Goal: Information Seeking & Learning: Learn about a topic

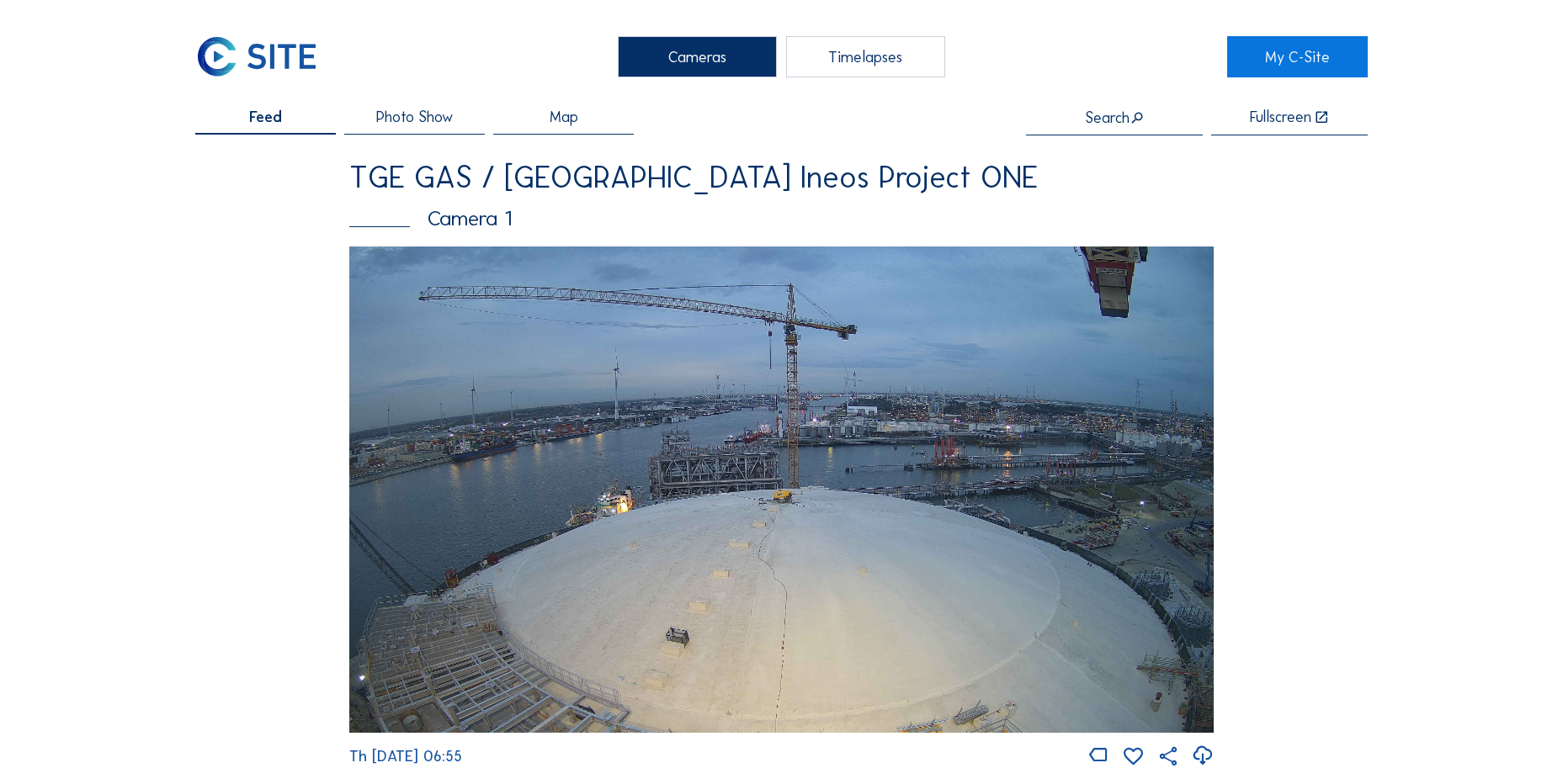
click at [832, 403] on img at bounding box center [781, 489] width 864 height 487
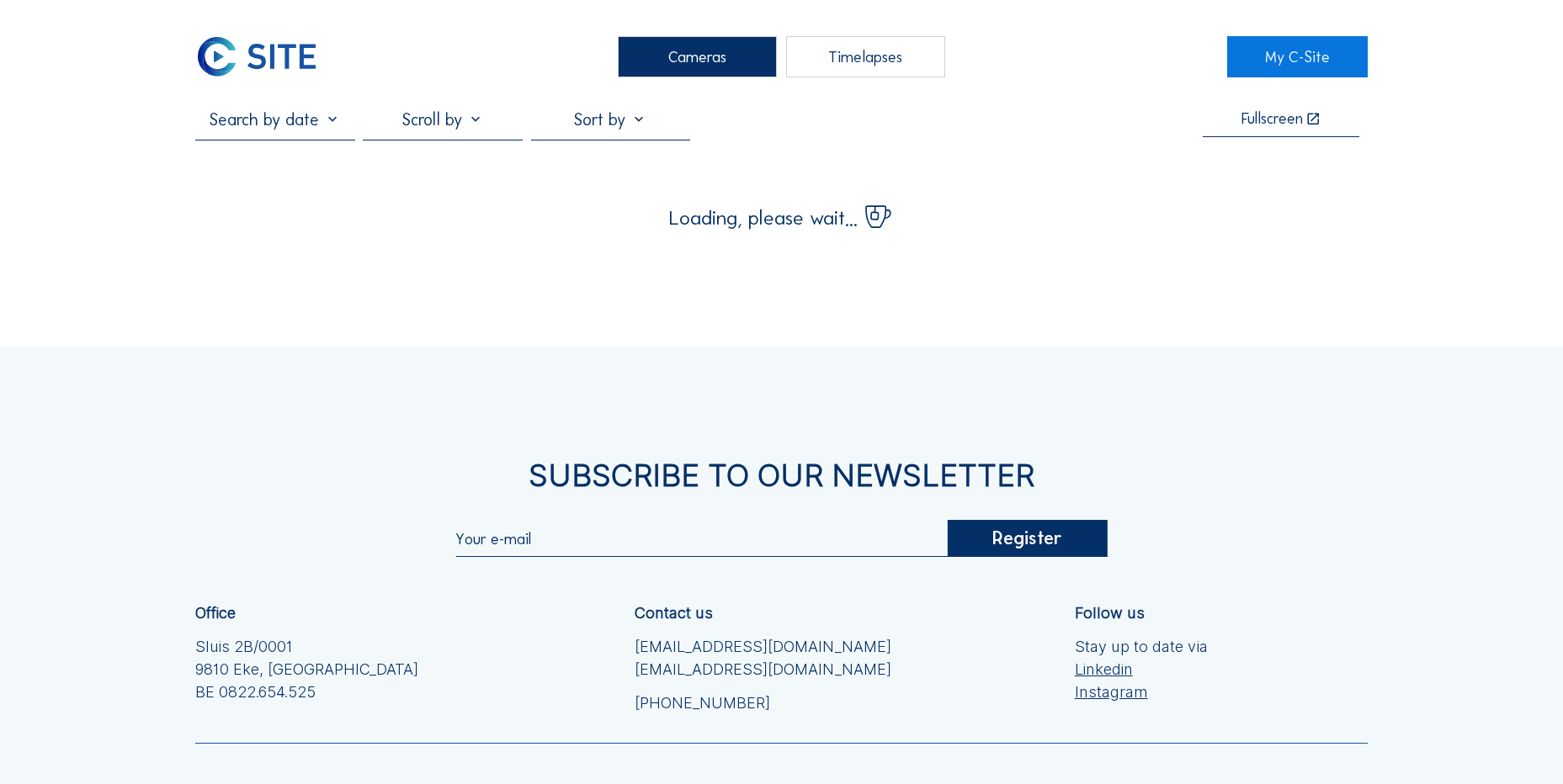
click at [294, 51] on img at bounding box center [257, 57] width 123 height 42
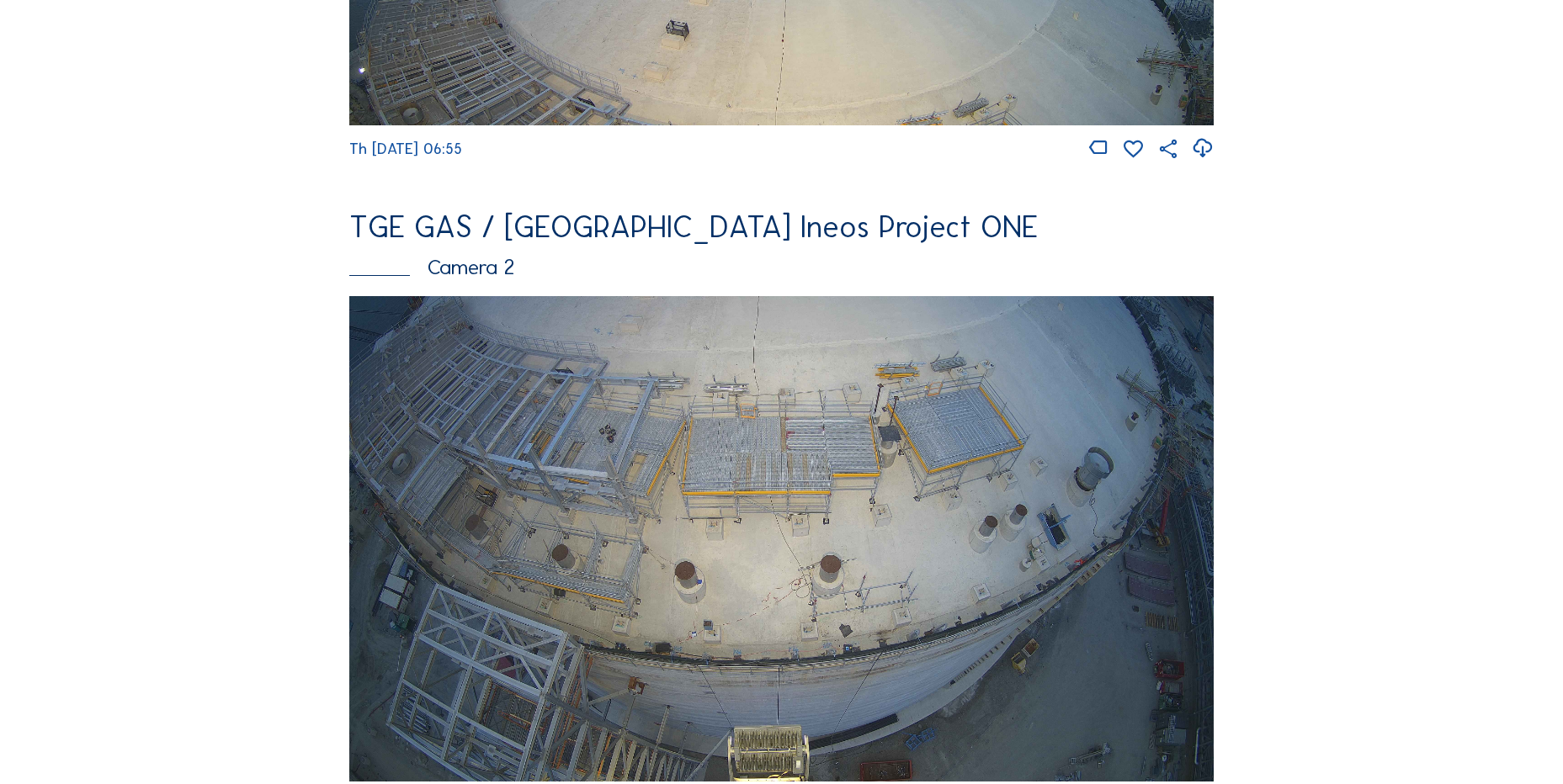
scroll to position [610, 0]
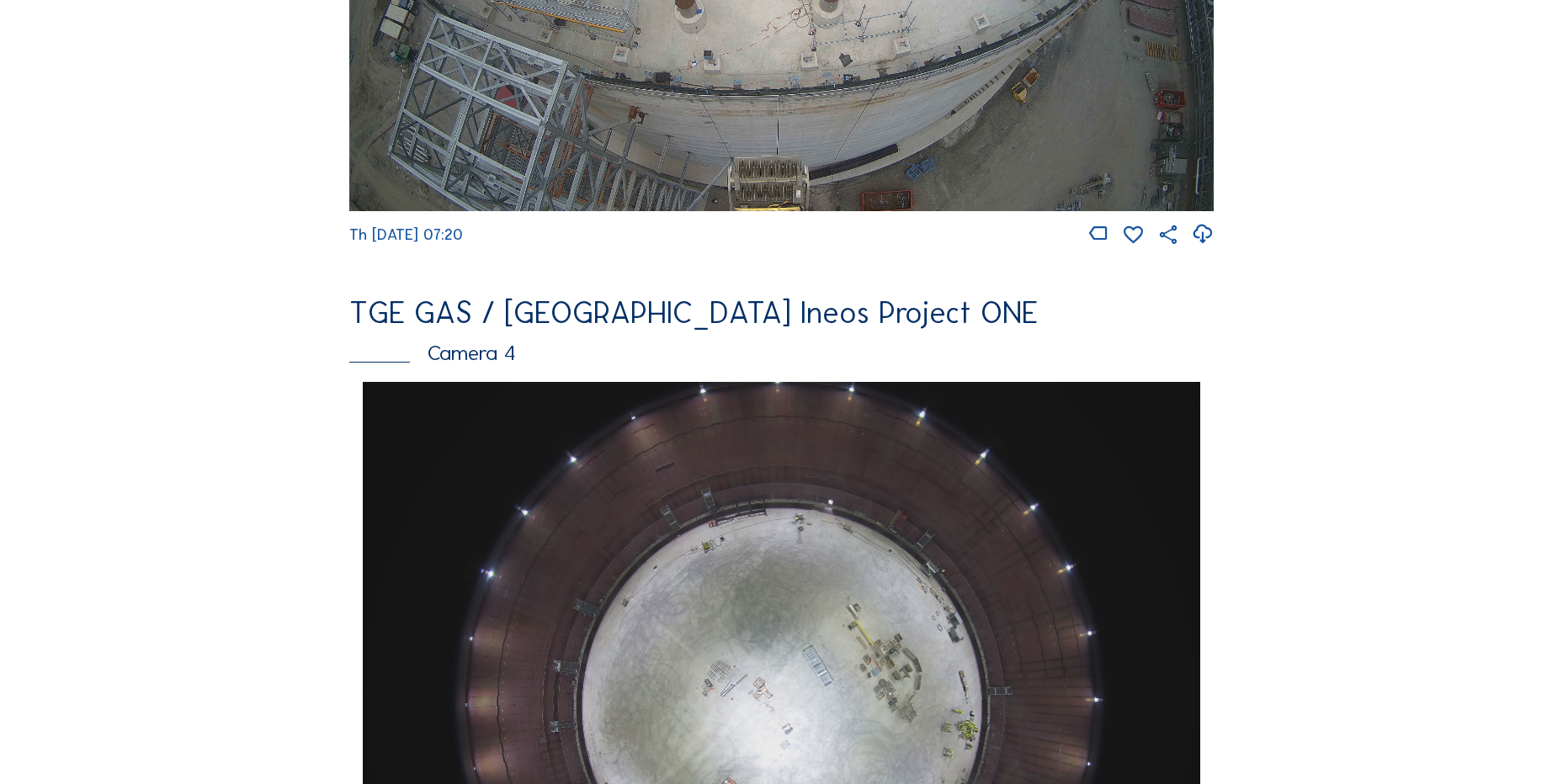
scroll to position [1683, 0]
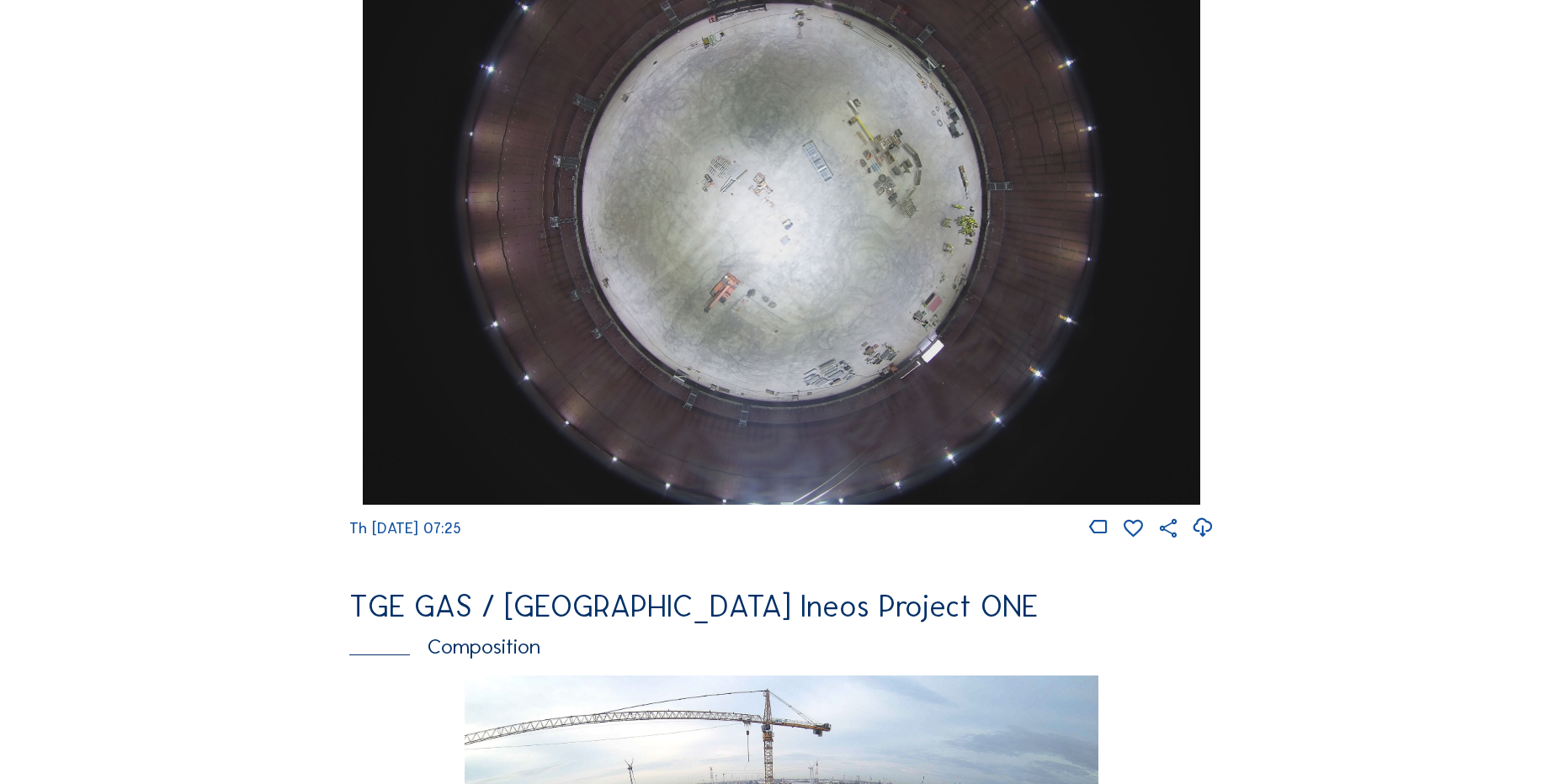
click at [1214, 542] on icon at bounding box center [1202, 527] width 23 height 28
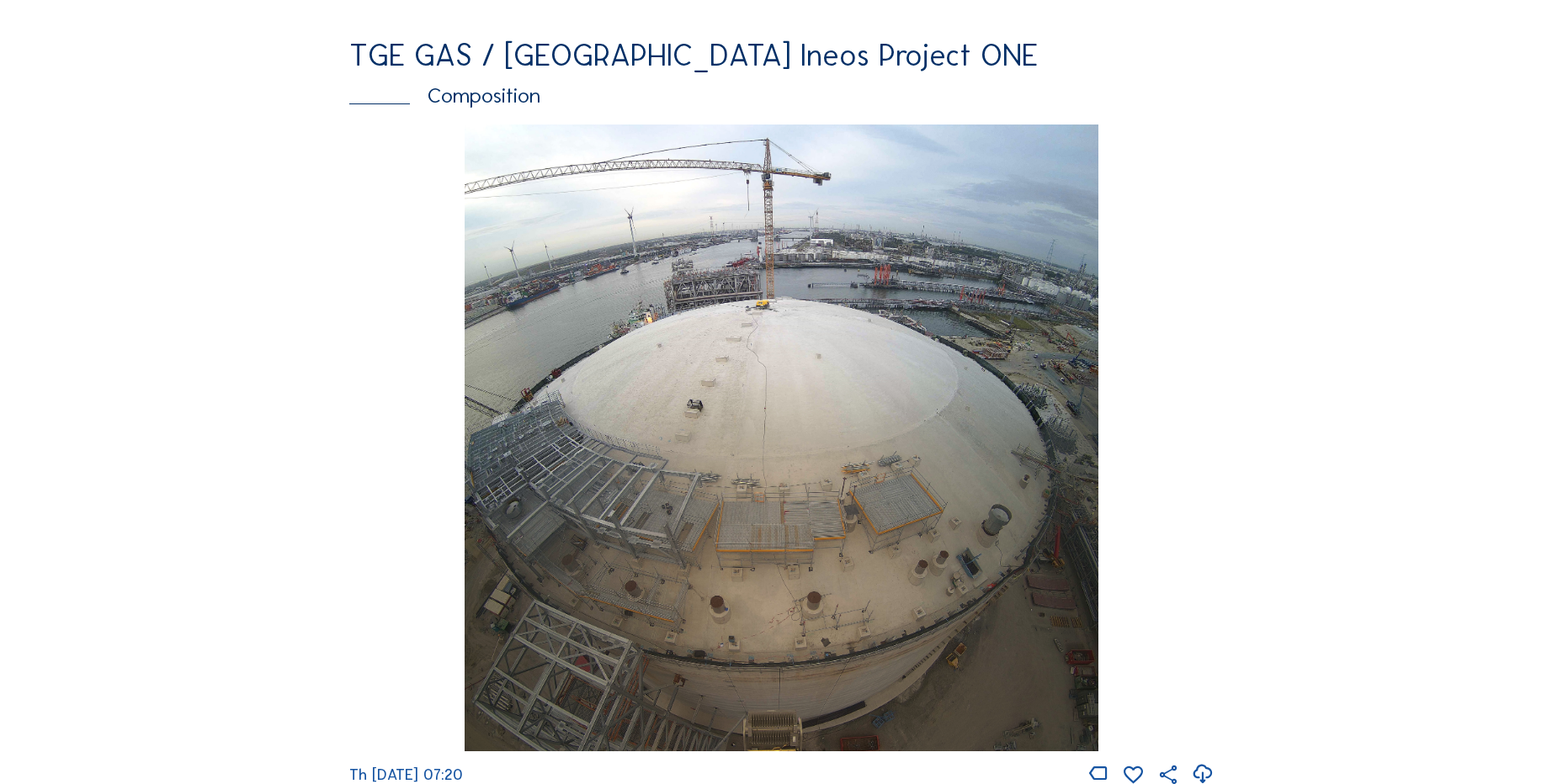
scroll to position [2440, 0]
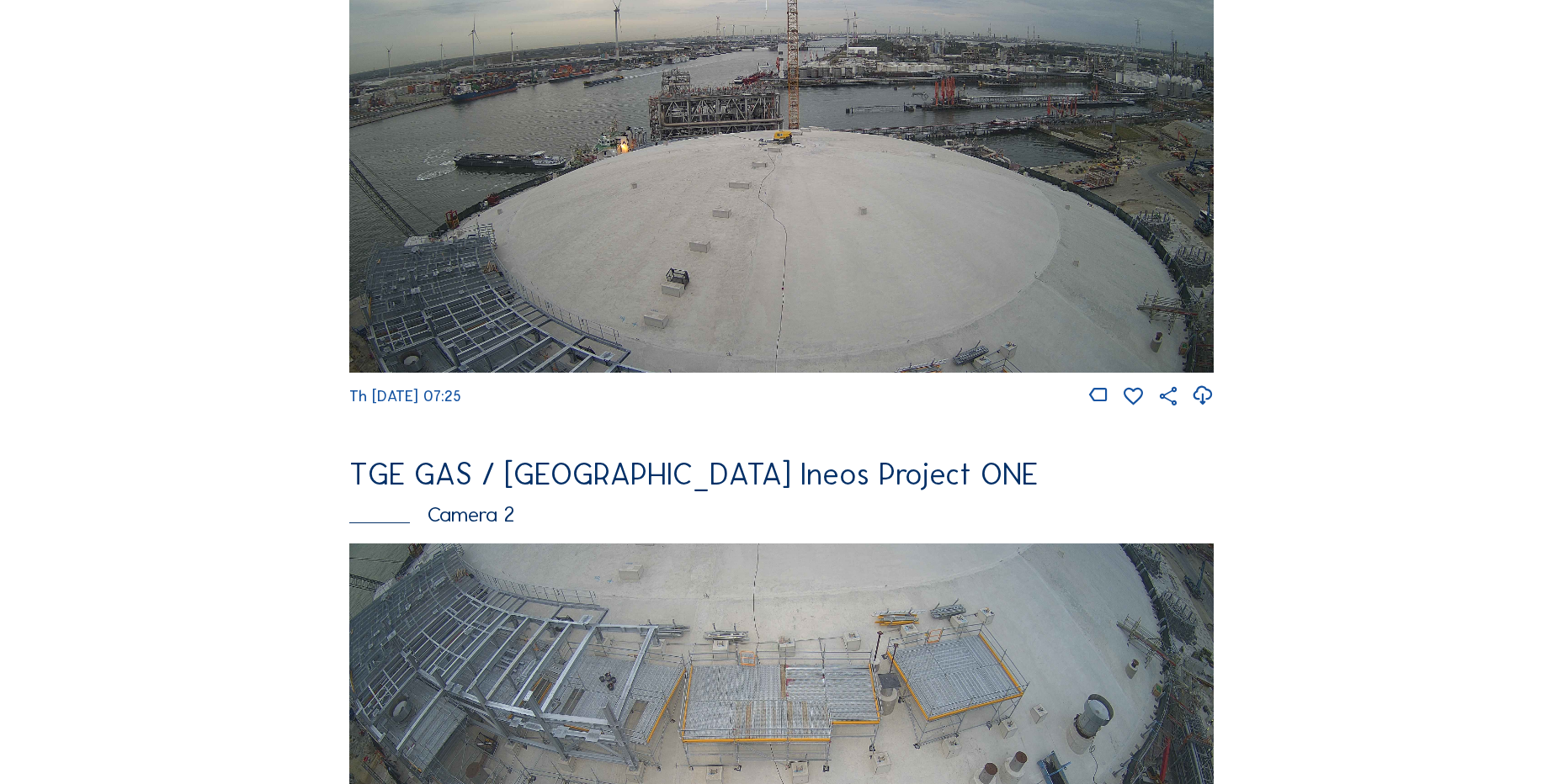
scroll to position [252, 0]
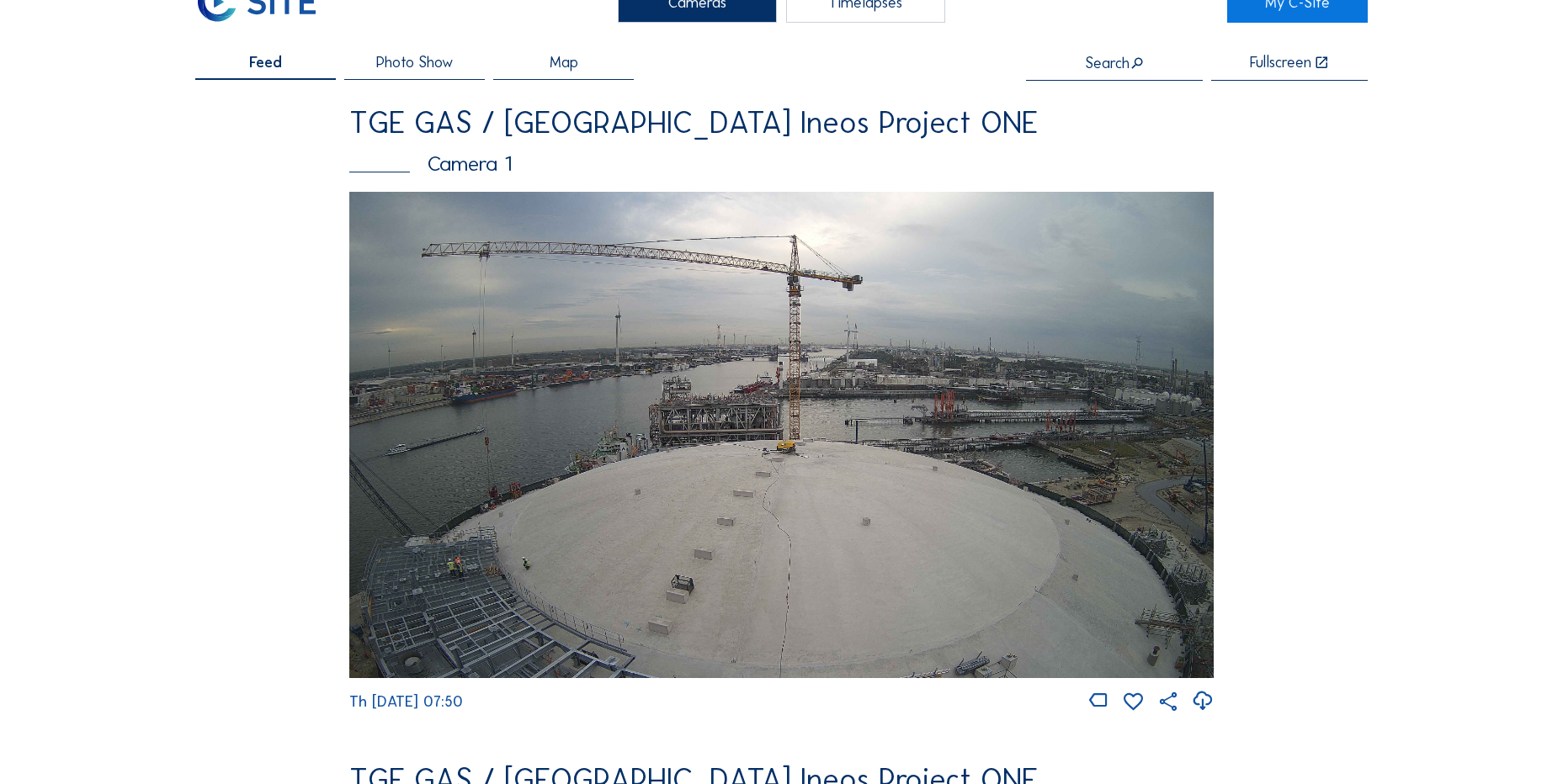
scroll to position [84, 0]
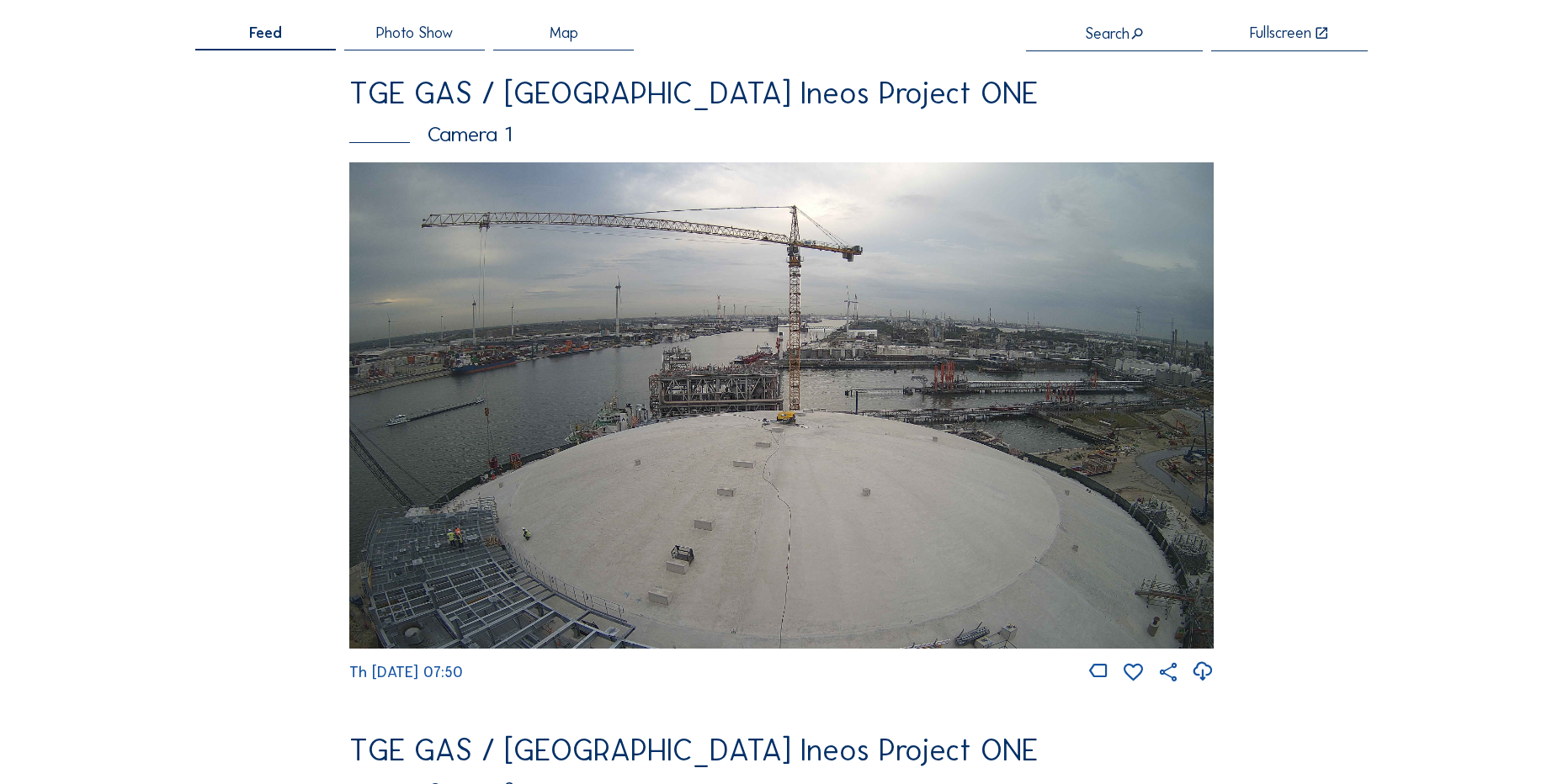
click at [661, 472] on img at bounding box center [781, 405] width 864 height 487
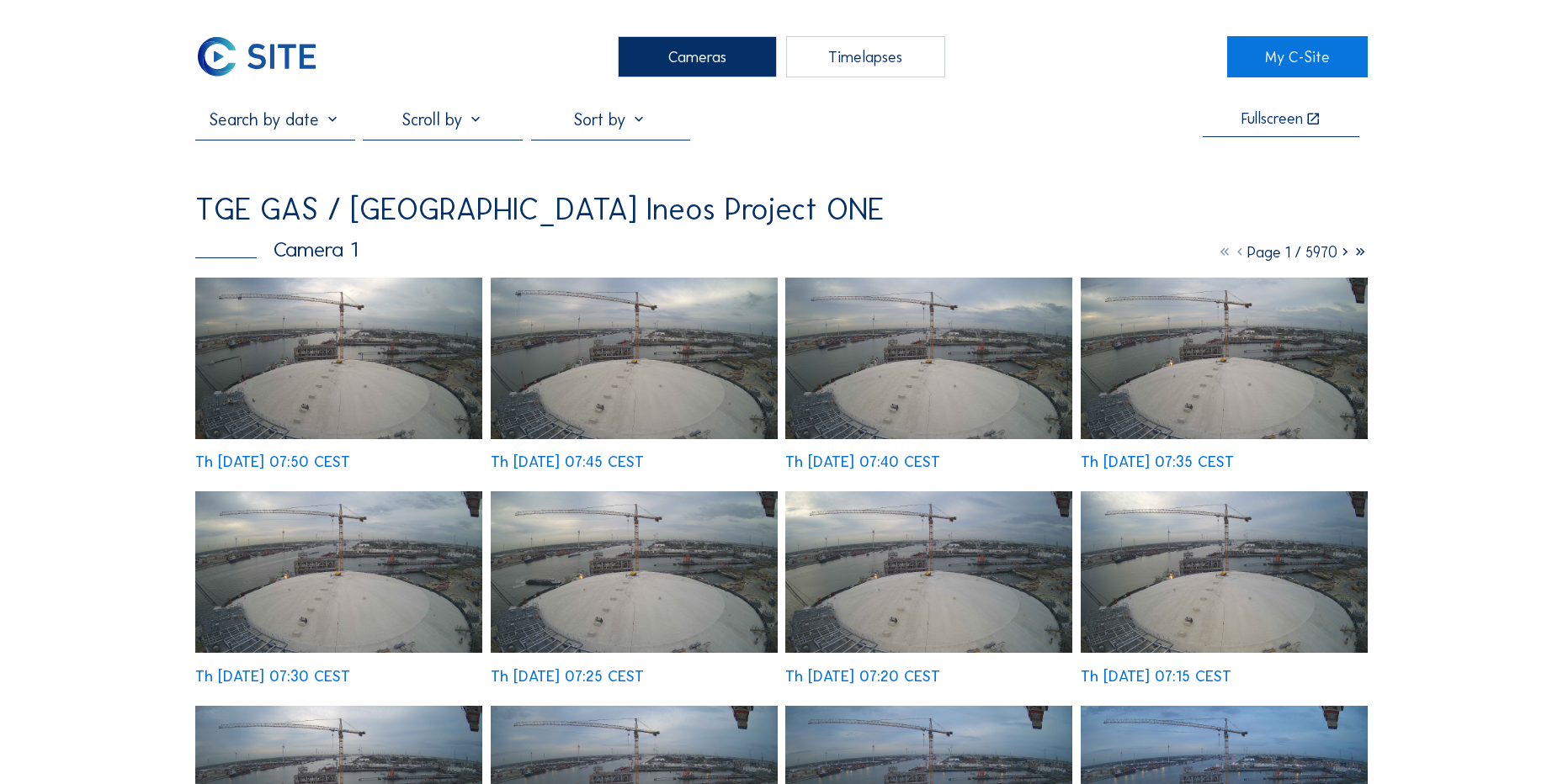
click at [369, 376] on img at bounding box center [339, 358] width 287 height 161
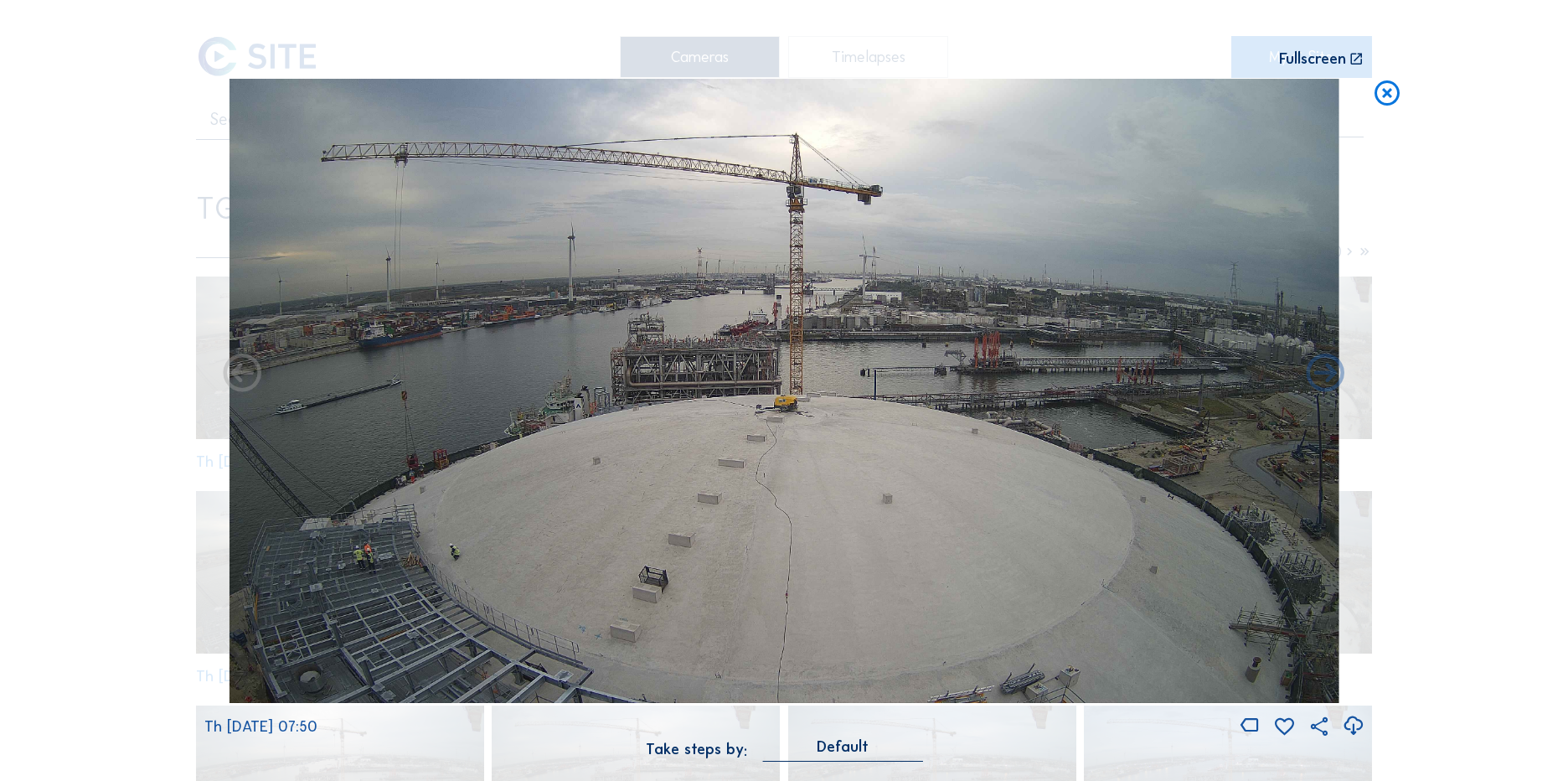
click at [1347, 725] on icon at bounding box center [1353, 726] width 23 height 28
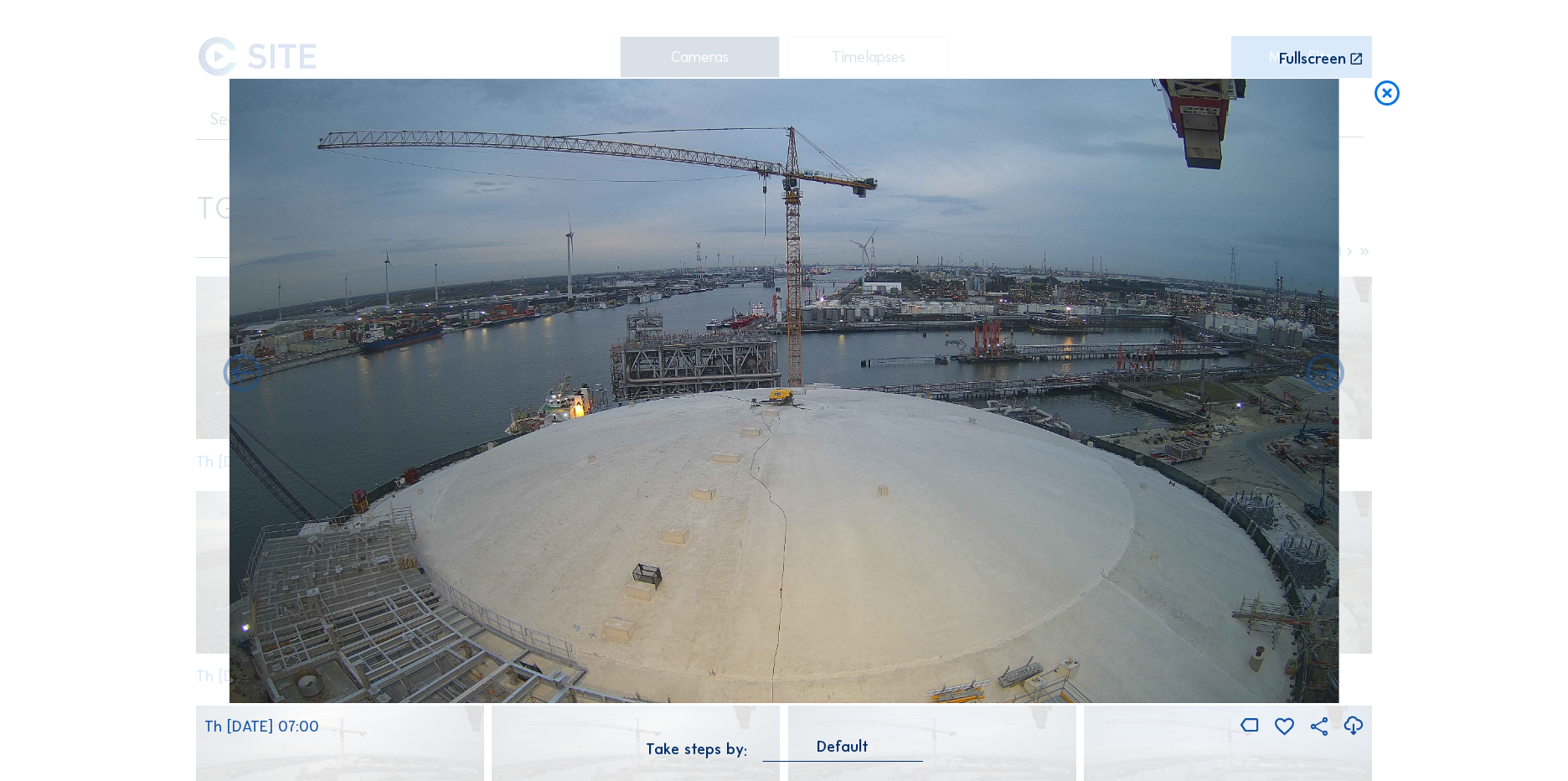
drag, startPoint x: 65, startPoint y: 276, endPoint x: 74, endPoint y: 255, distance: 22.8
click at [65, 276] on div "Scroll to travel through time | Press 'Alt' Button + Scroll to Zoom | Click and…" at bounding box center [784, 390] width 1568 height 781
click at [1395, 91] on icon at bounding box center [1388, 94] width 30 height 31
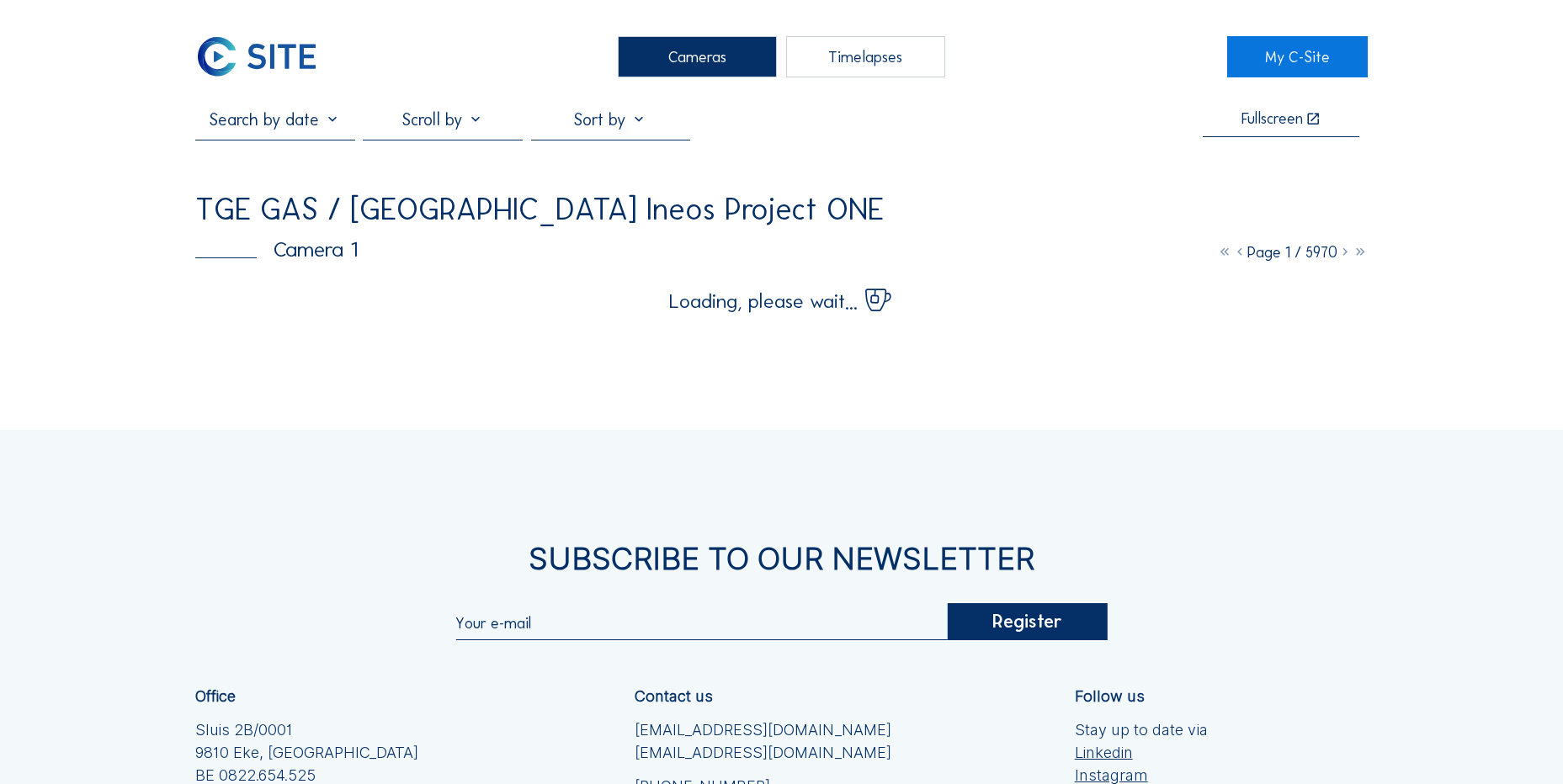
click at [273, 70] on img at bounding box center [257, 57] width 123 height 42
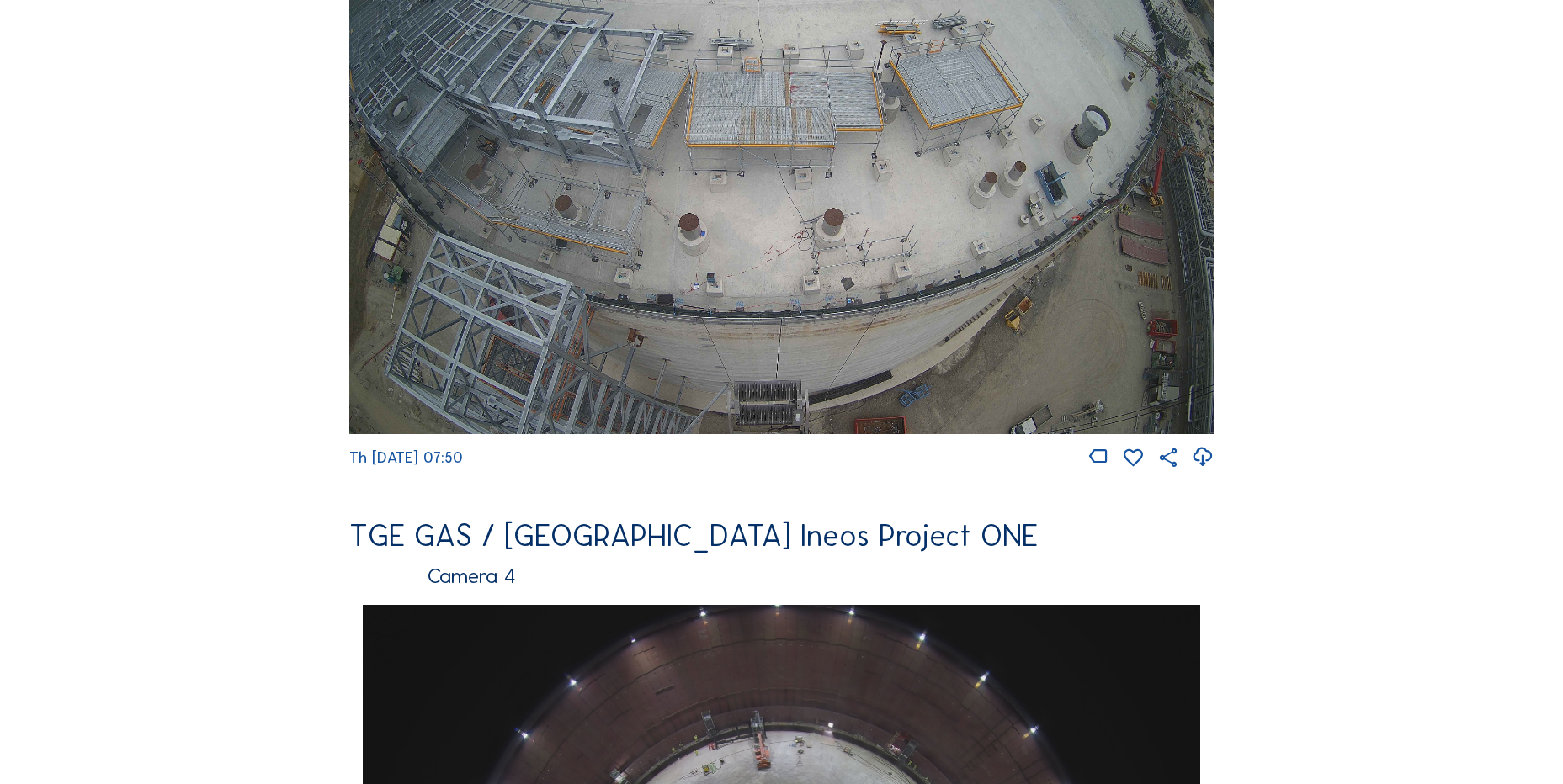
scroll to position [758, 0]
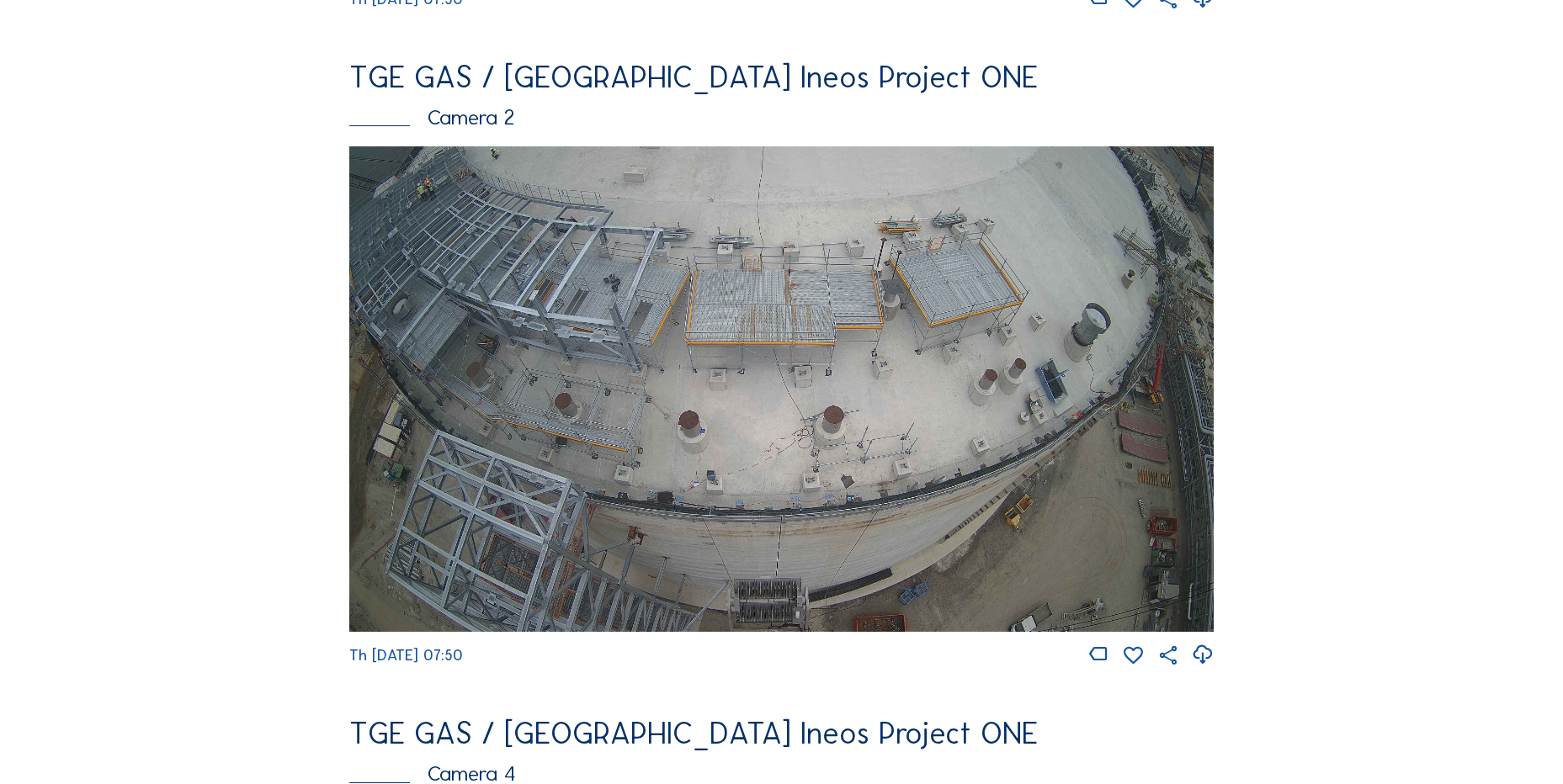
click at [1205, 666] on icon at bounding box center [1202, 655] width 23 height 28
drag, startPoint x: 320, startPoint y: 307, endPoint x: 296, endPoint y: 254, distance: 58.2
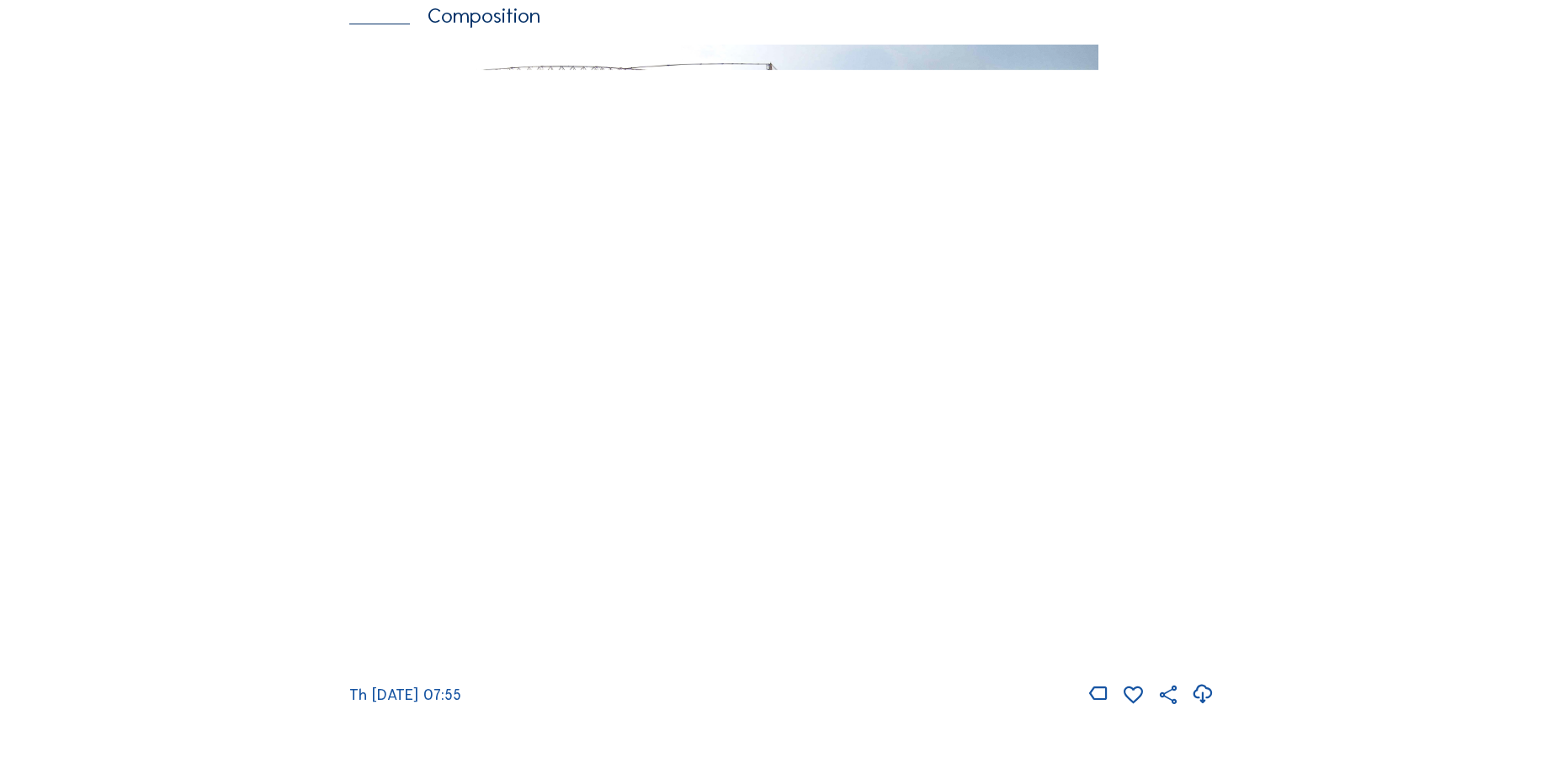
scroll to position [2188, 0]
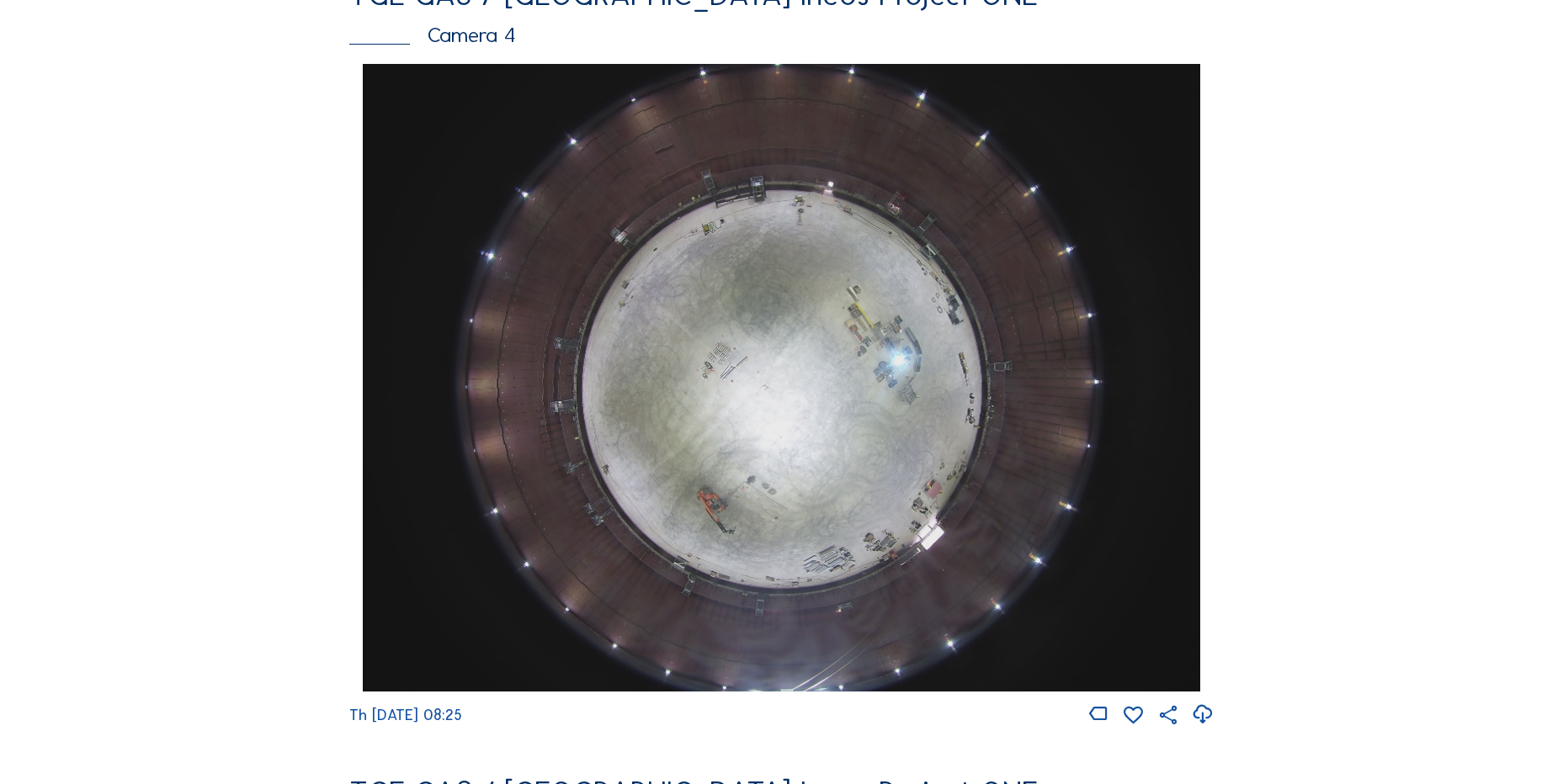
scroll to position [1514, 0]
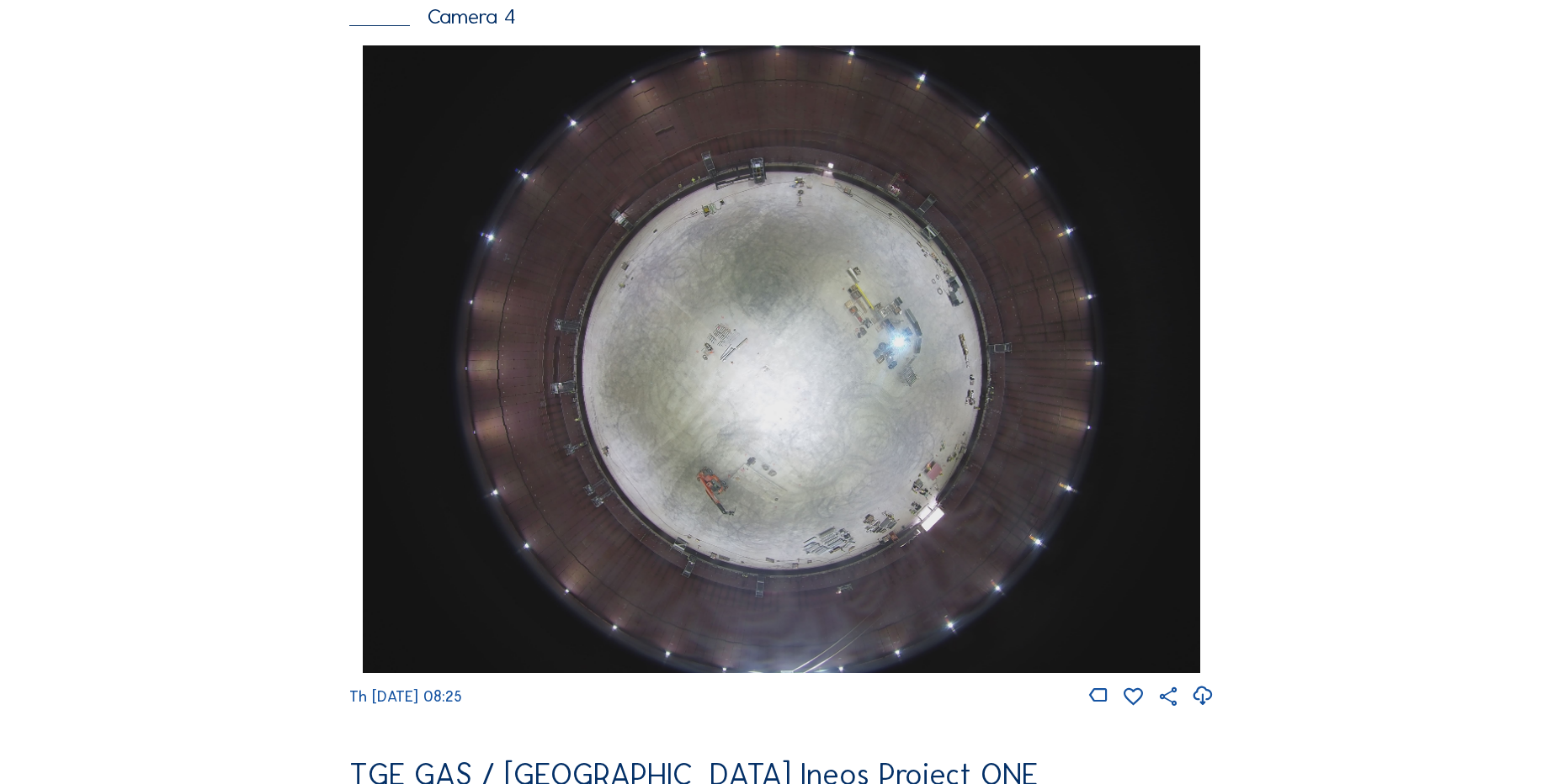
drag, startPoint x: 157, startPoint y: 176, endPoint x: 165, endPoint y: 180, distance: 8.9
click at [160, 178] on div "Cameras Timelapses My C-Site Feed Photo Show Map Search Fullscreen TGE GAS / [G…" at bounding box center [782, 365] width 1563 height 3759
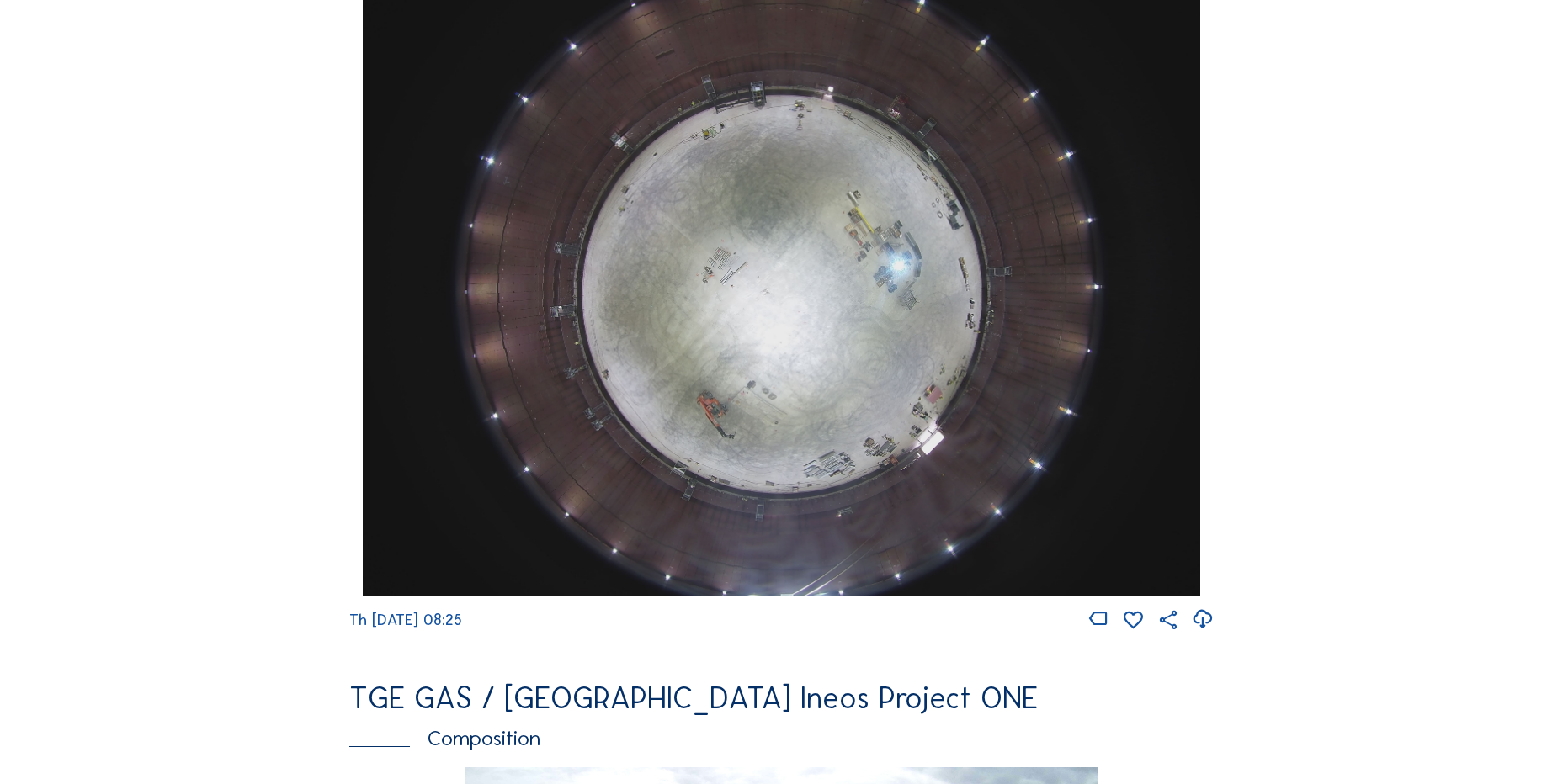
scroll to position [1683, 0]
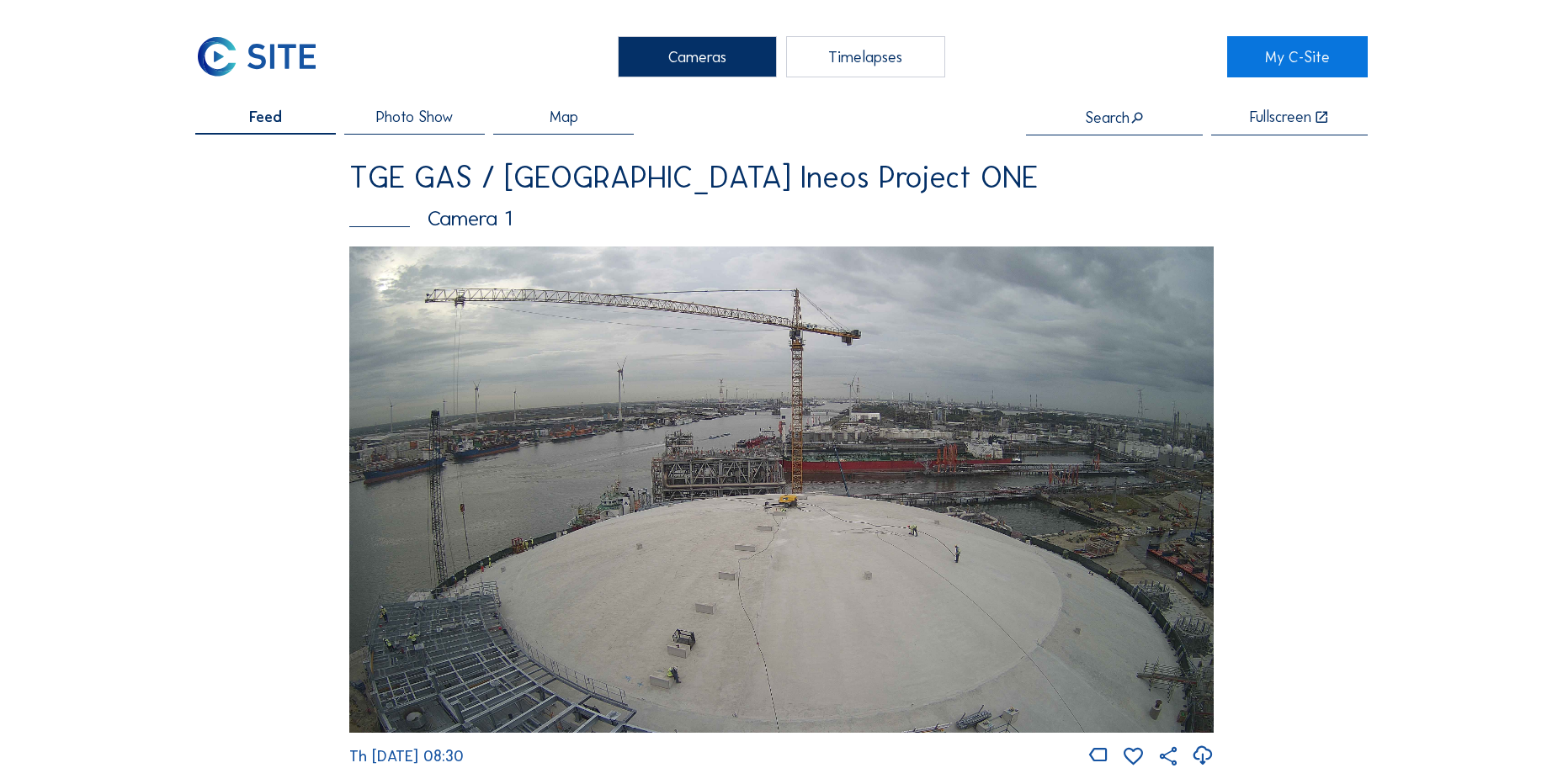
drag, startPoint x: 358, startPoint y: 341, endPoint x: 316, endPoint y: 335, distance: 42.4
click at [357, 341] on img at bounding box center [781, 489] width 864 height 487
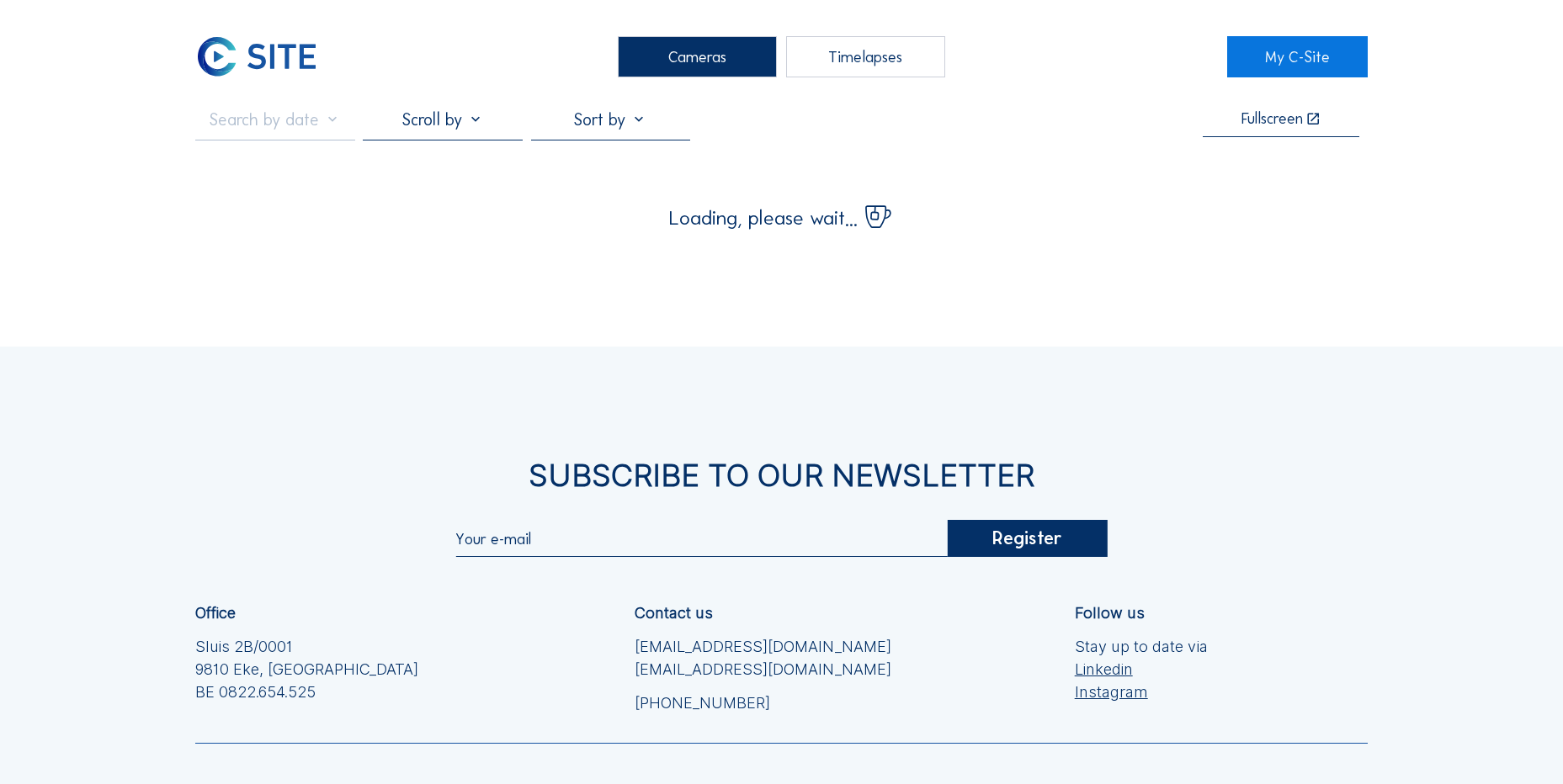
click at [255, 52] on img at bounding box center [257, 57] width 123 height 42
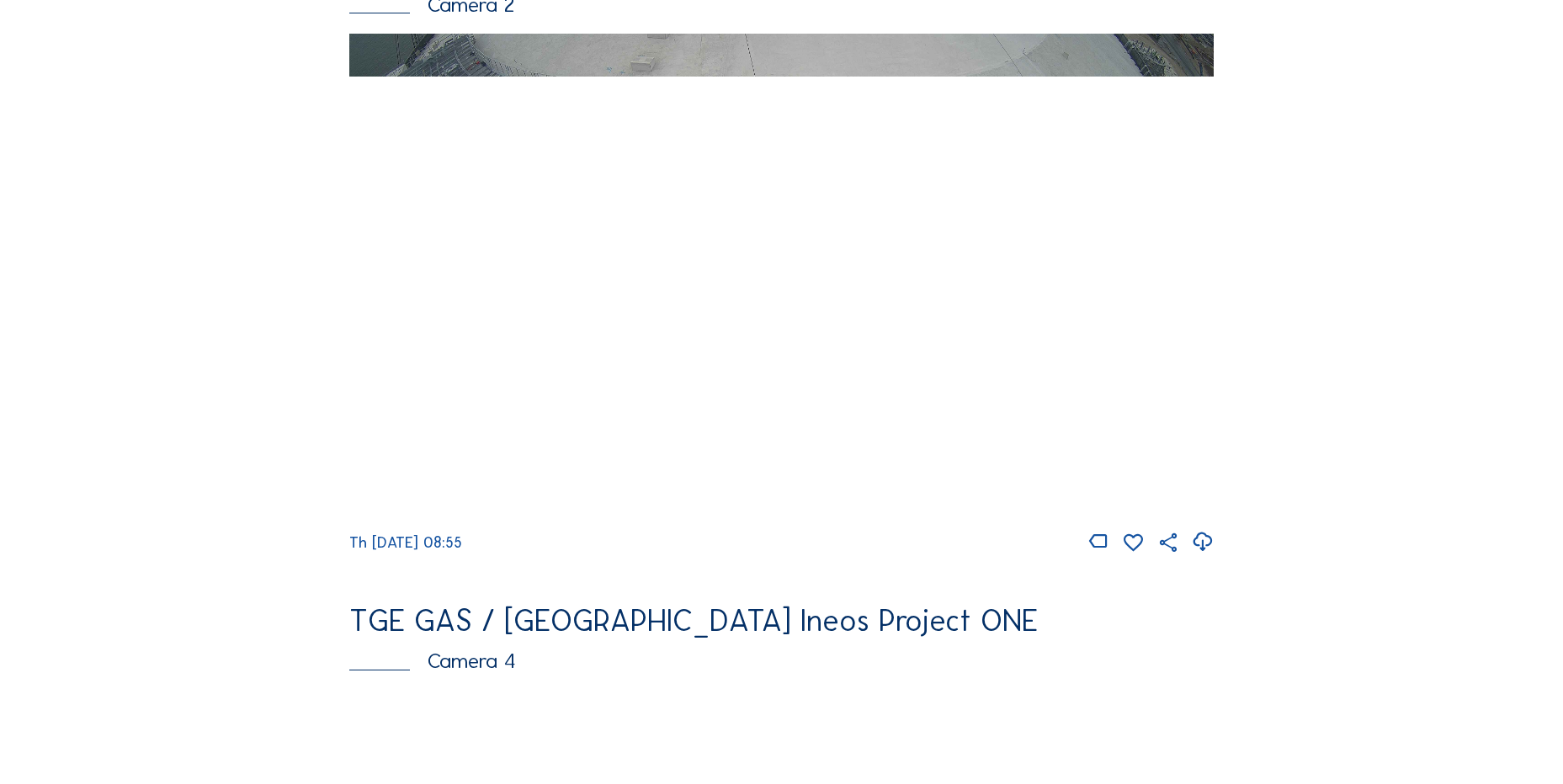
scroll to position [842, 0]
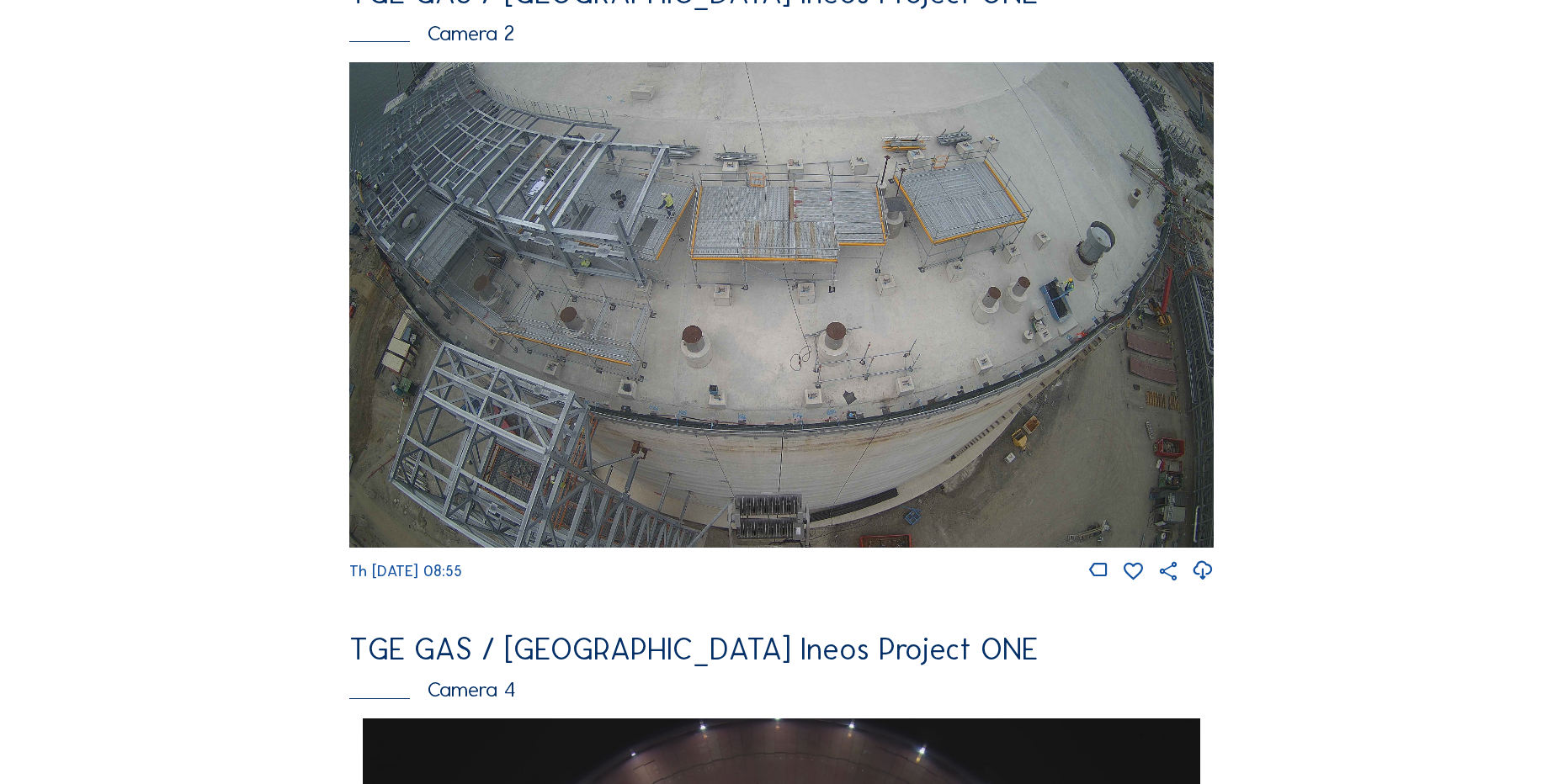
click at [1205, 578] on icon at bounding box center [1202, 571] width 23 height 28
click at [263, 337] on div "Feed Photo Show Map Search Fullscreen TGE GAS / Antwerpen Ineos Project ONE Cam…" at bounding box center [782, 724] width 1172 height 2913
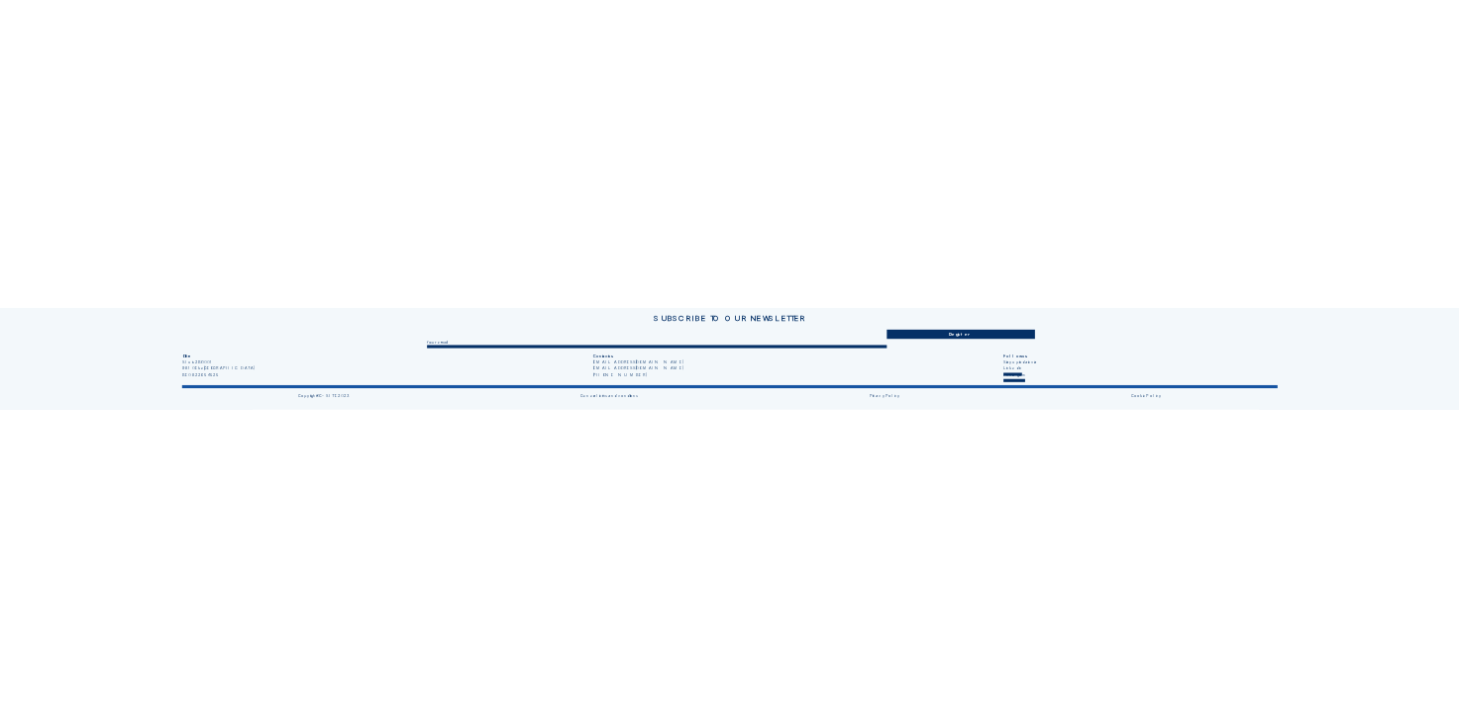
scroll to position [218, 0]
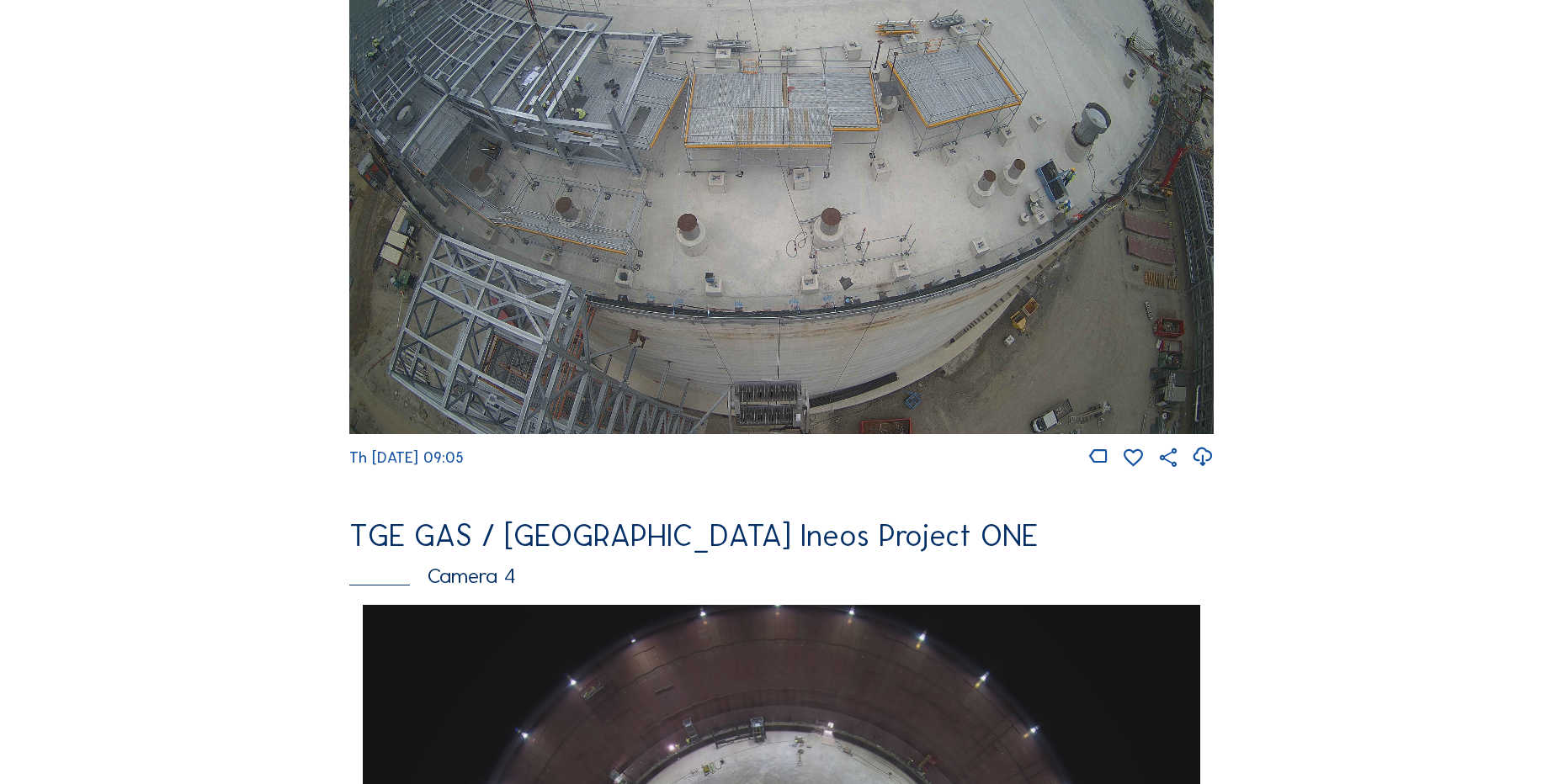
scroll to position [1094, 0]
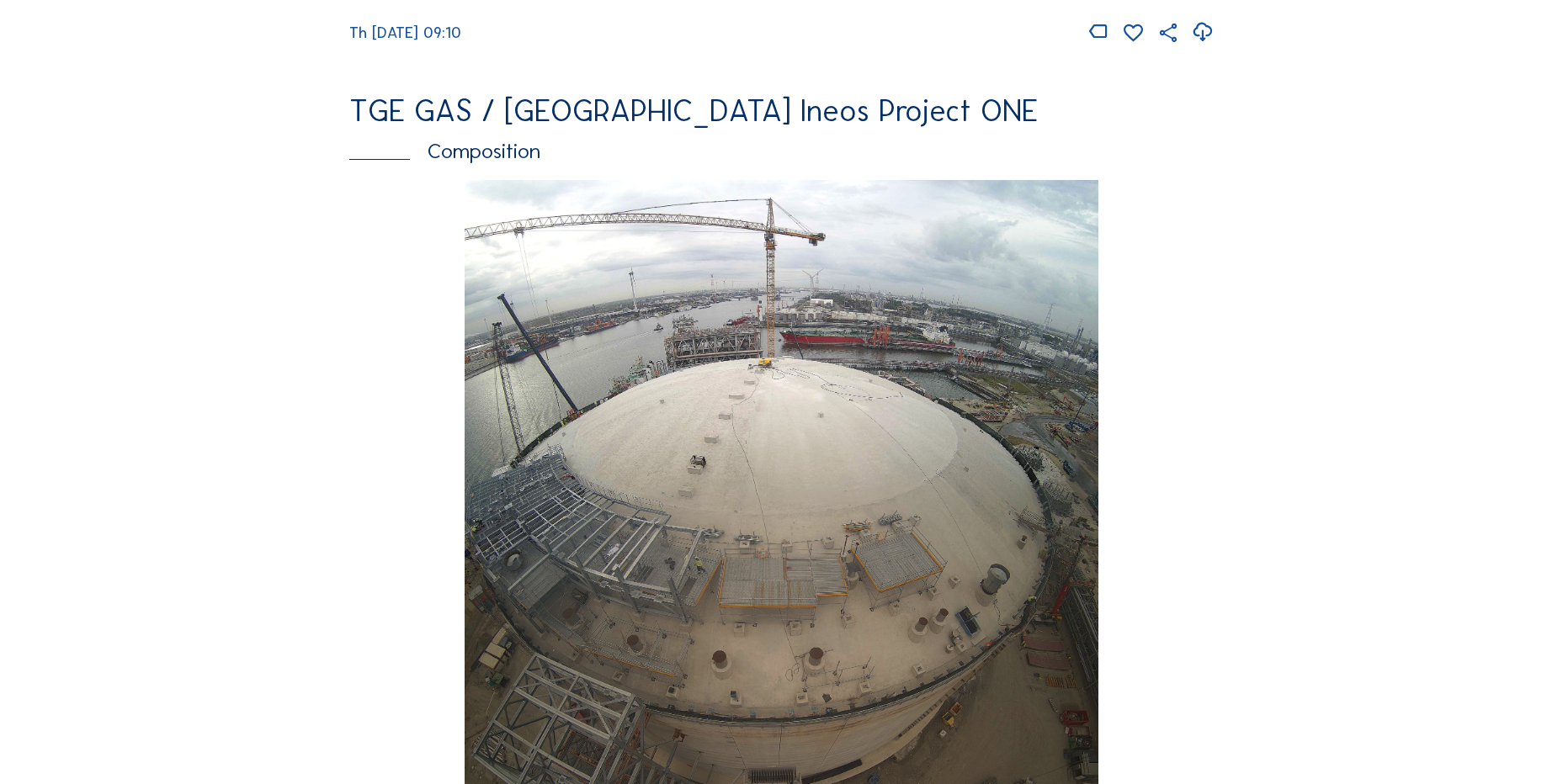
scroll to position [2188, 0]
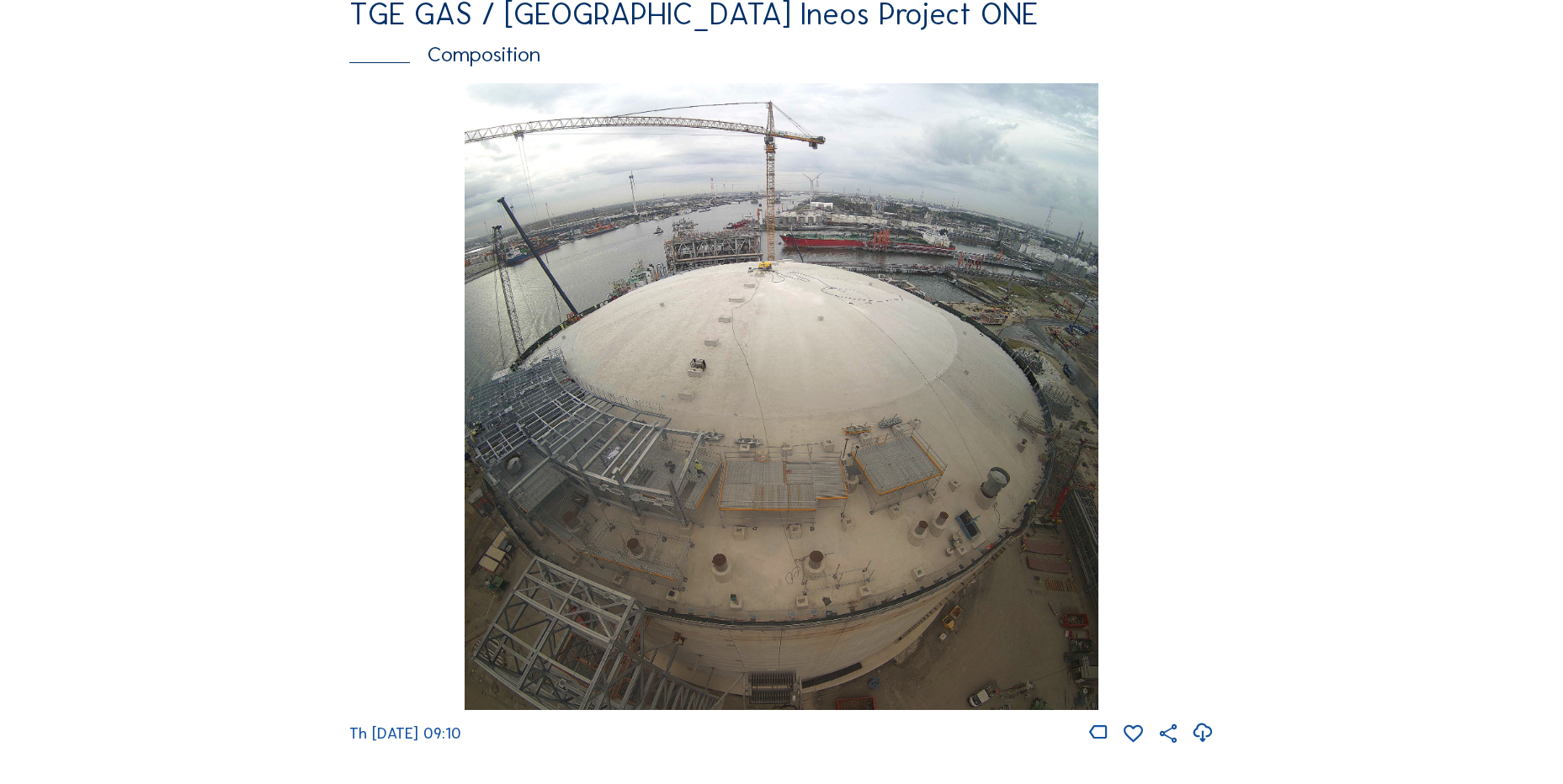
scroll to position [2356, 0]
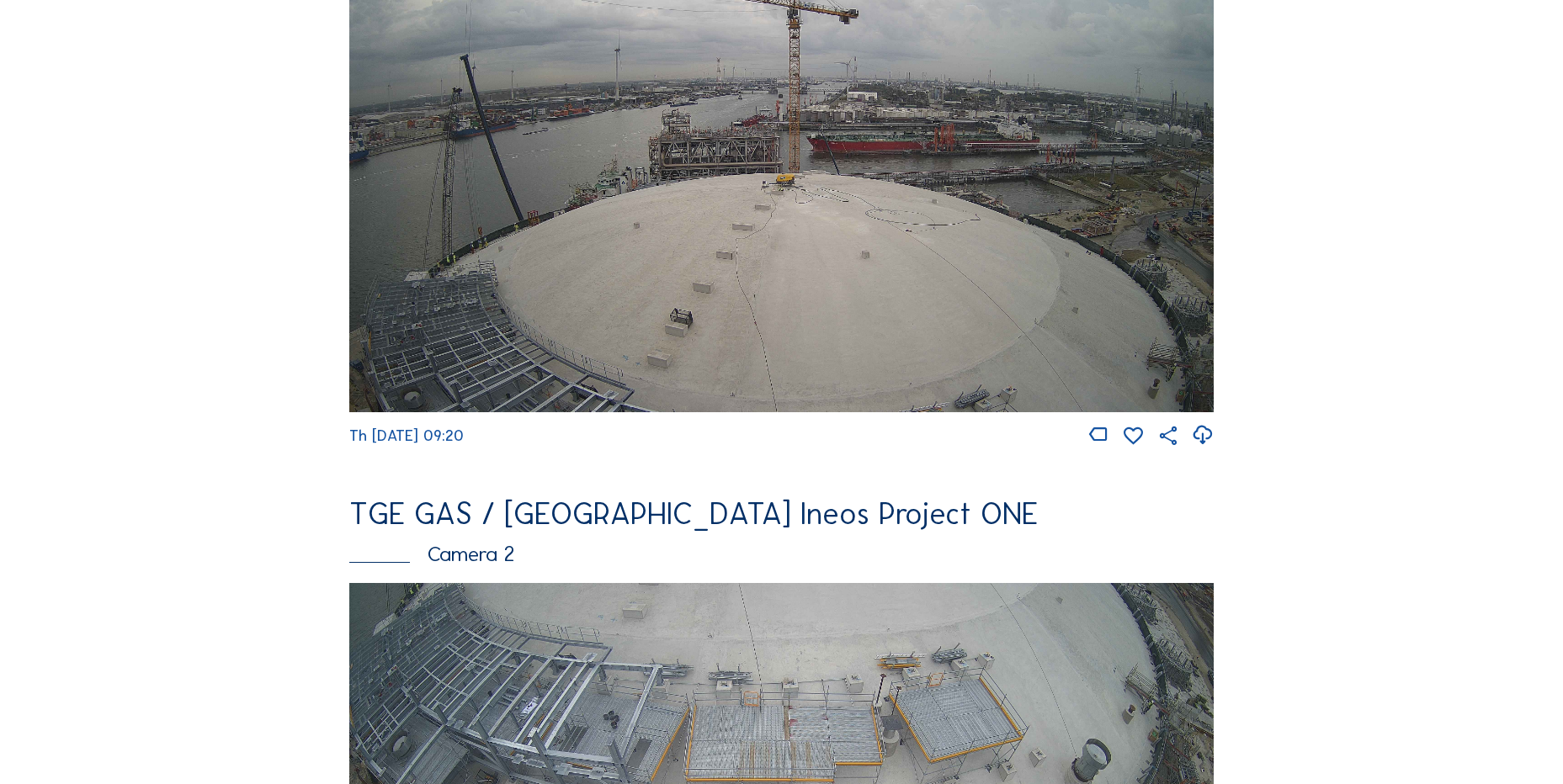
scroll to position [168, 0]
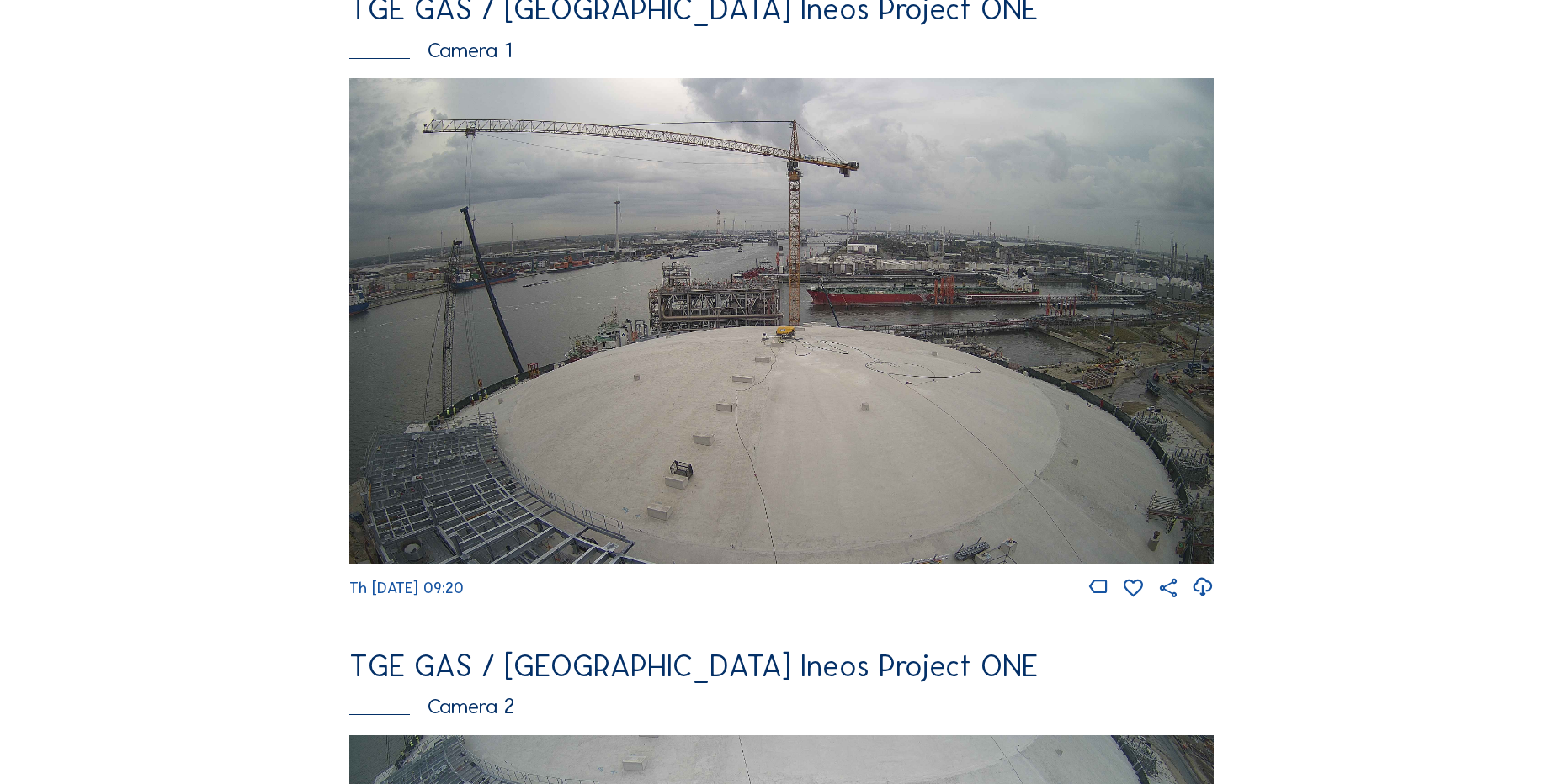
click at [1203, 588] on icon at bounding box center [1202, 588] width 23 height 28
click at [747, 347] on img at bounding box center [781, 321] width 864 height 487
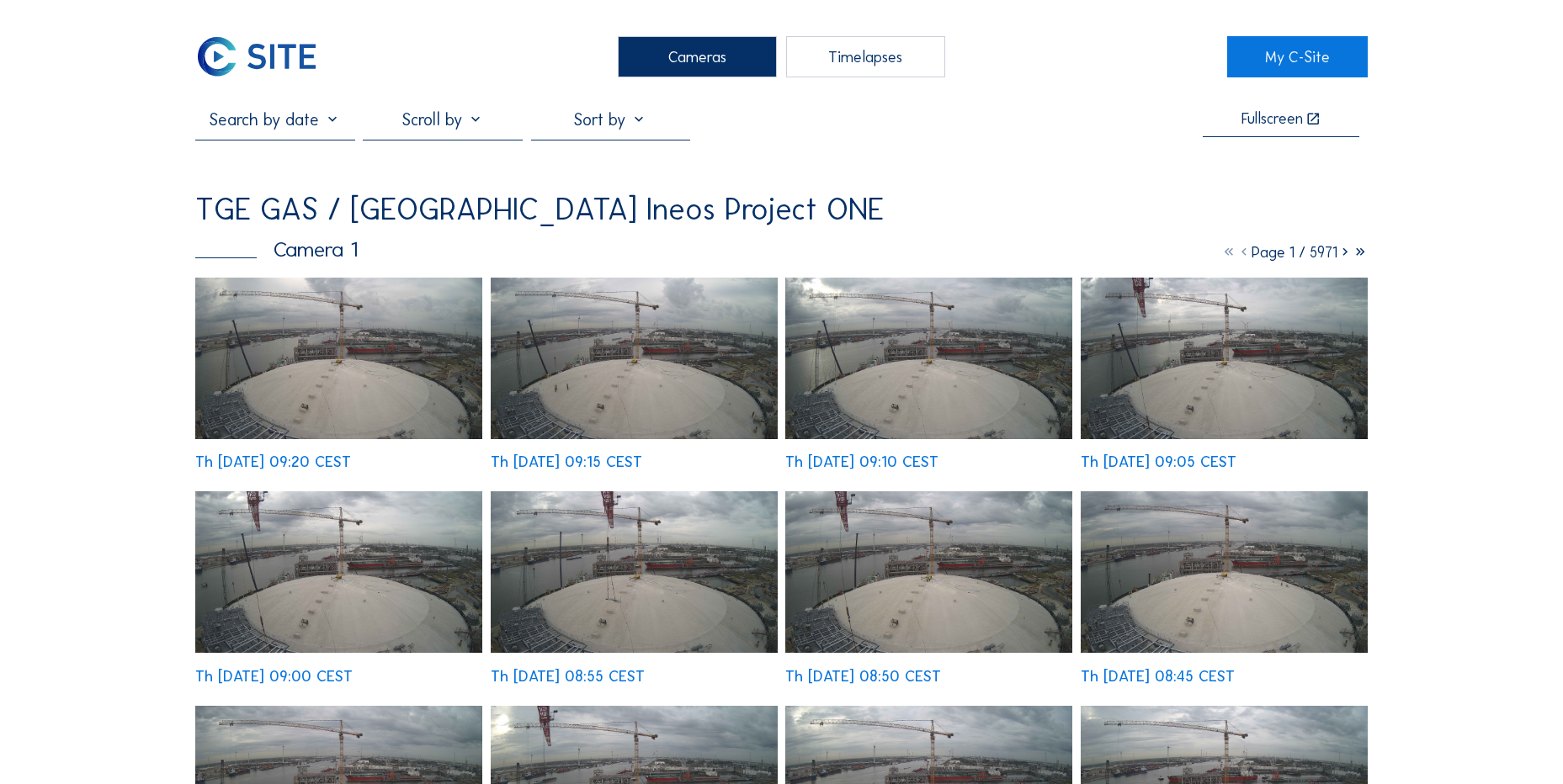
click at [290, 315] on img at bounding box center [339, 358] width 287 height 161
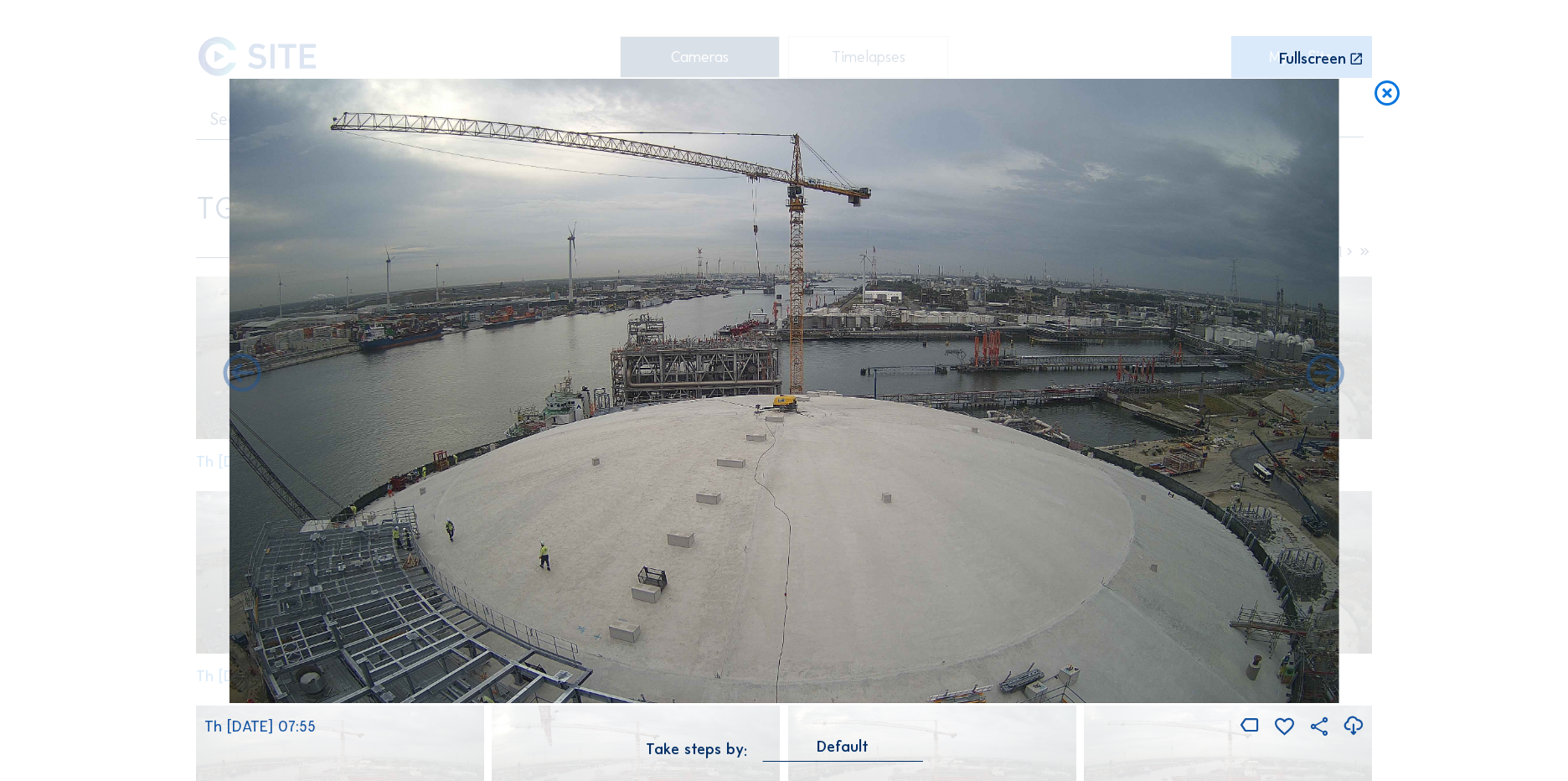
click at [1383, 96] on icon at bounding box center [1388, 94] width 30 height 31
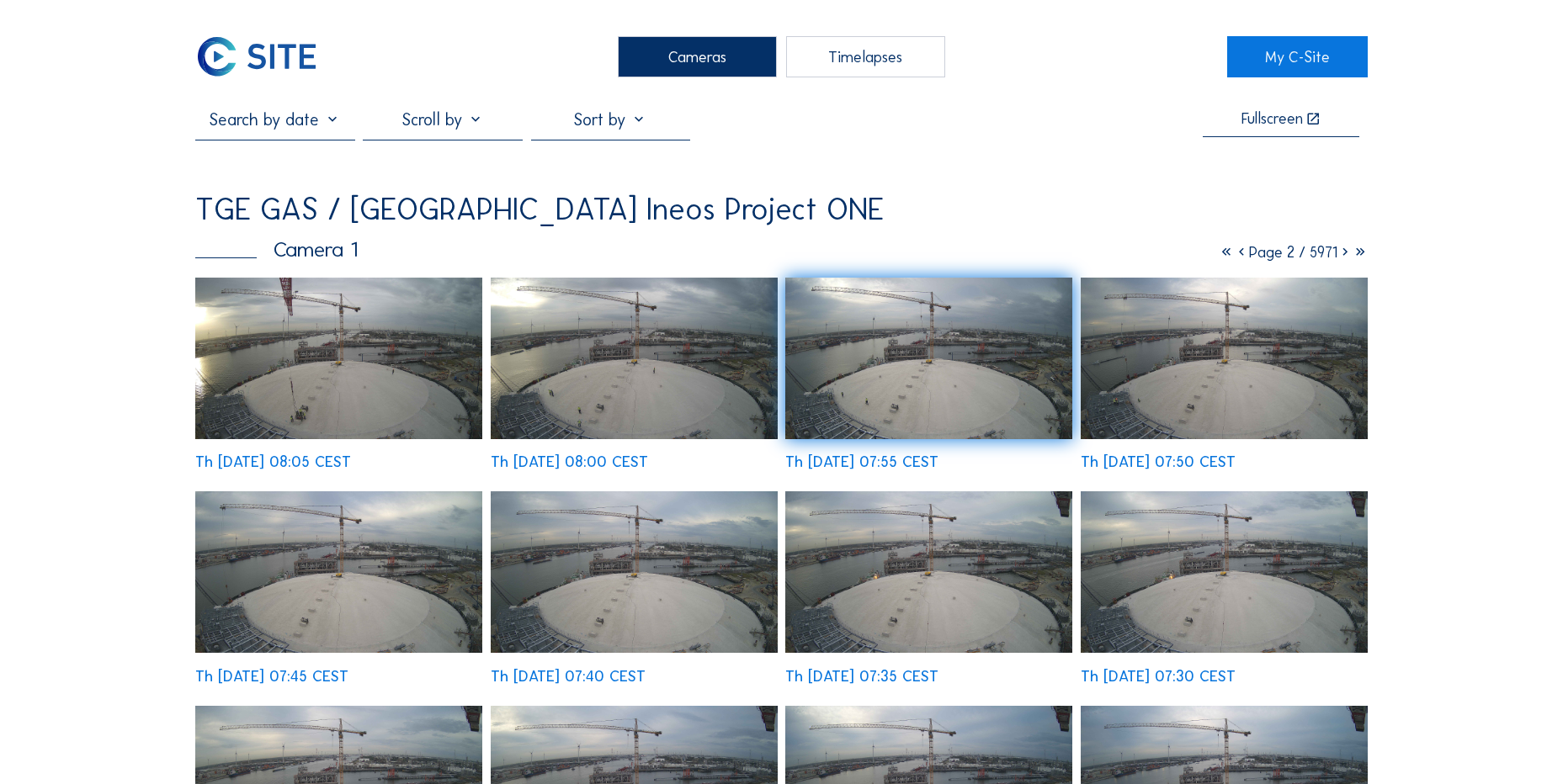
click at [251, 47] on img at bounding box center [257, 57] width 123 height 42
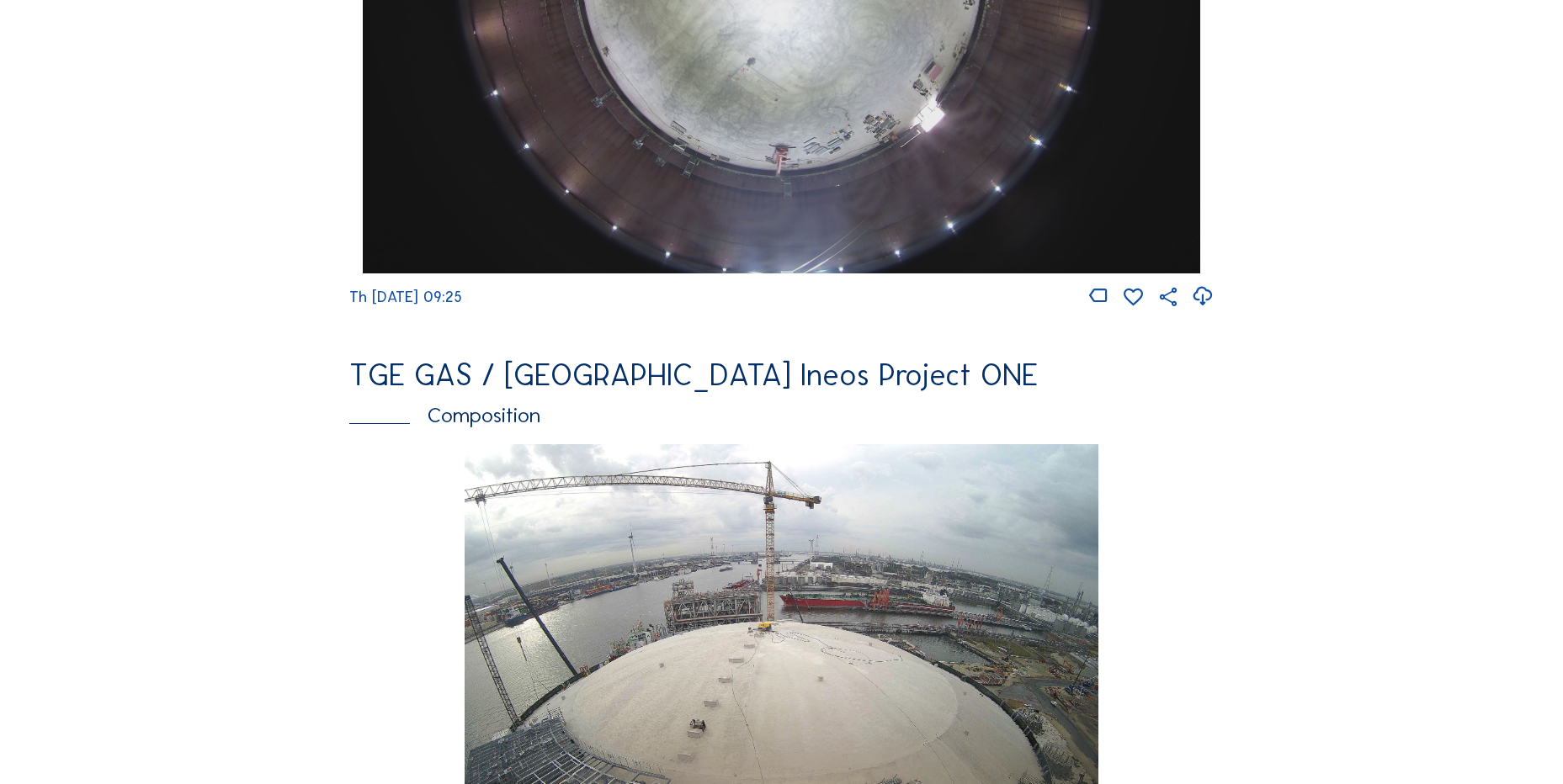
scroll to position [1599, 0]
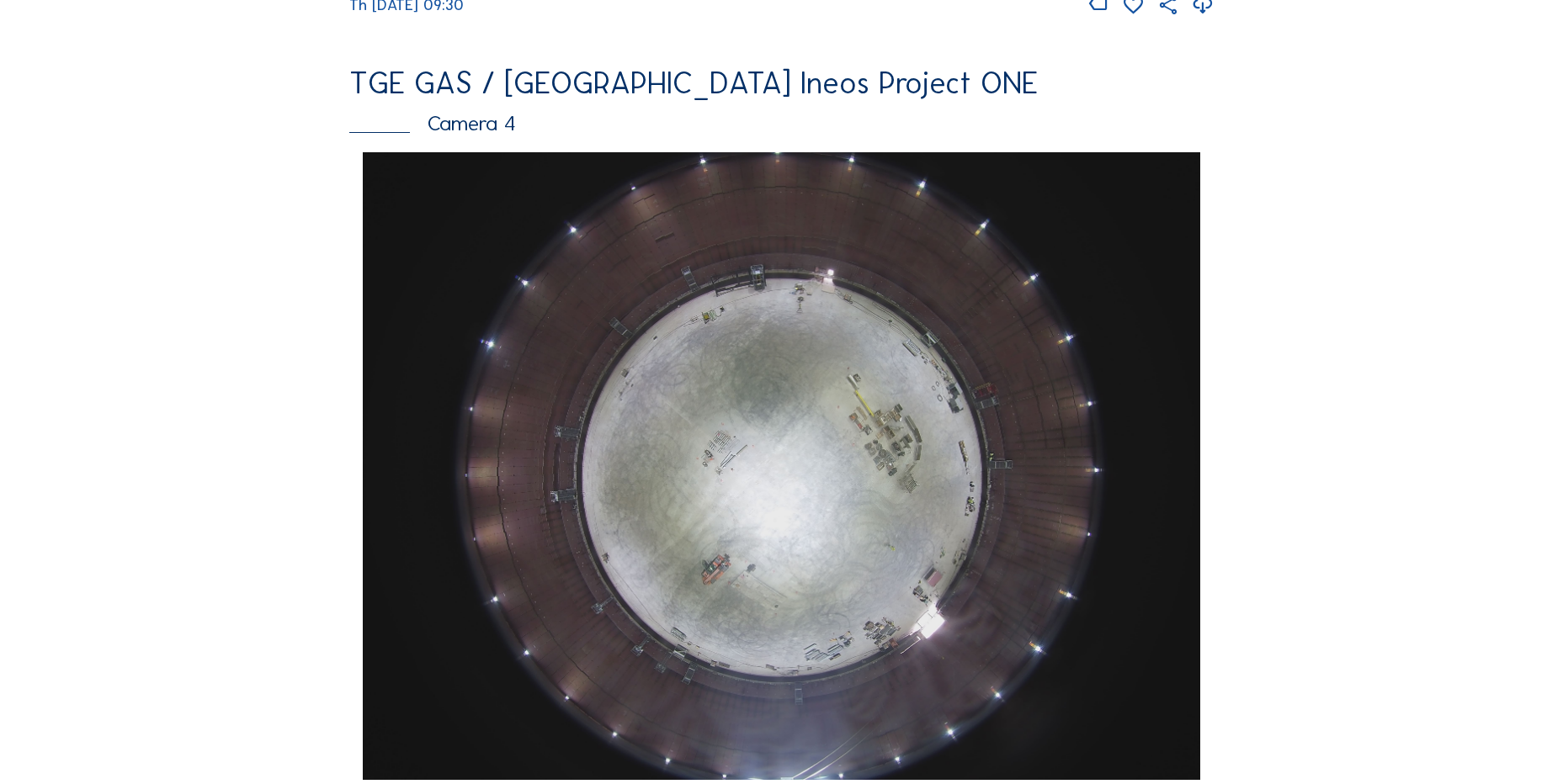
scroll to position [1430, 0]
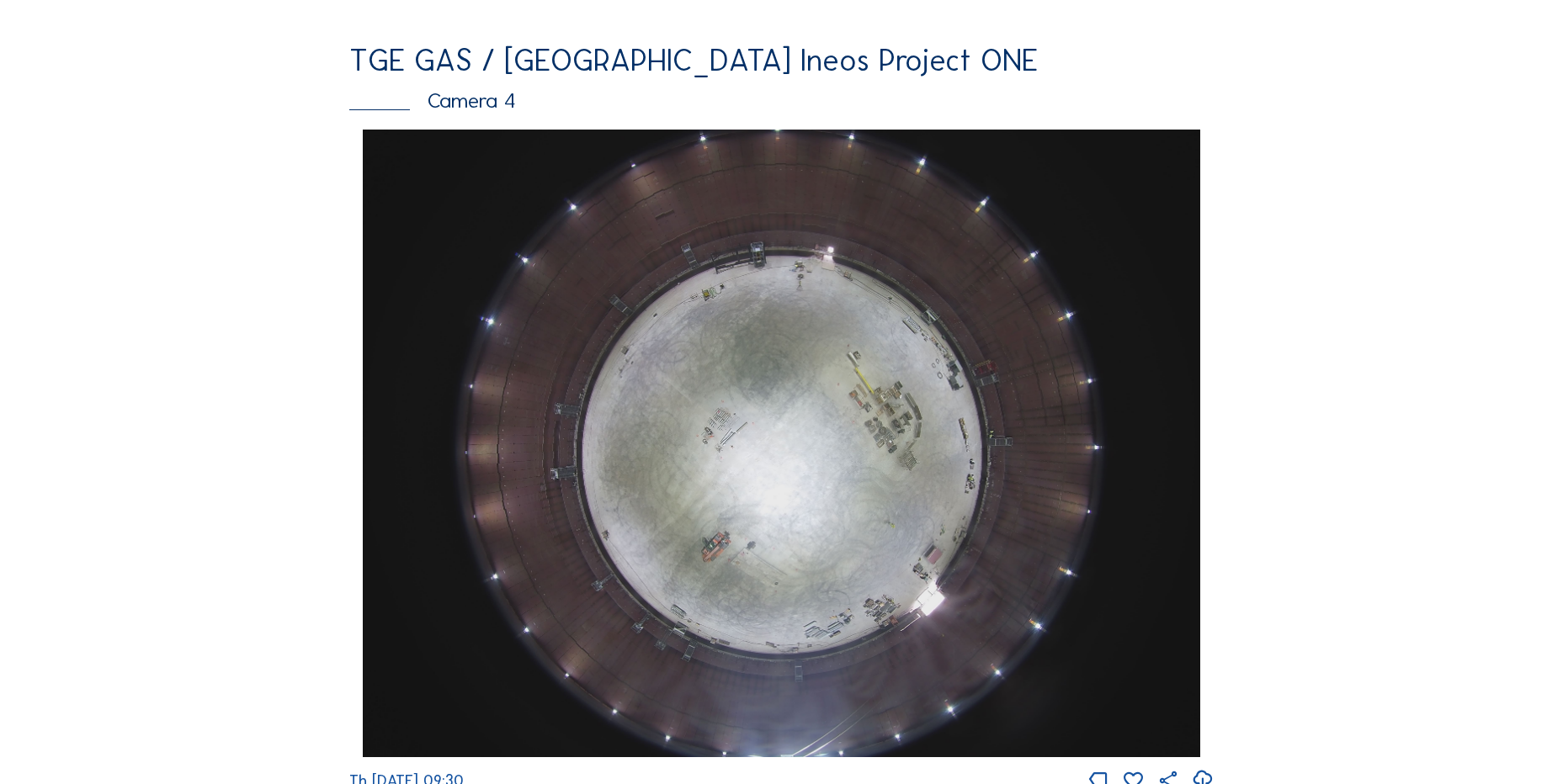
click at [266, 235] on div "Feed Photo Show Map Search Fullscreen TGE GAS / [GEOGRAPHIC_DATA] Ineos Project…" at bounding box center [782, 135] width 1172 height 2913
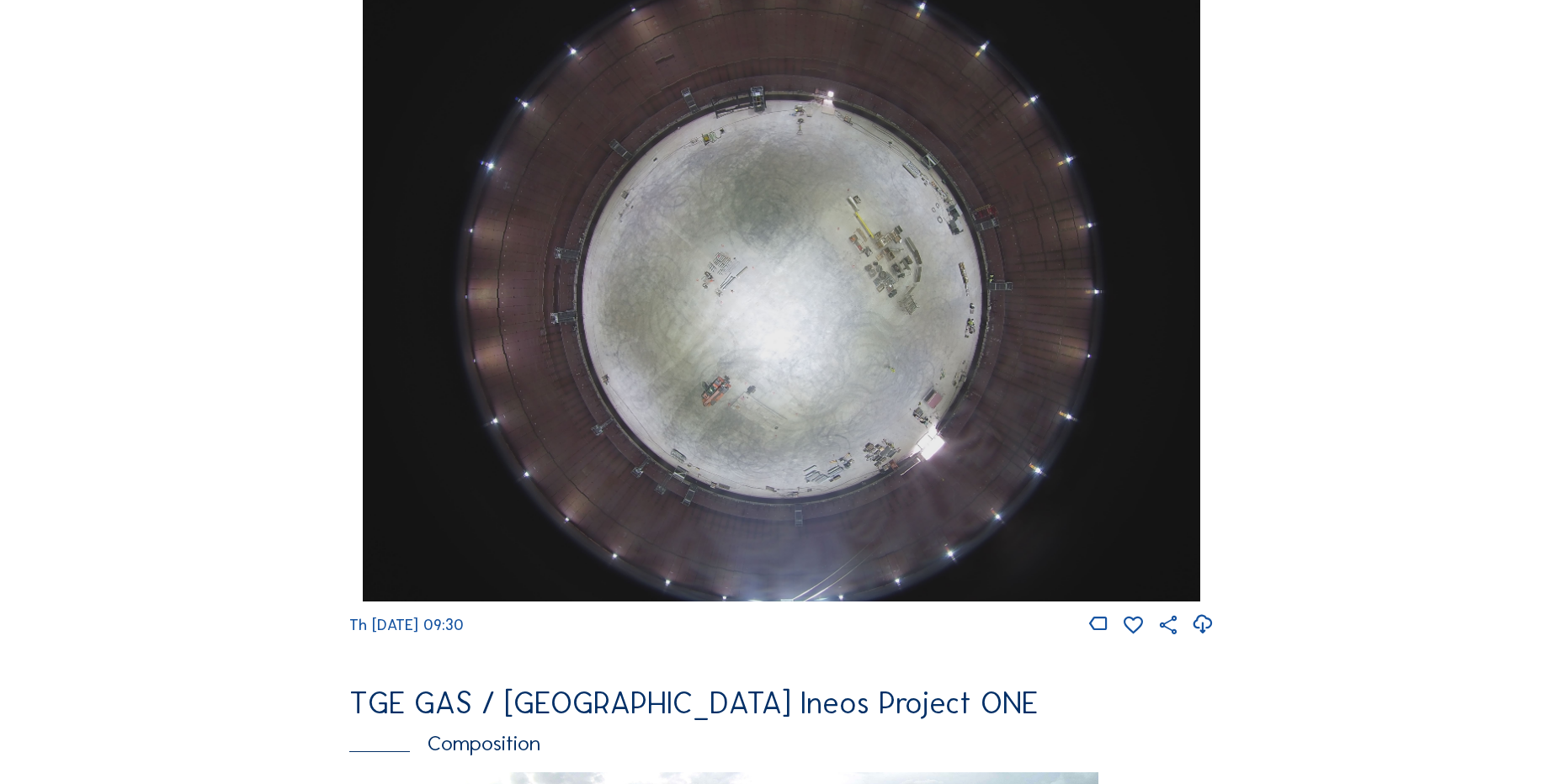
scroll to position [1767, 0]
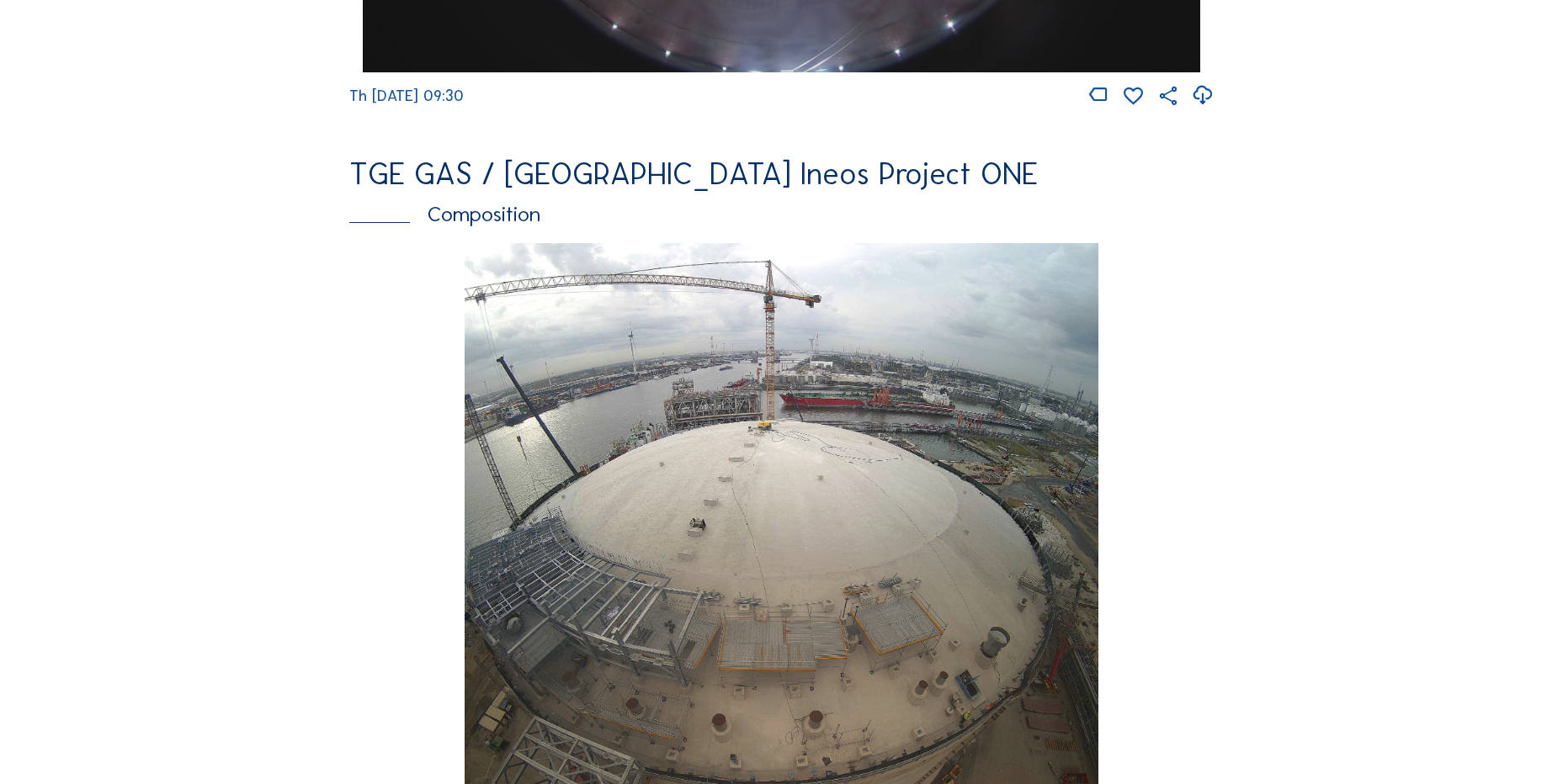
scroll to position [2356, 0]
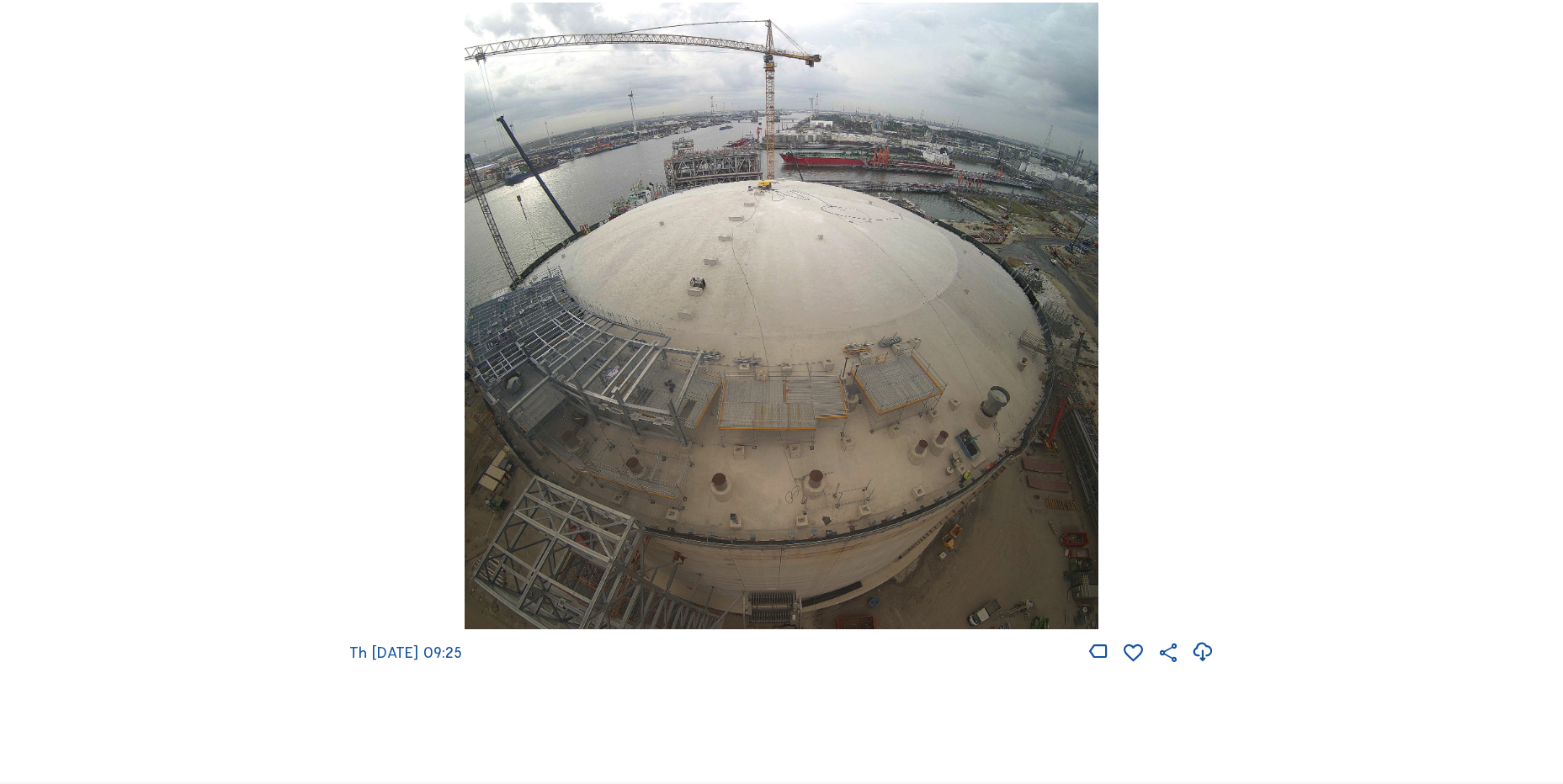
click at [1196, 667] on icon at bounding box center [1202, 652] width 23 height 28
drag, startPoint x: 397, startPoint y: 332, endPoint x: 342, endPoint y: 403, distance: 89.8
click at [397, 331] on div "Th [DATE] 09:25" at bounding box center [781, 334] width 864 height 663
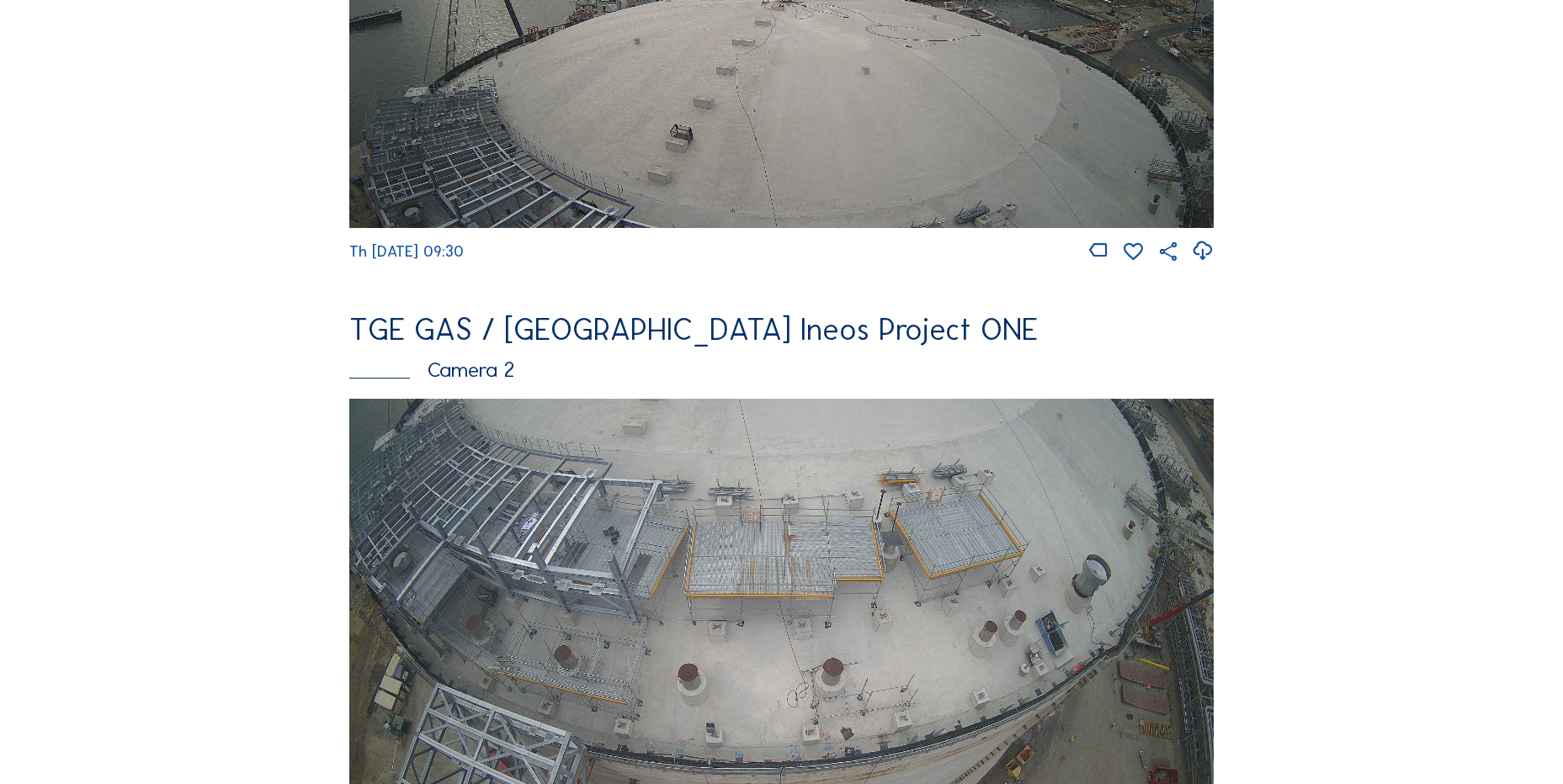
scroll to position [252, 0]
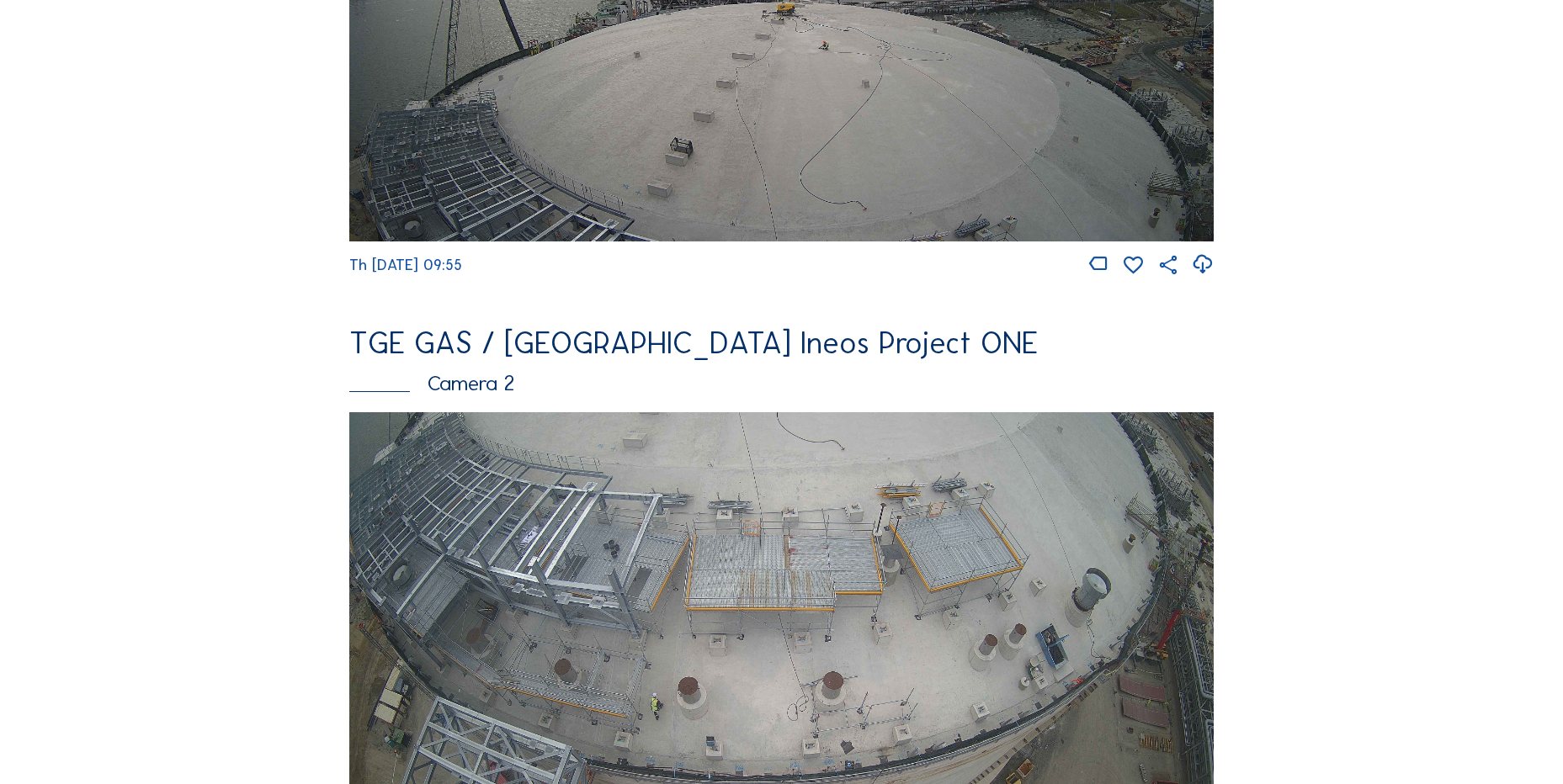
scroll to position [252, 0]
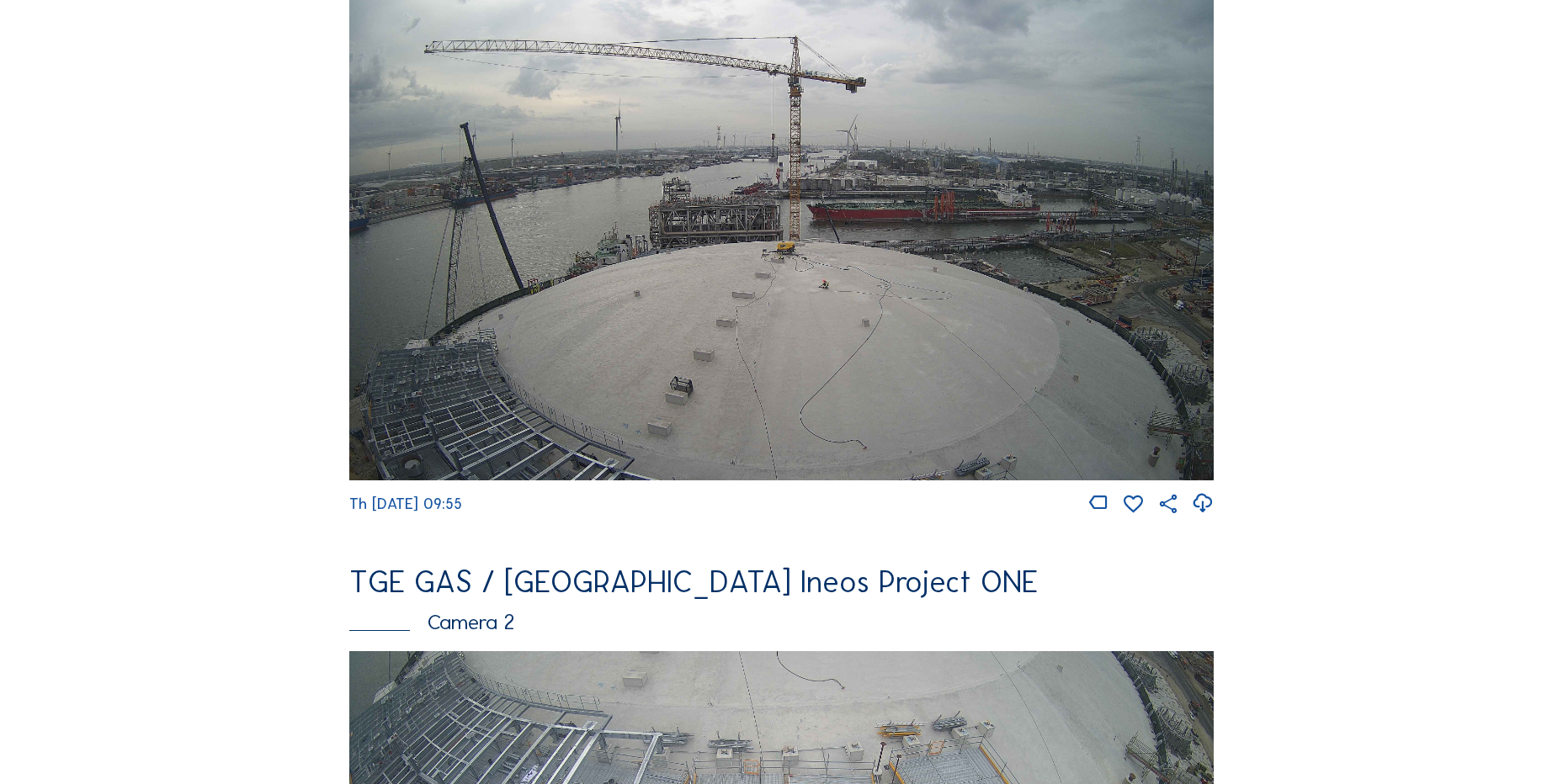
click at [499, 327] on img at bounding box center [781, 237] width 864 height 487
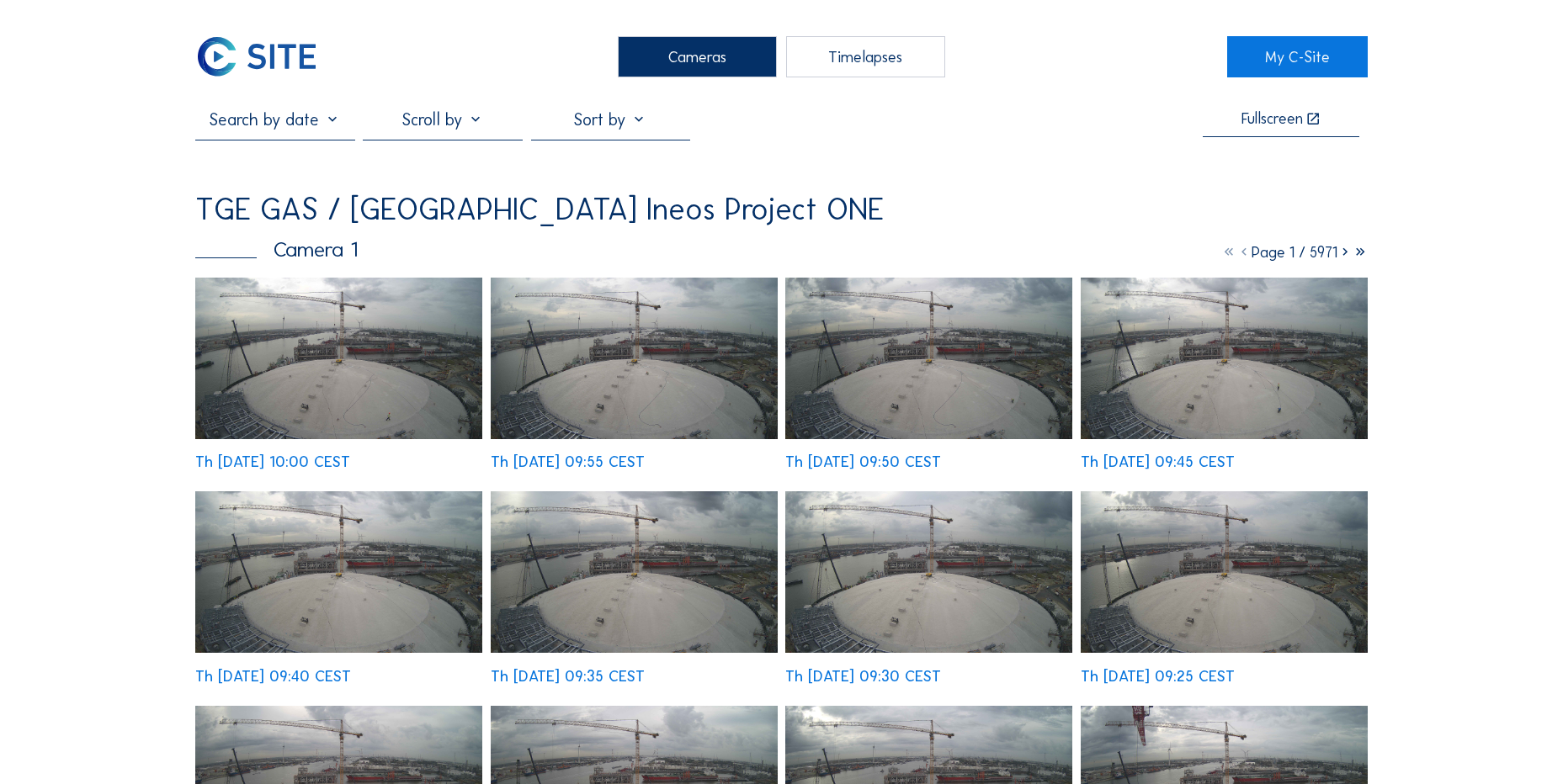
click at [307, 348] on img at bounding box center [339, 358] width 287 height 161
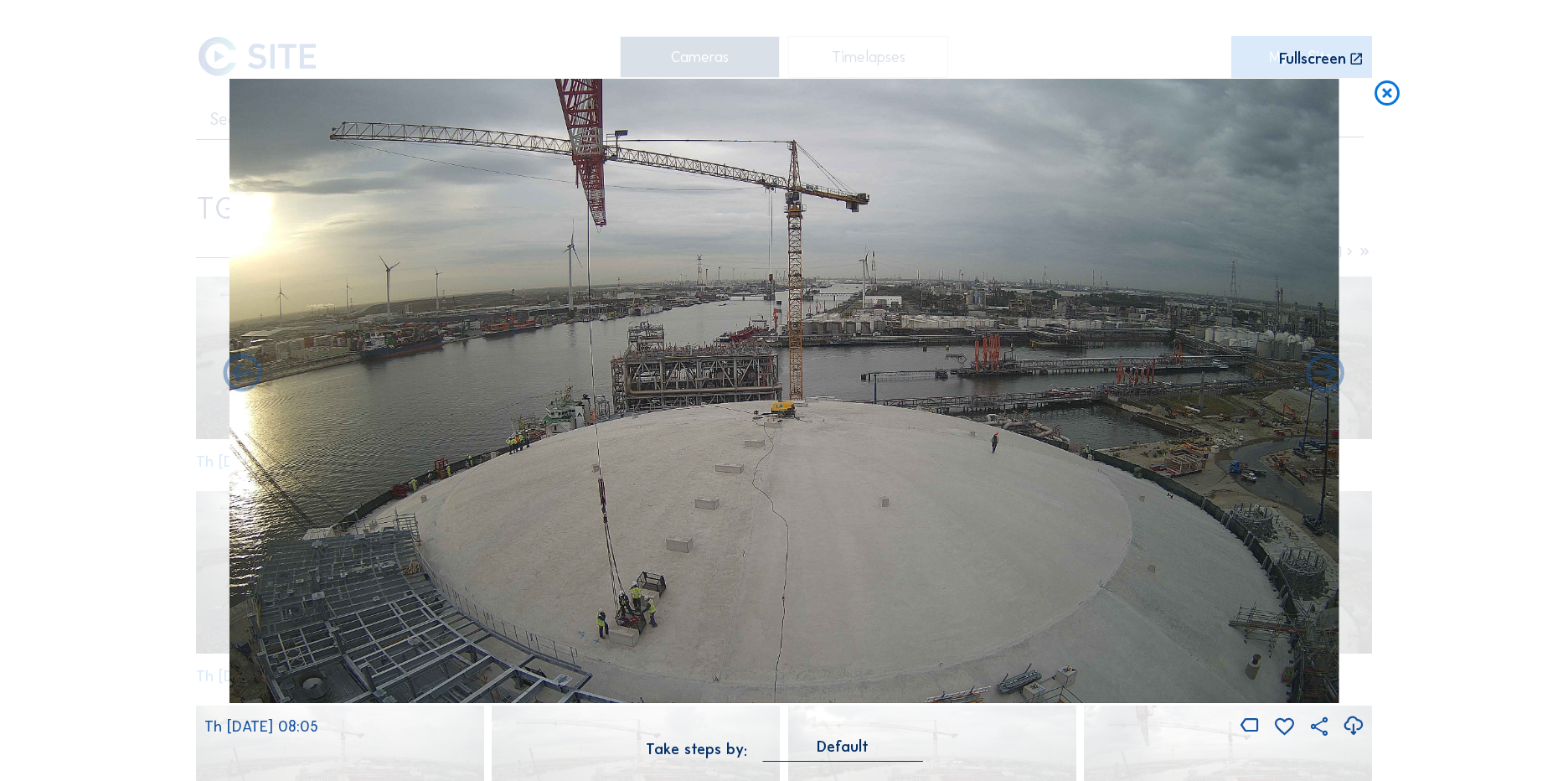
click at [1388, 104] on icon at bounding box center [1388, 94] width 30 height 31
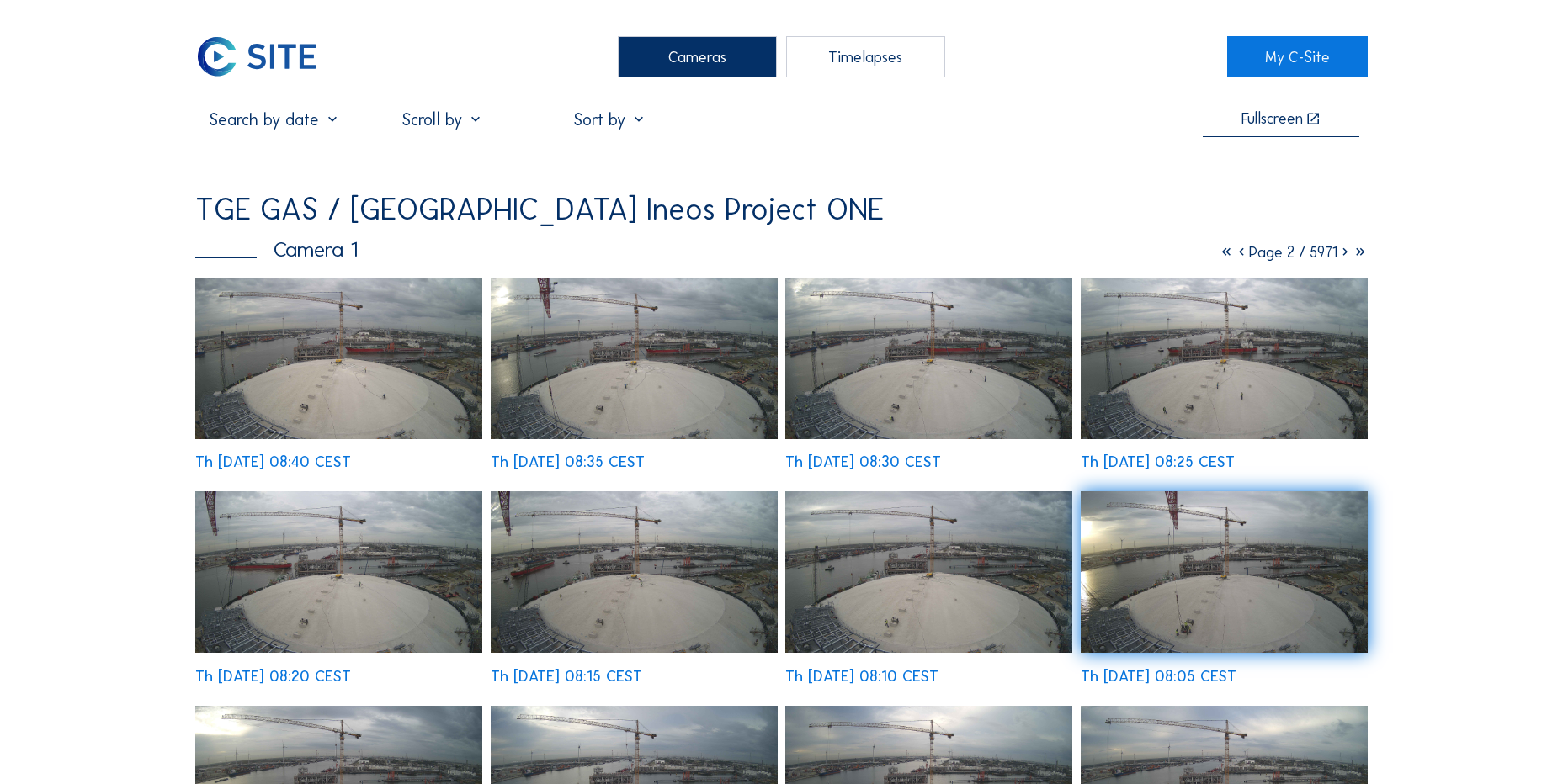
click at [261, 54] on img at bounding box center [257, 57] width 123 height 42
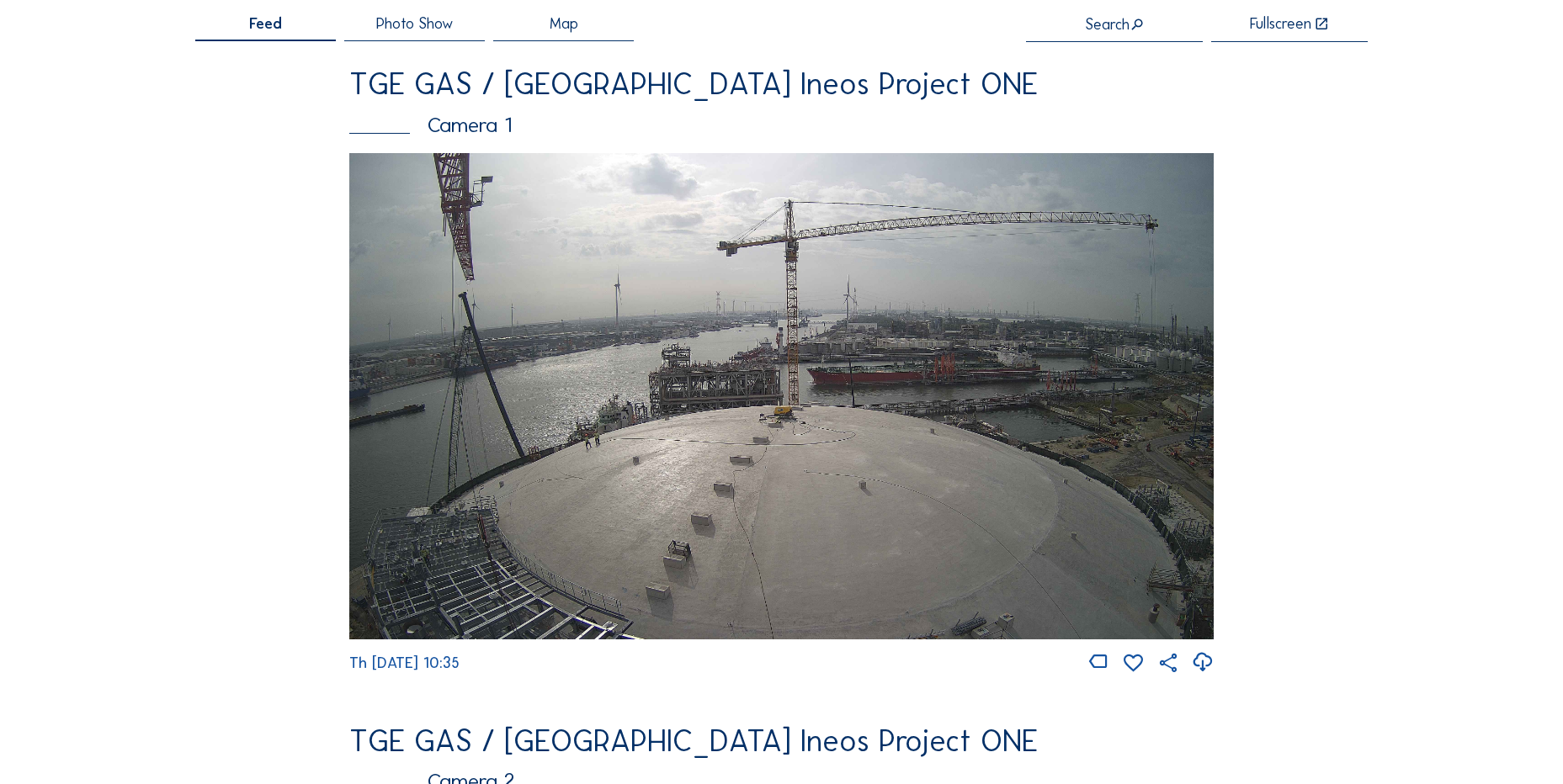
scroll to position [252, 0]
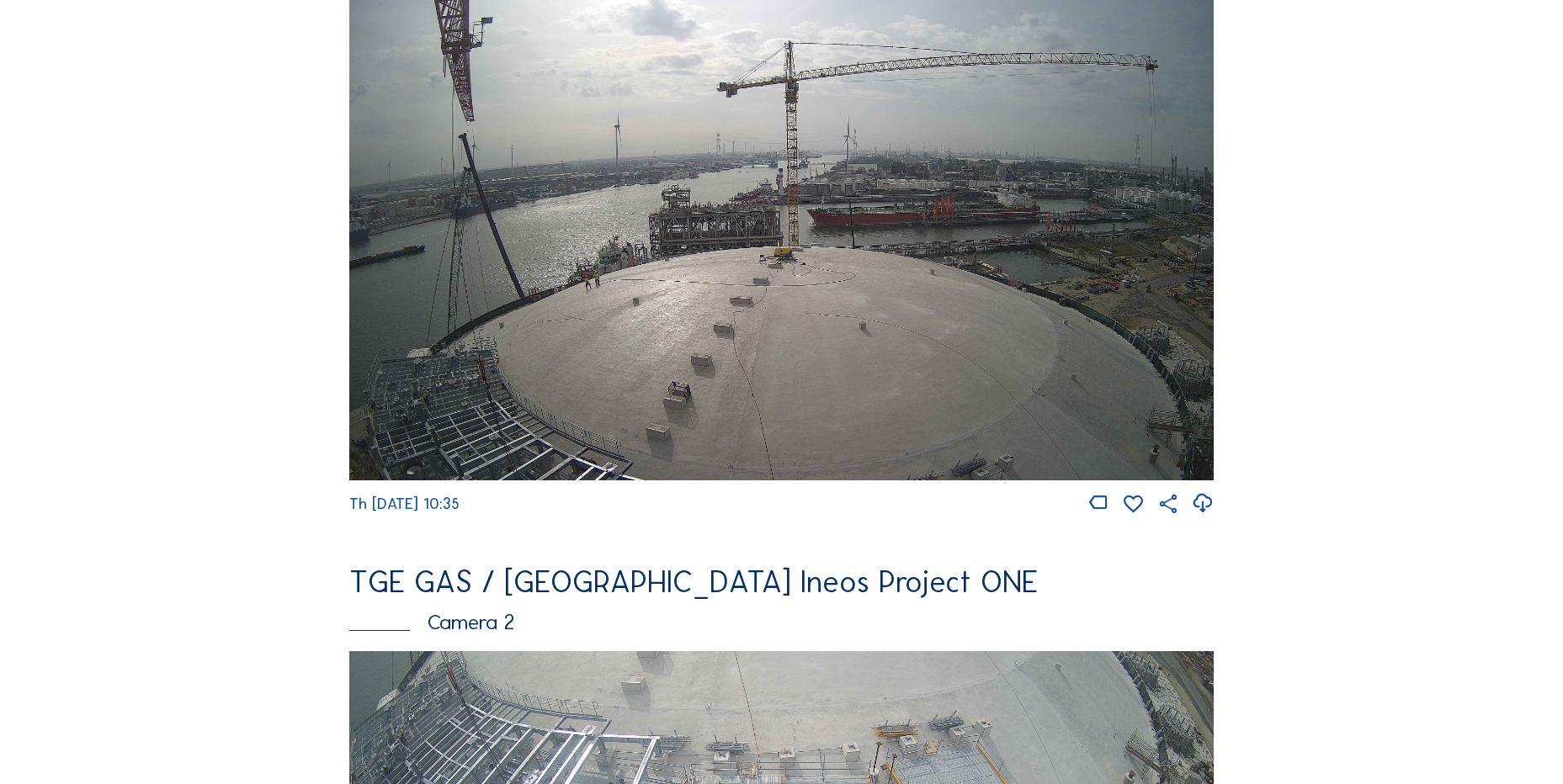
click at [642, 263] on img at bounding box center [781, 237] width 864 height 487
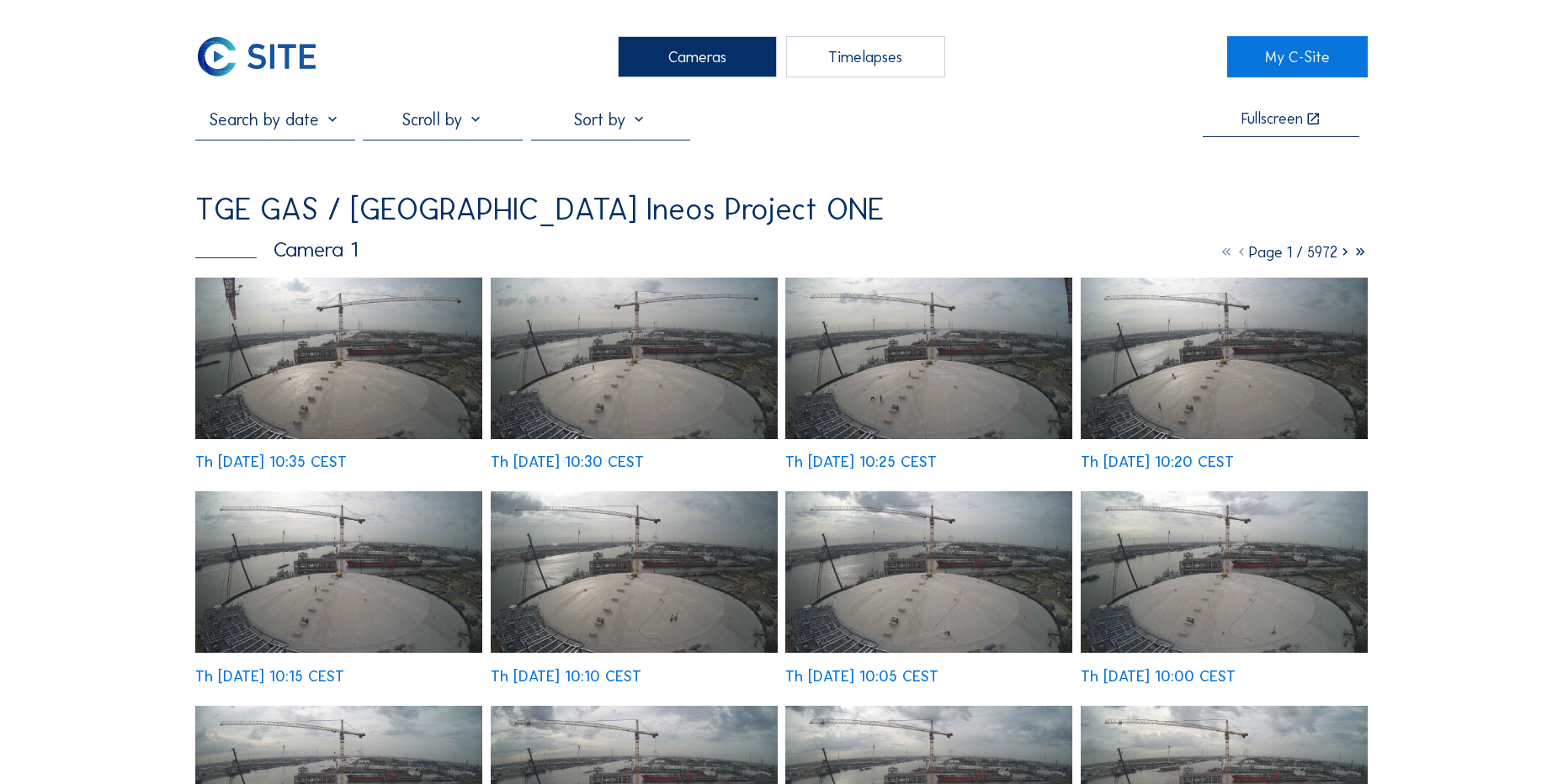
click at [377, 350] on img at bounding box center [339, 358] width 287 height 161
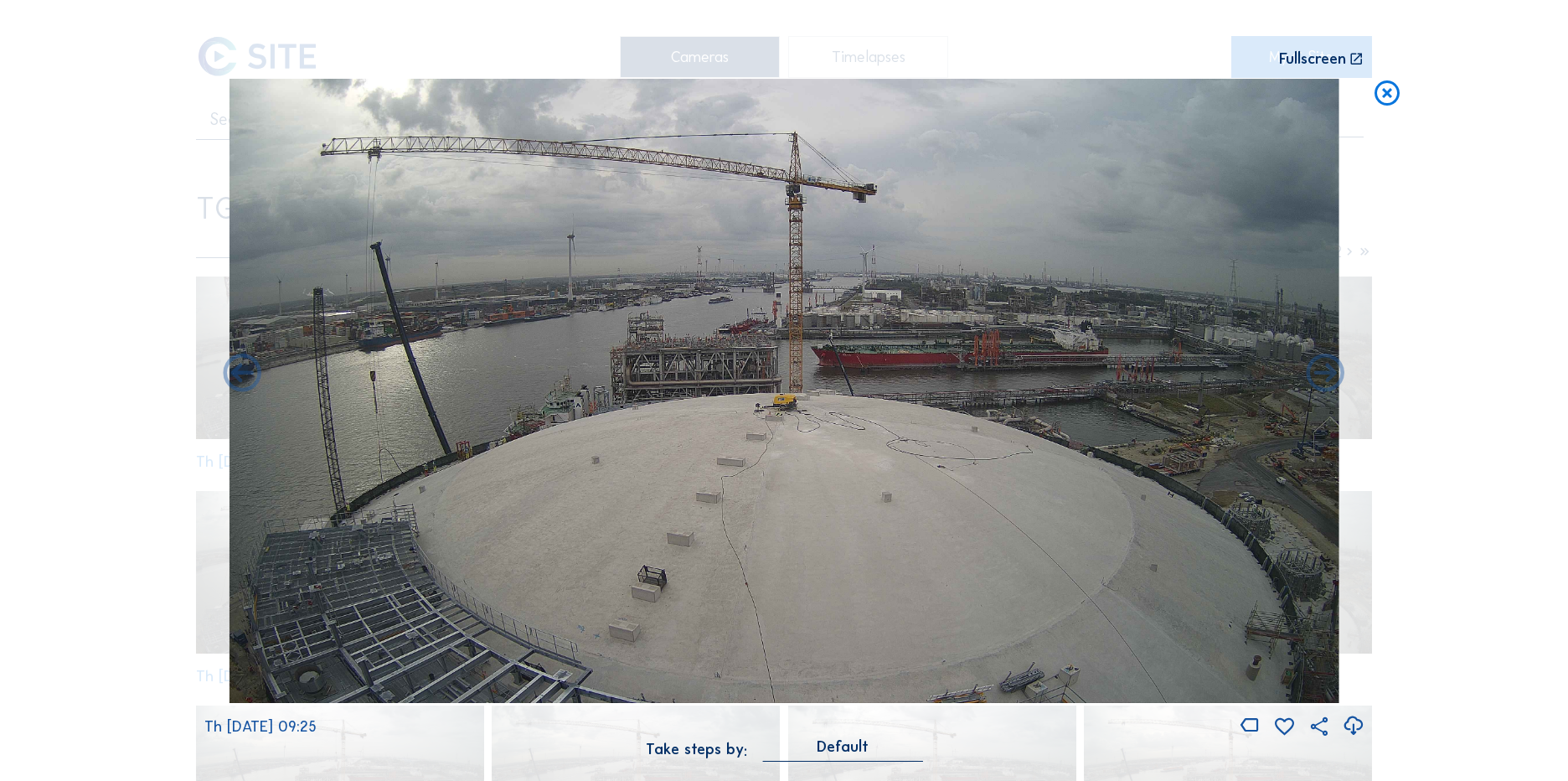
click at [1394, 94] on icon at bounding box center [1388, 94] width 30 height 31
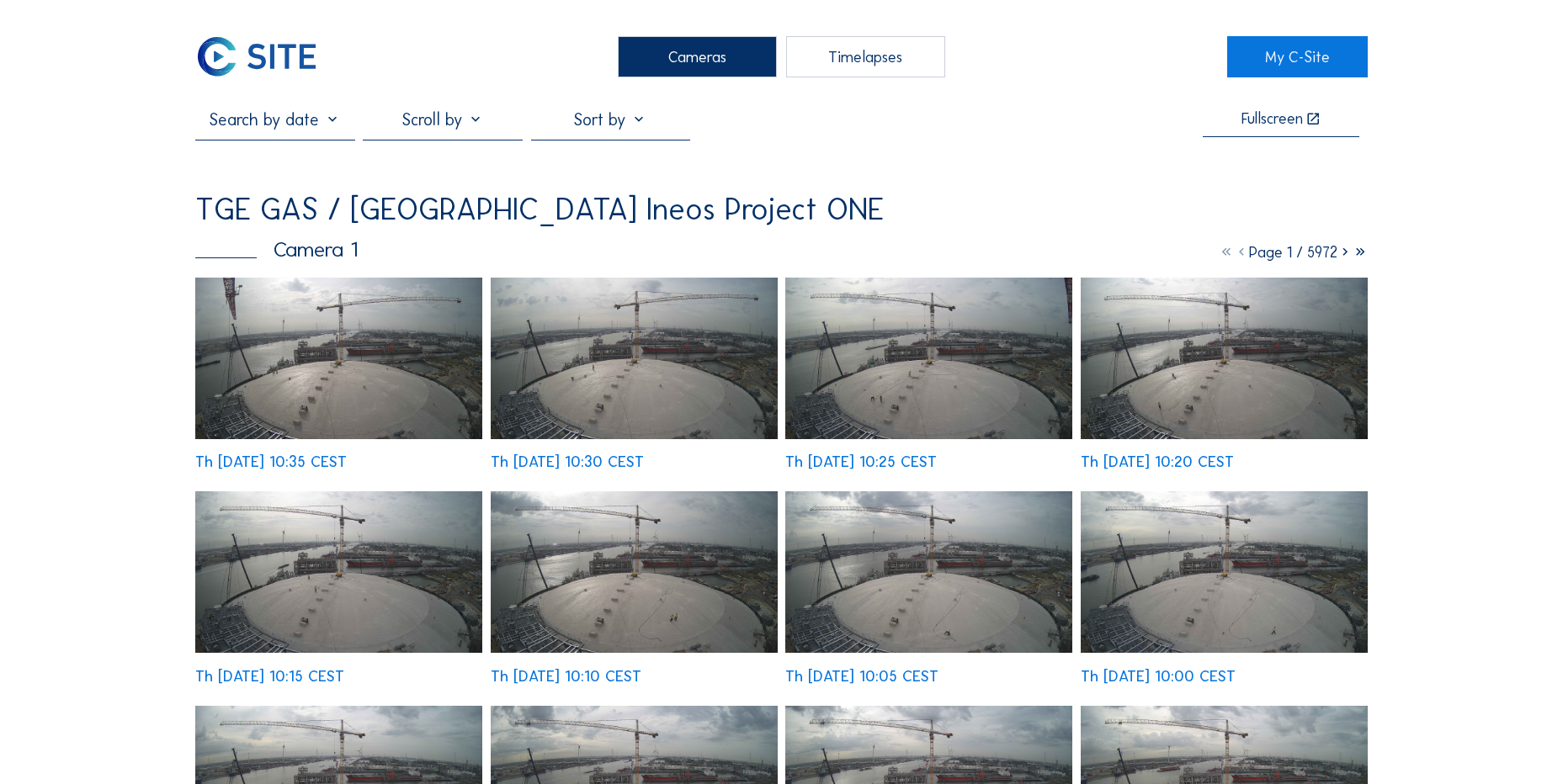
click at [231, 42] on img at bounding box center [257, 57] width 123 height 42
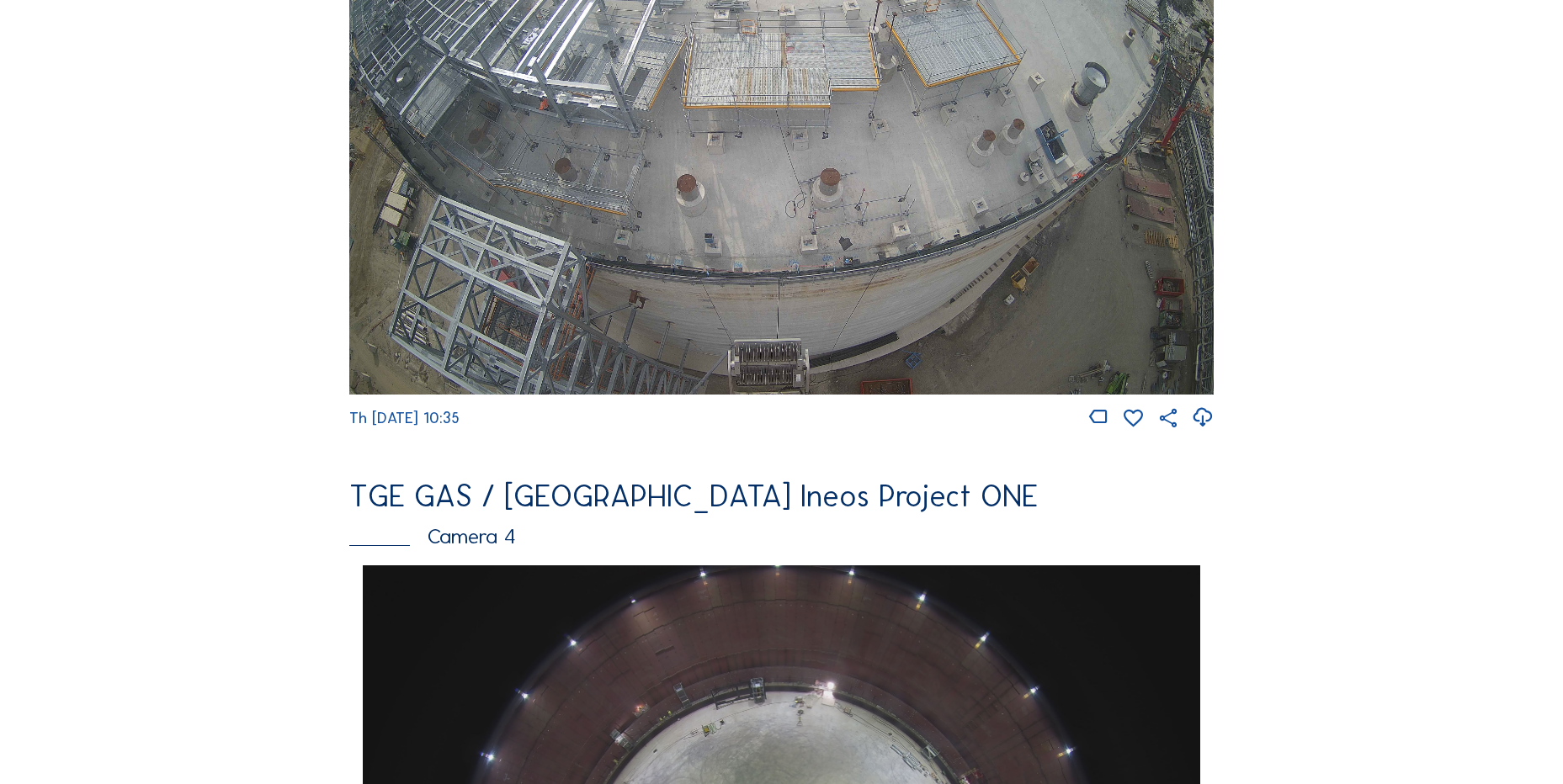
scroll to position [490, 0]
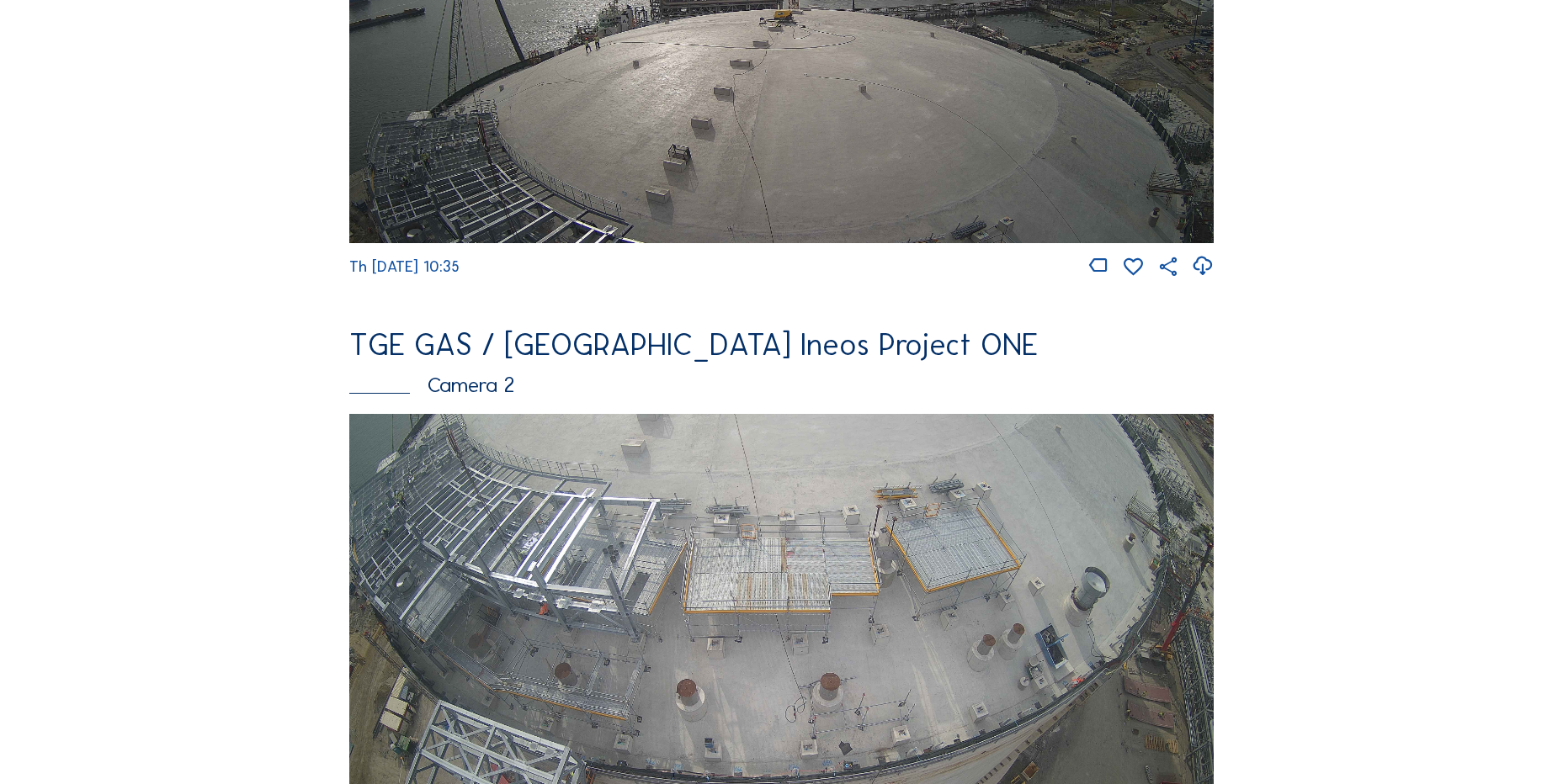
click at [731, 569] on img at bounding box center [781, 657] width 864 height 487
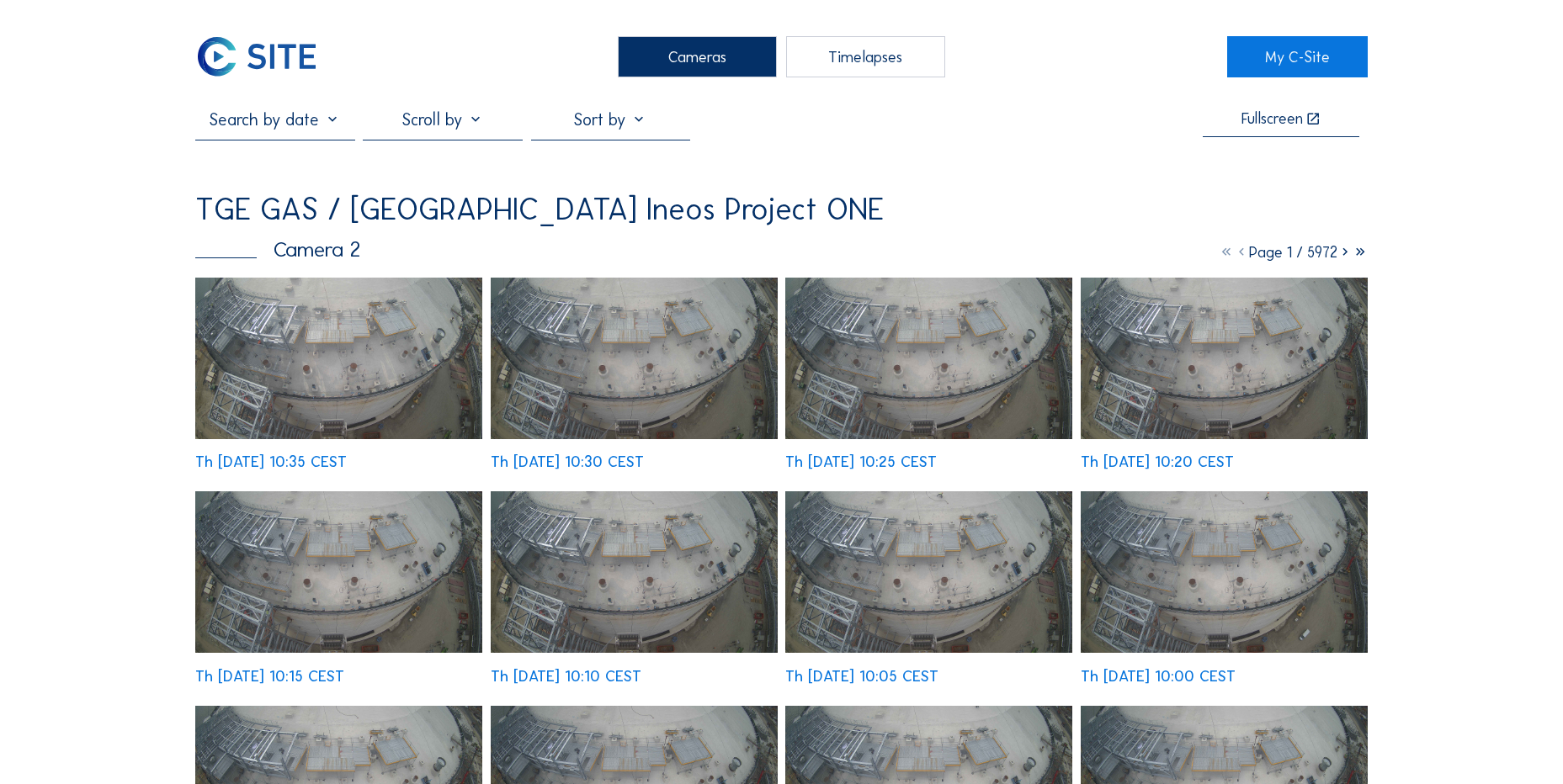
click at [340, 330] on img at bounding box center [339, 358] width 287 height 161
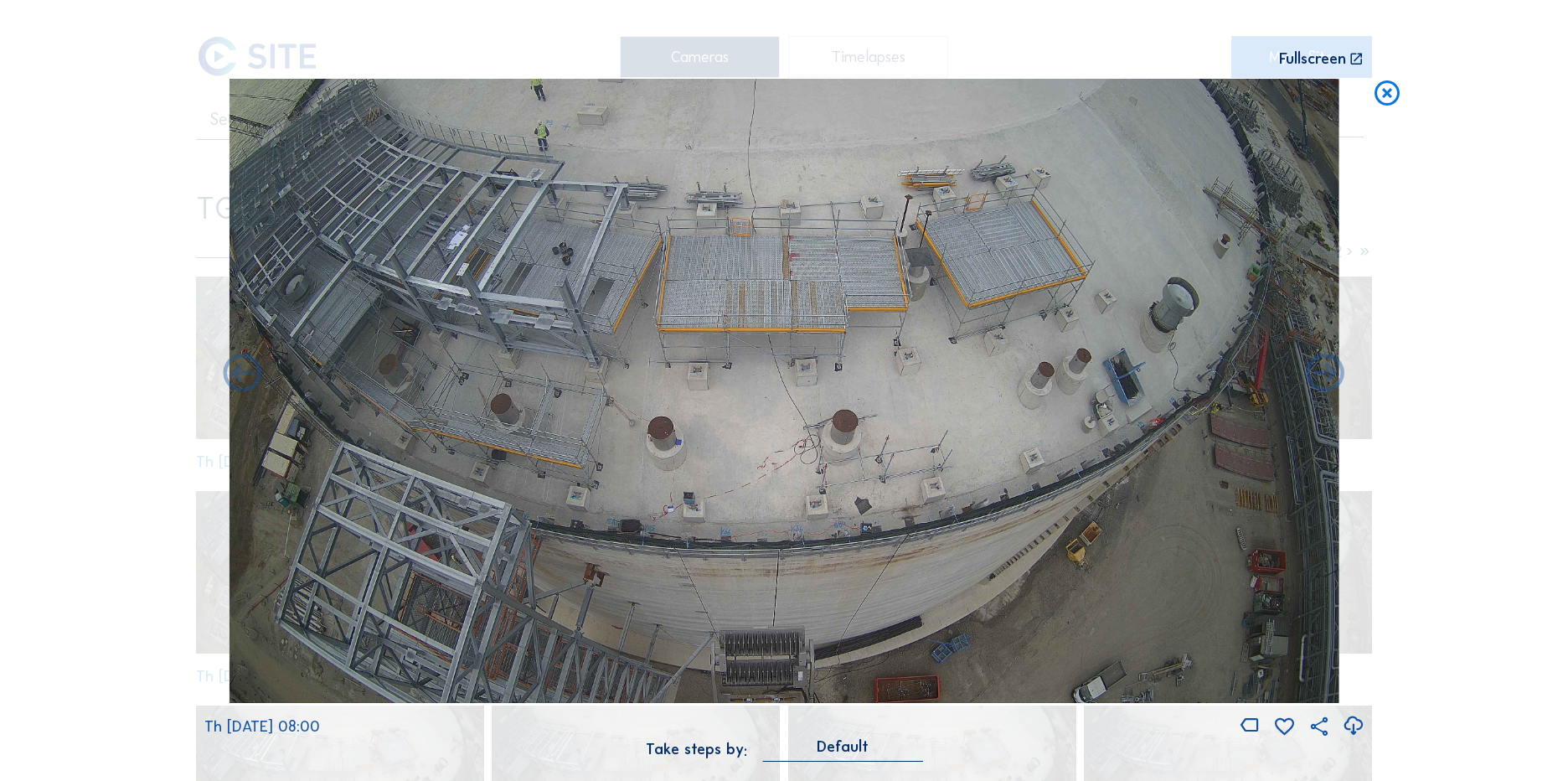
drag, startPoint x: 1390, startPoint y: 91, endPoint x: 738, endPoint y: 501, distance: 770.2
click at [1390, 89] on icon at bounding box center [1388, 94] width 30 height 31
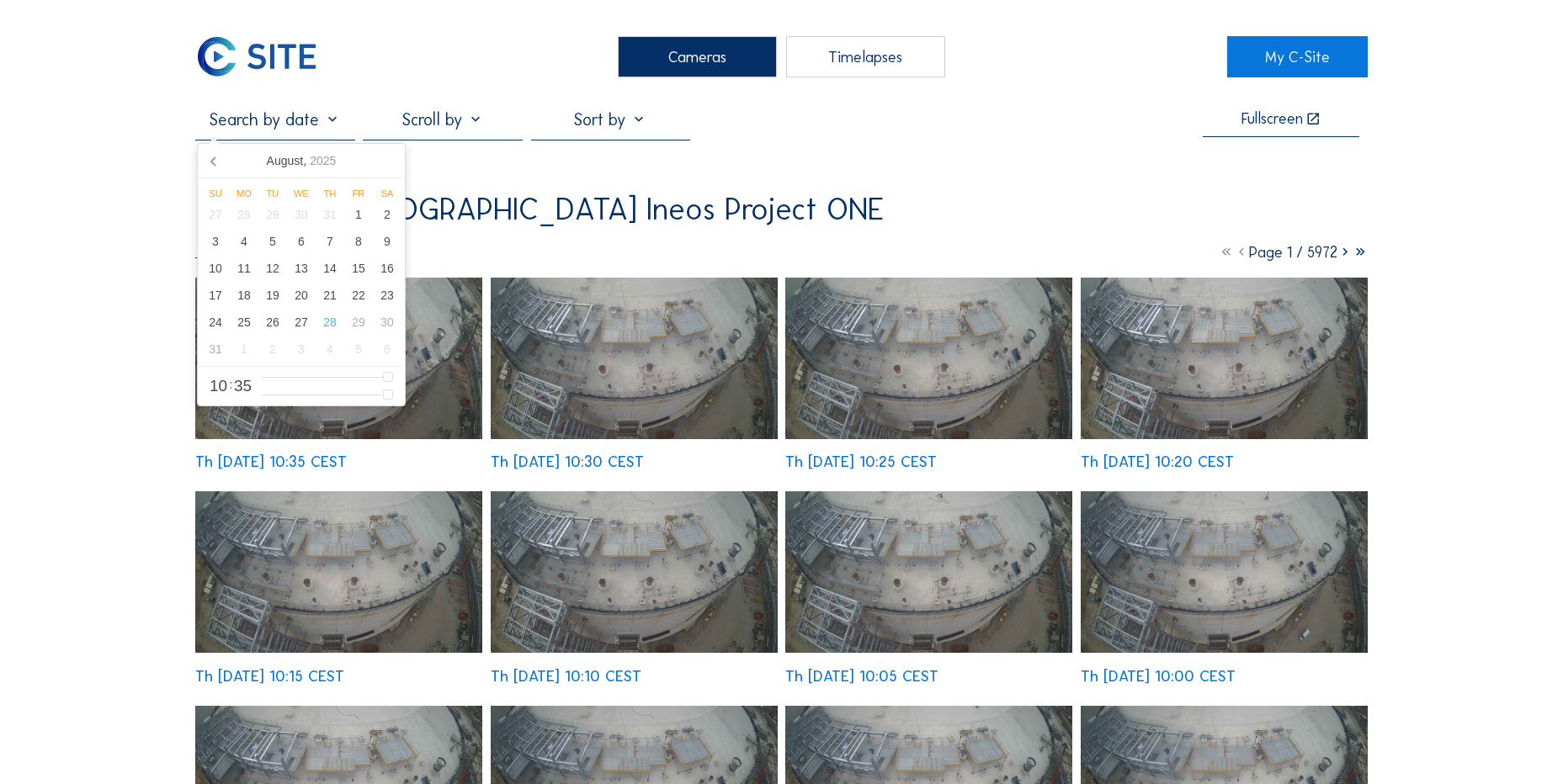
click at [346, 130] on input "text" at bounding box center [274, 120] width 159 height 20
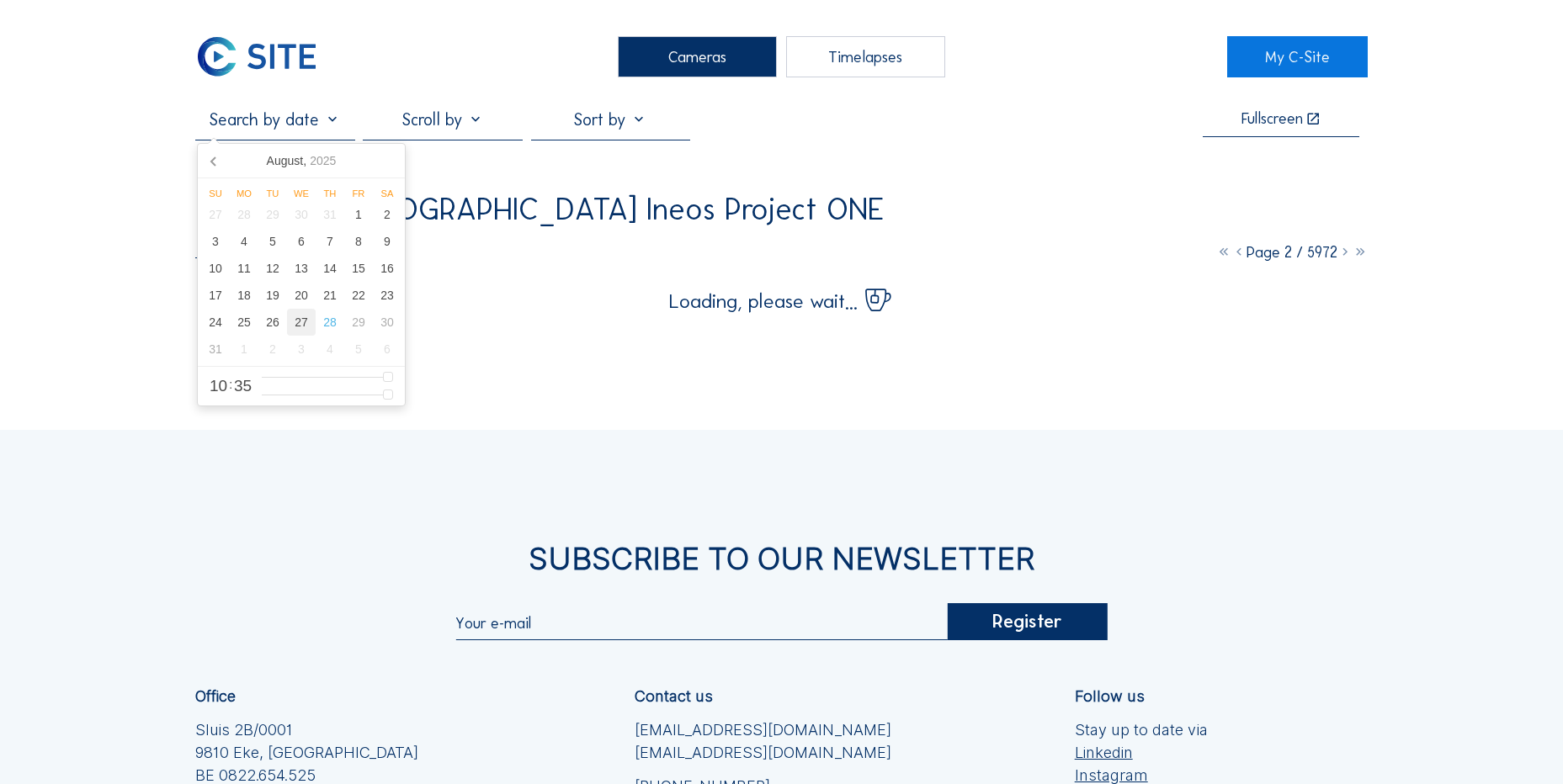
click at [303, 325] on div "27" at bounding box center [302, 323] width 29 height 27
type input "27/08/2025 10:35"
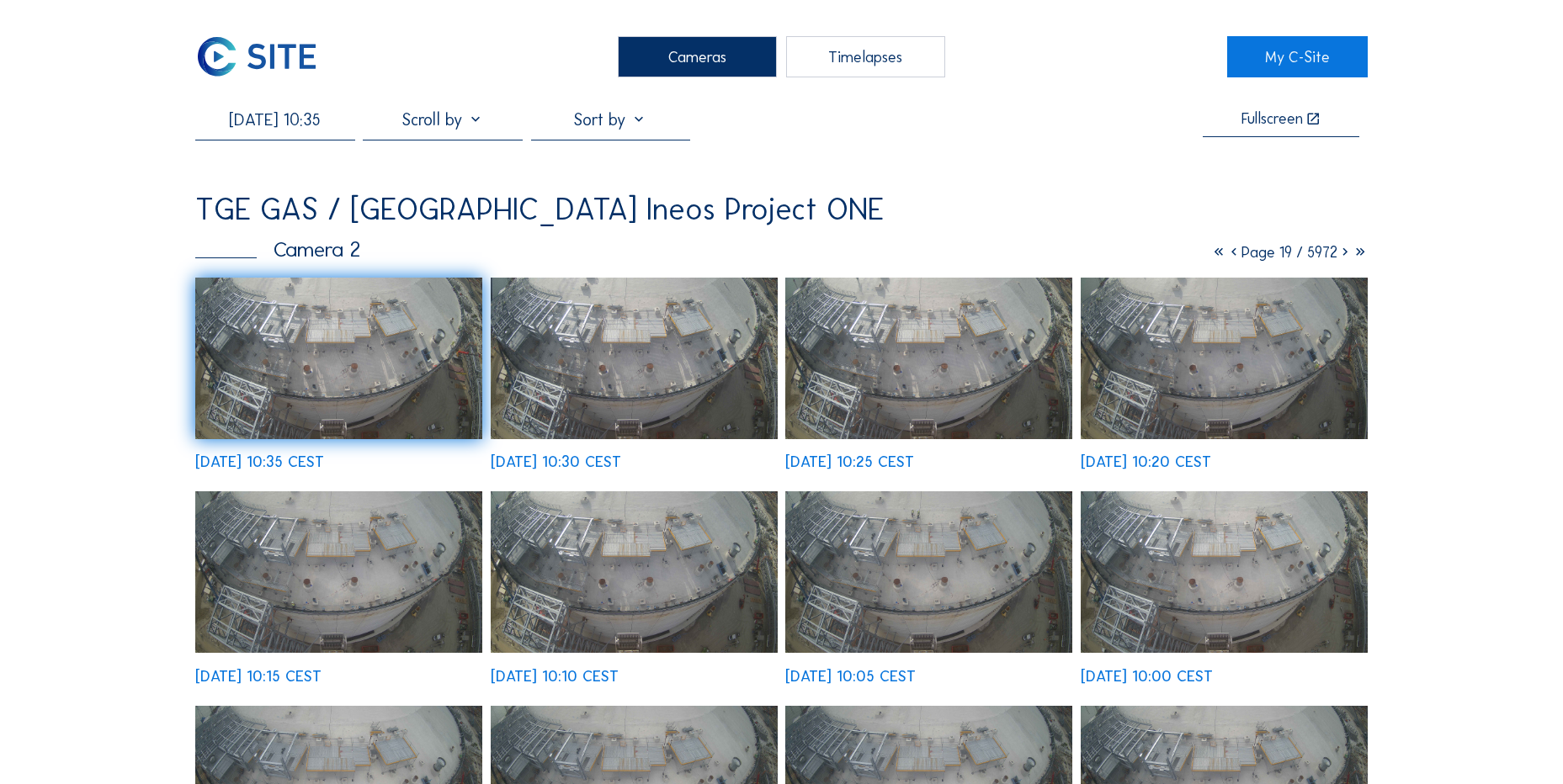
click at [365, 360] on img at bounding box center [339, 358] width 287 height 161
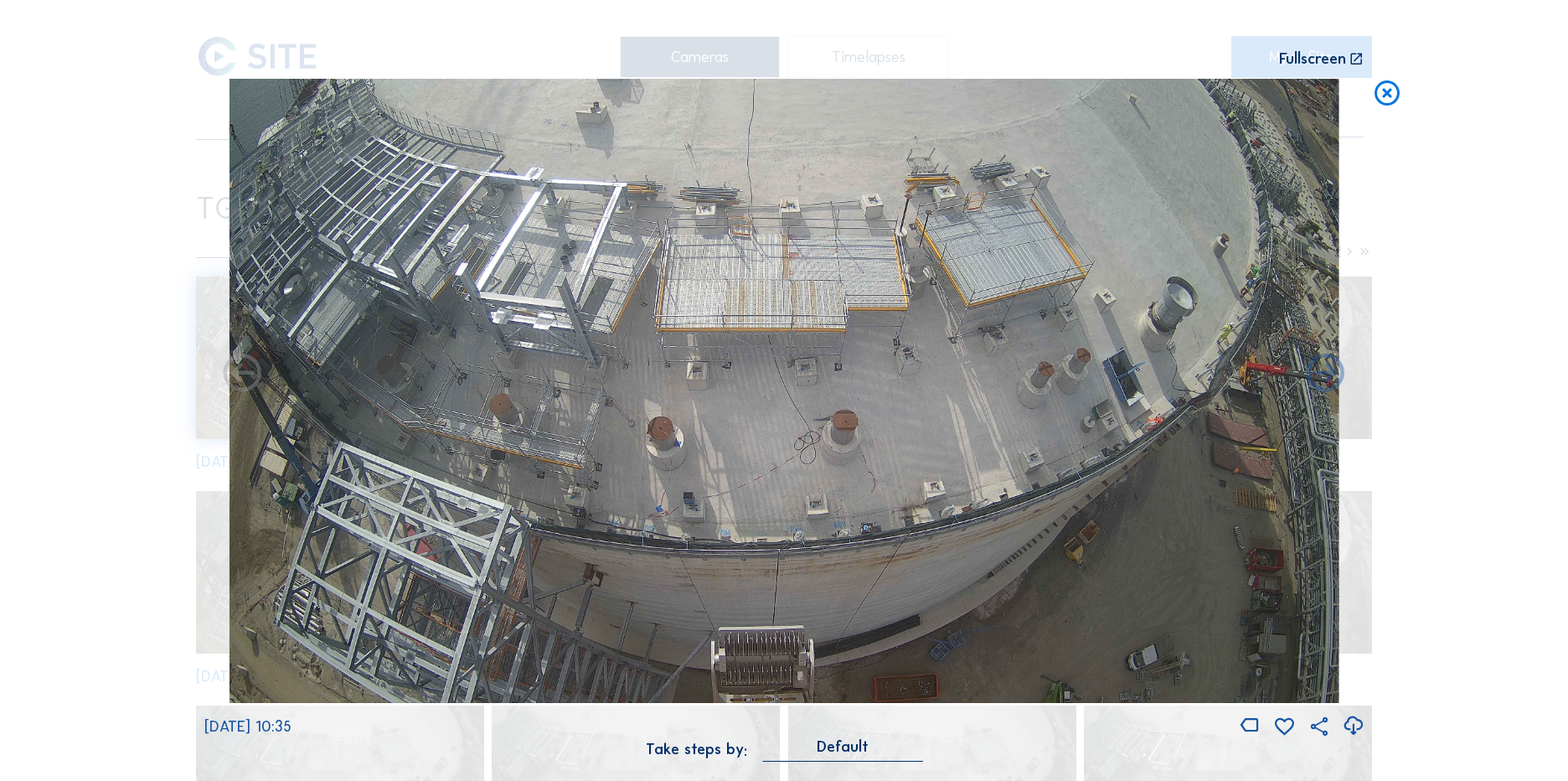
click at [1381, 94] on icon at bounding box center [1388, 94] width 30 height 31
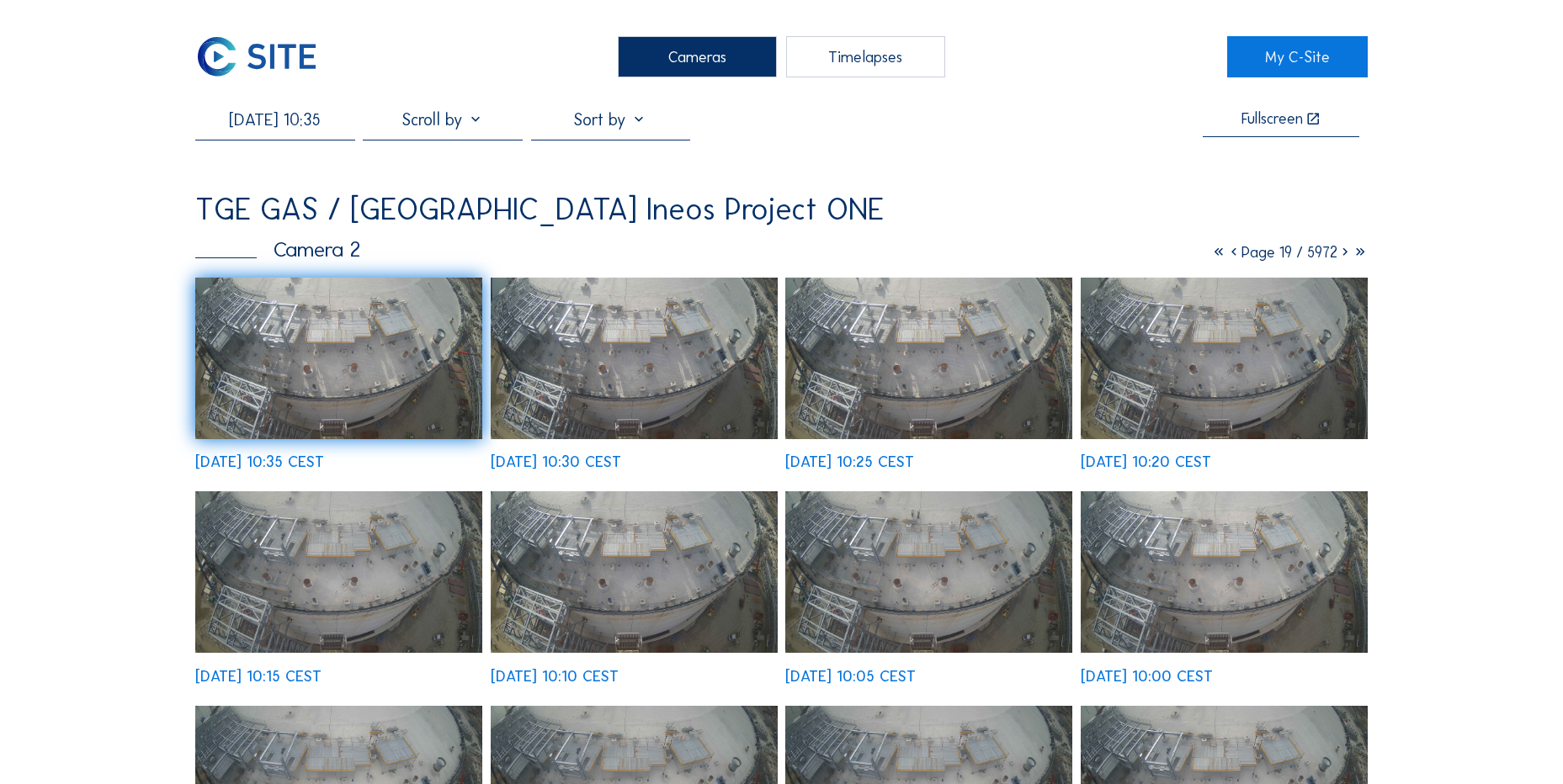
click at [234, 65] on img at bounding box center [257, 57] width 123 height 42
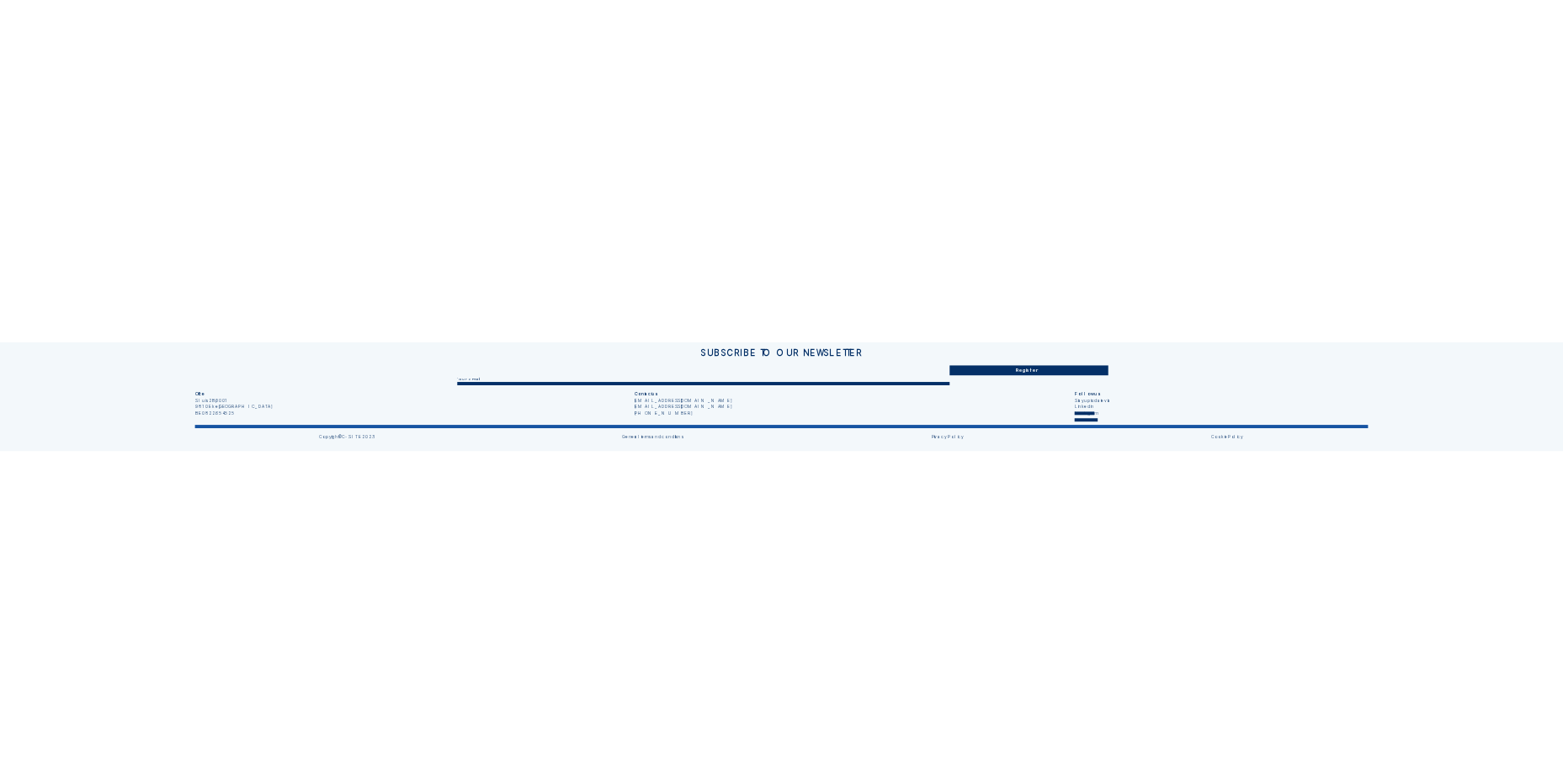
scroll to position [183, 0]
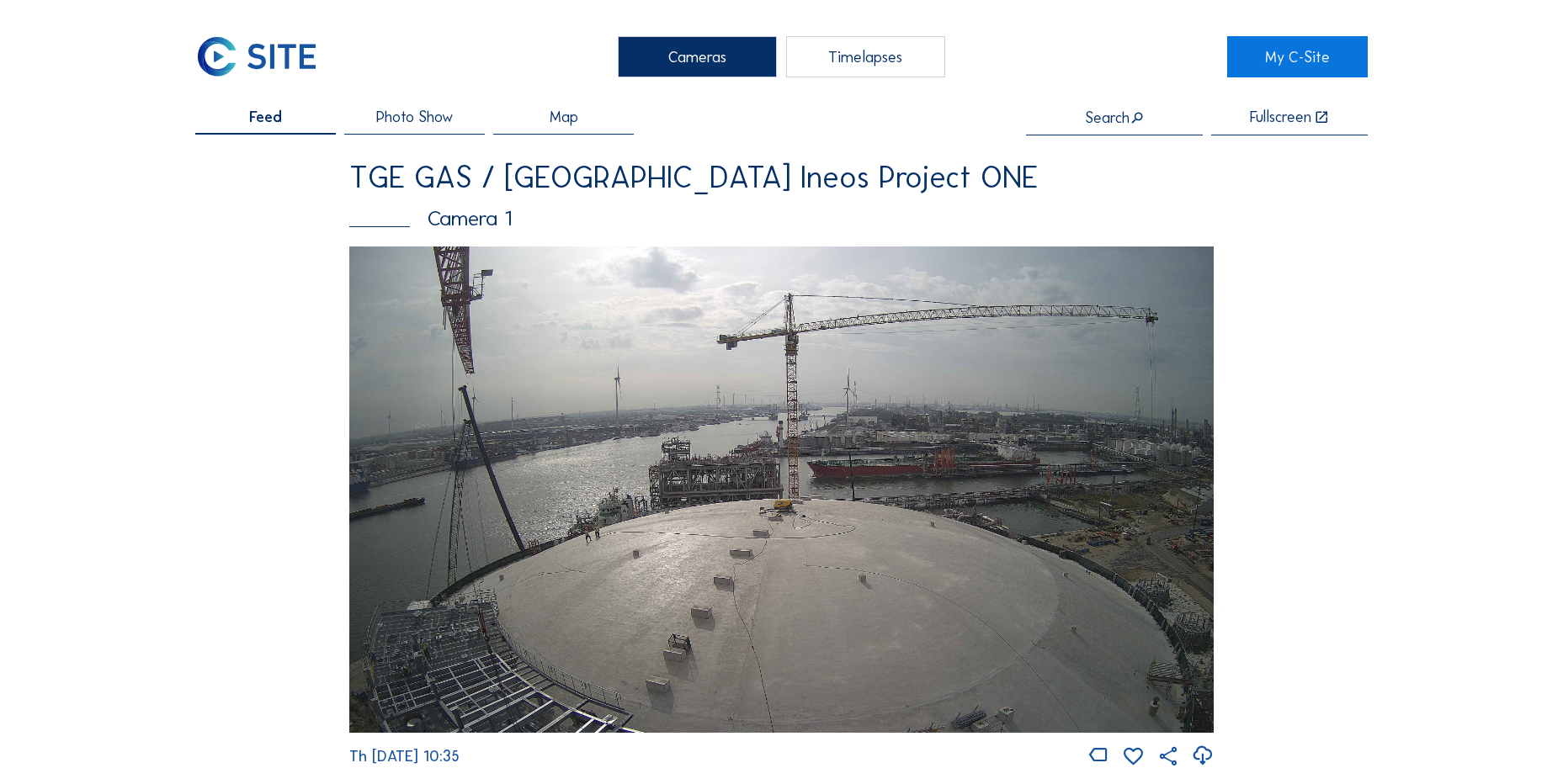
scroll to position [183, 0]
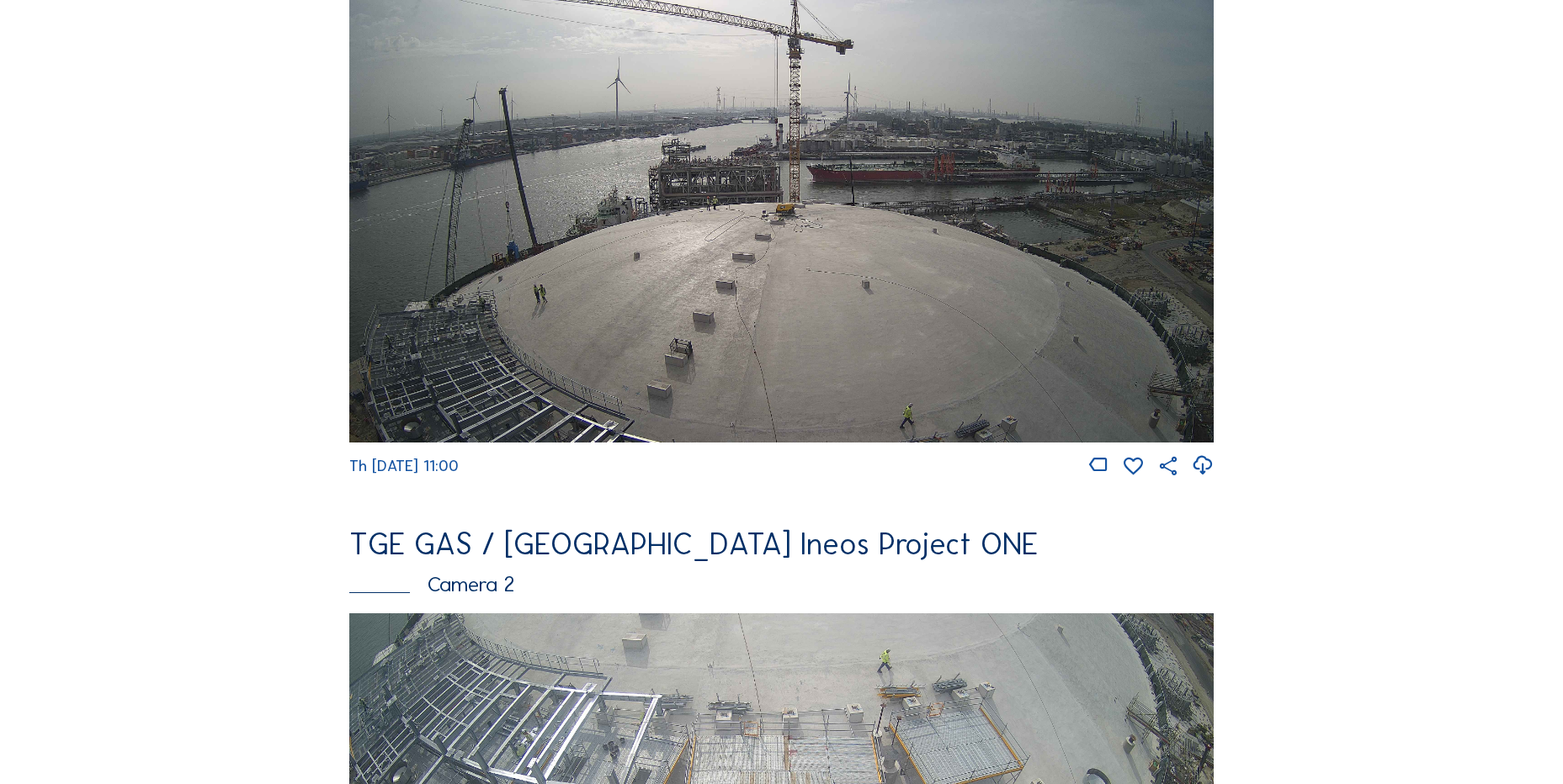
scroll to position [252, 0]
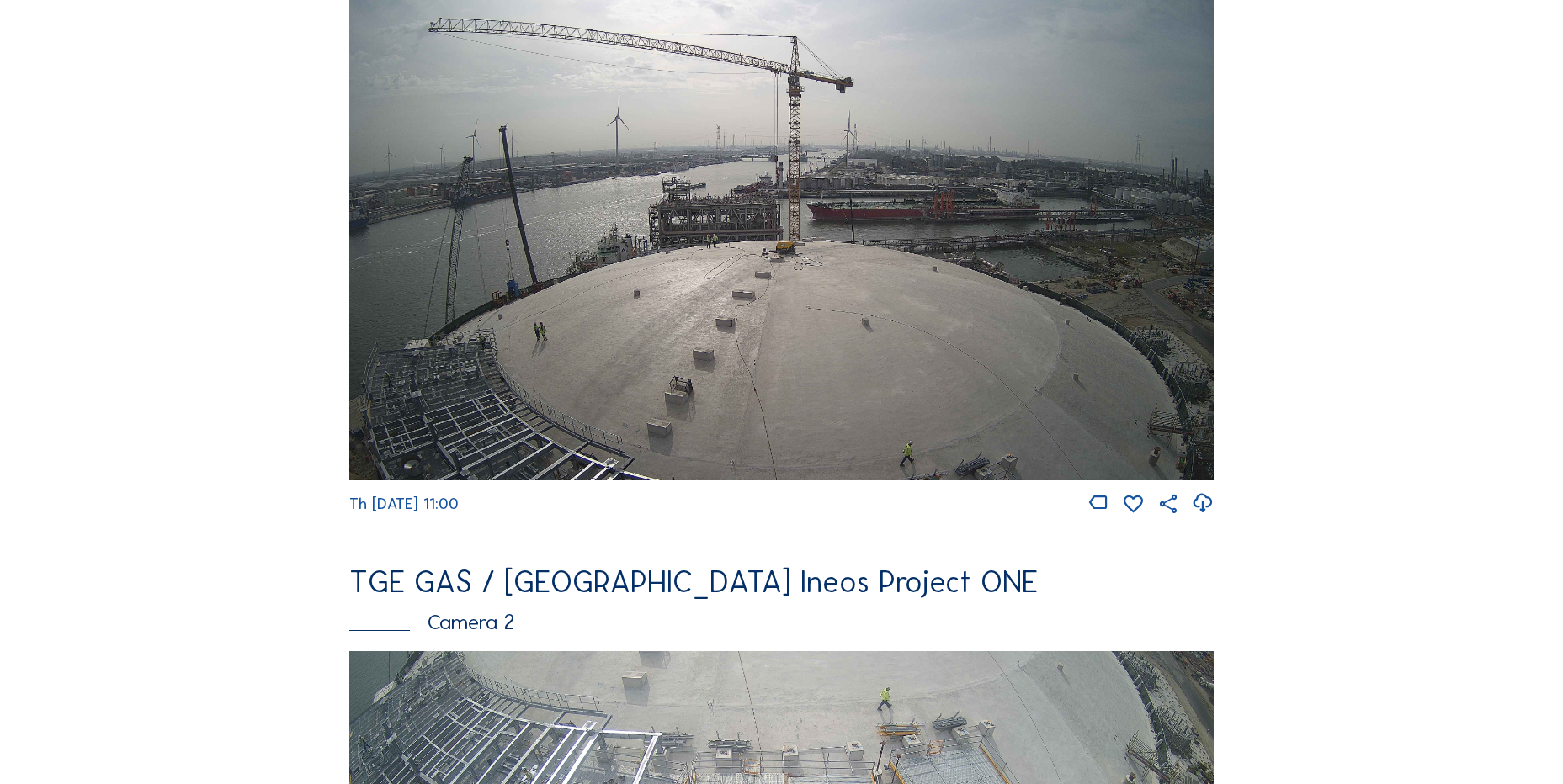
click at [1204, 508] on icon at bounding box center [1202, 504] width 23 height 28
drag, startPoint x: 177, startPoint y: 240, endPoint x: 205, endPoint y: 241, distance: 28.0
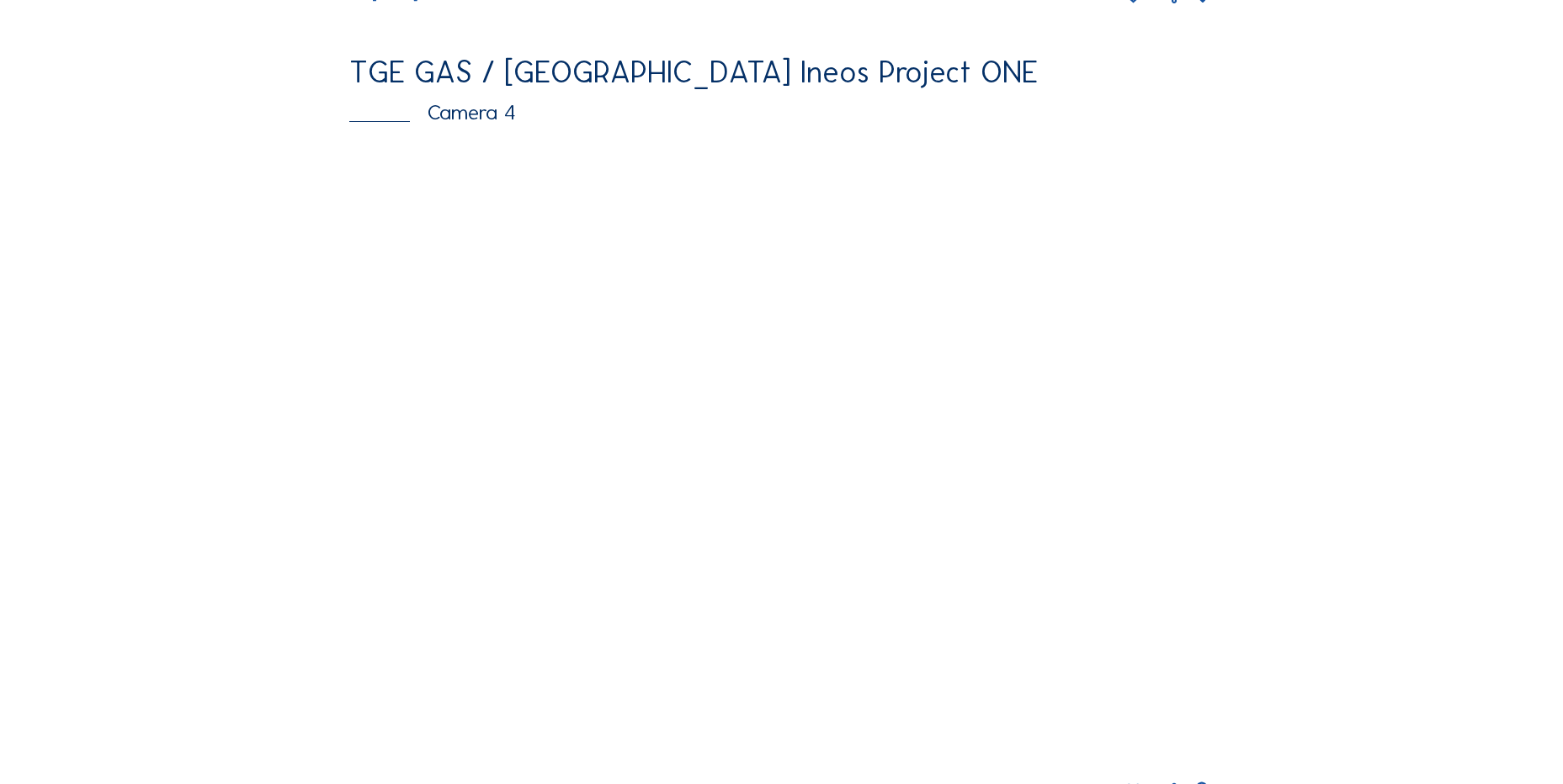
scroll to position [1701, 0]
